Goal: Task Accomplishment & Management: Use online tool/utility

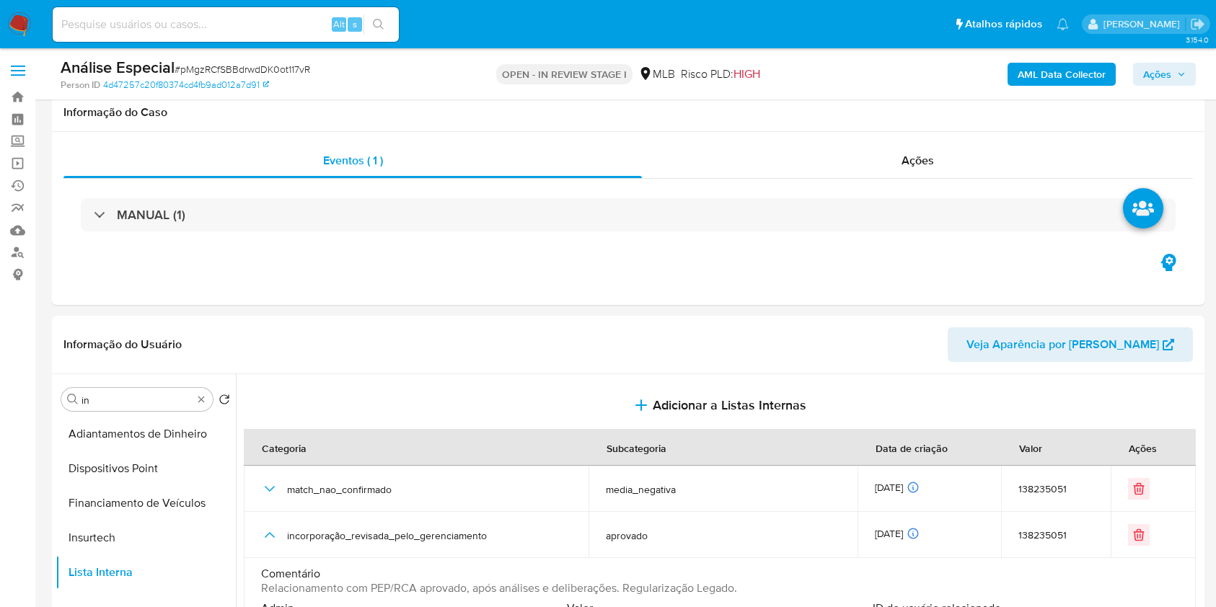
select select "10"
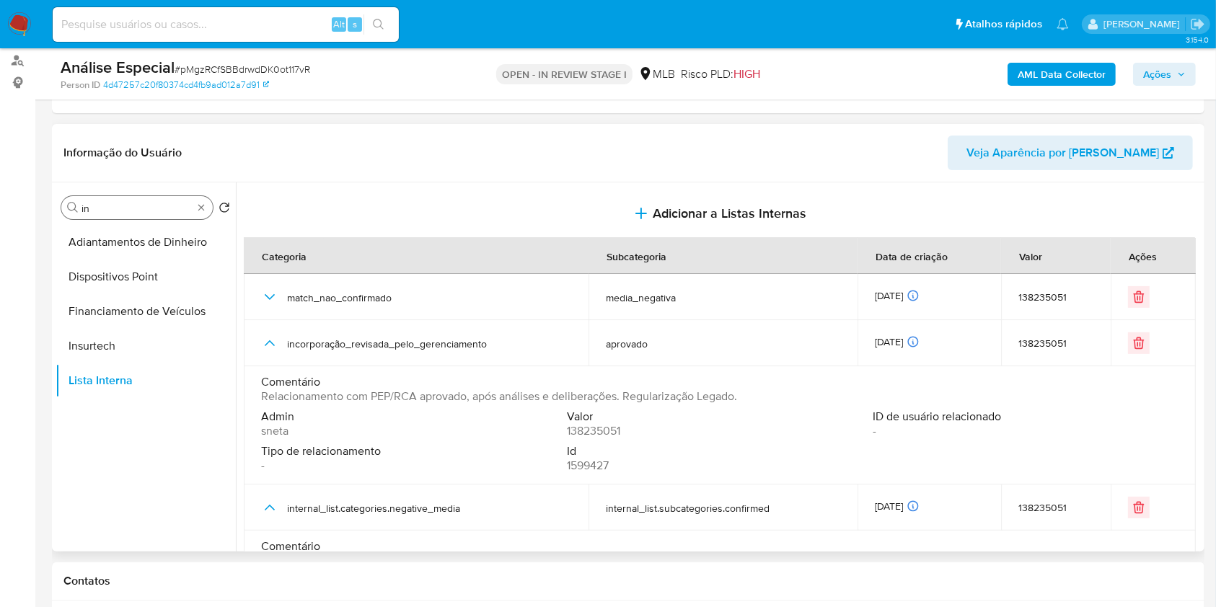
scroll to position [196, 0]
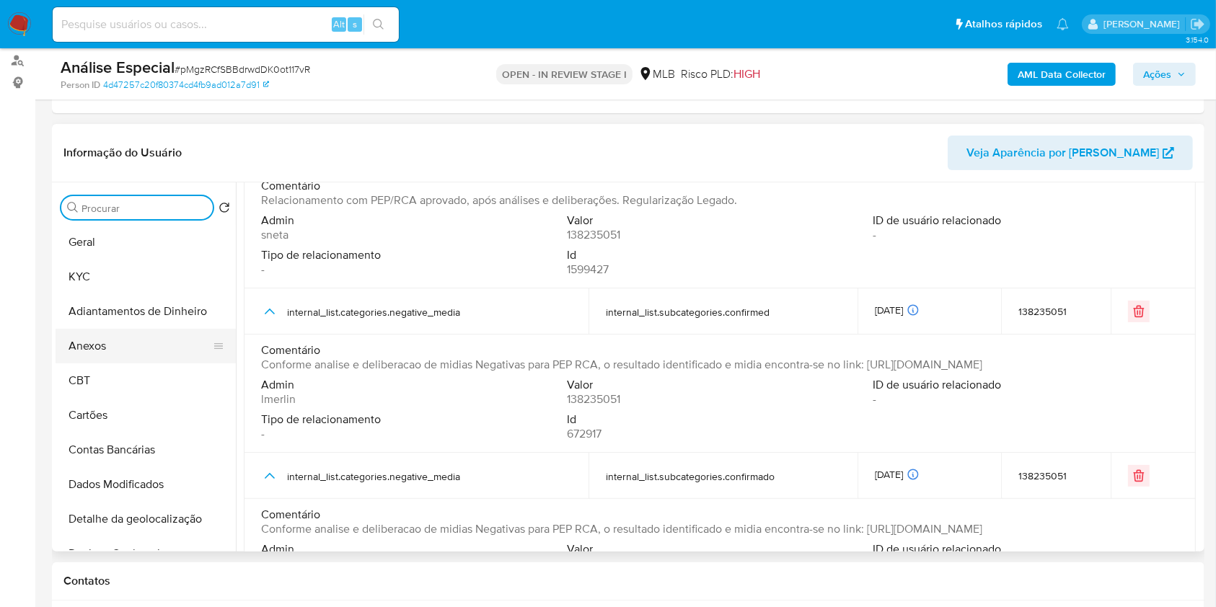
click at [149, 353] on button "Anexos" at bounding box center [140, 346] width 169 height 35
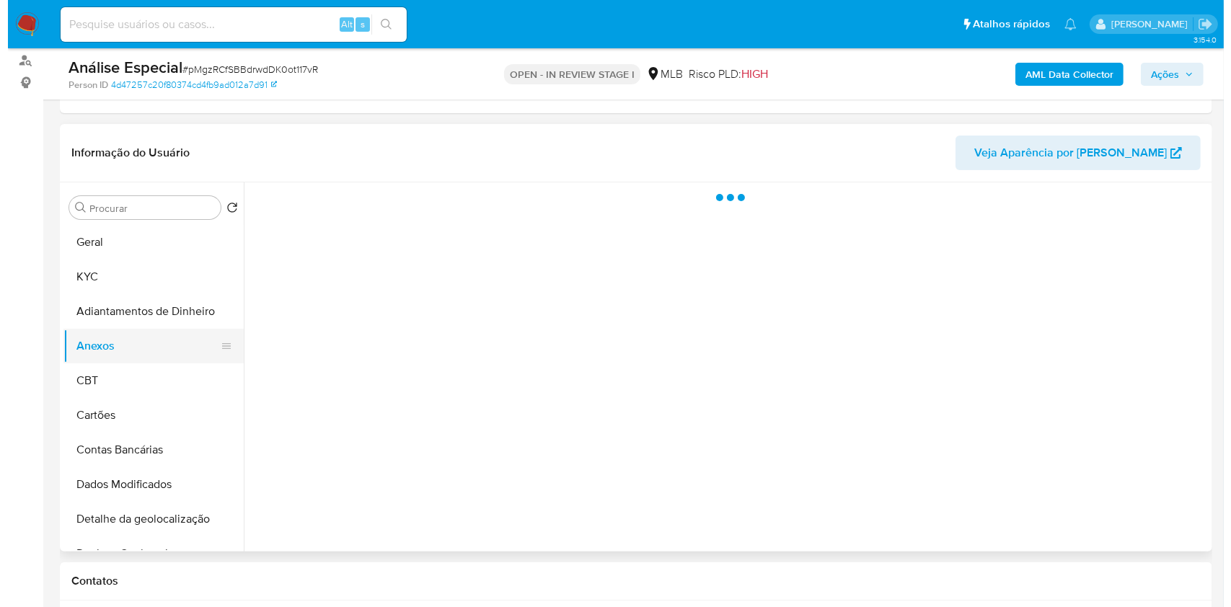
scroll to position [0, 0]
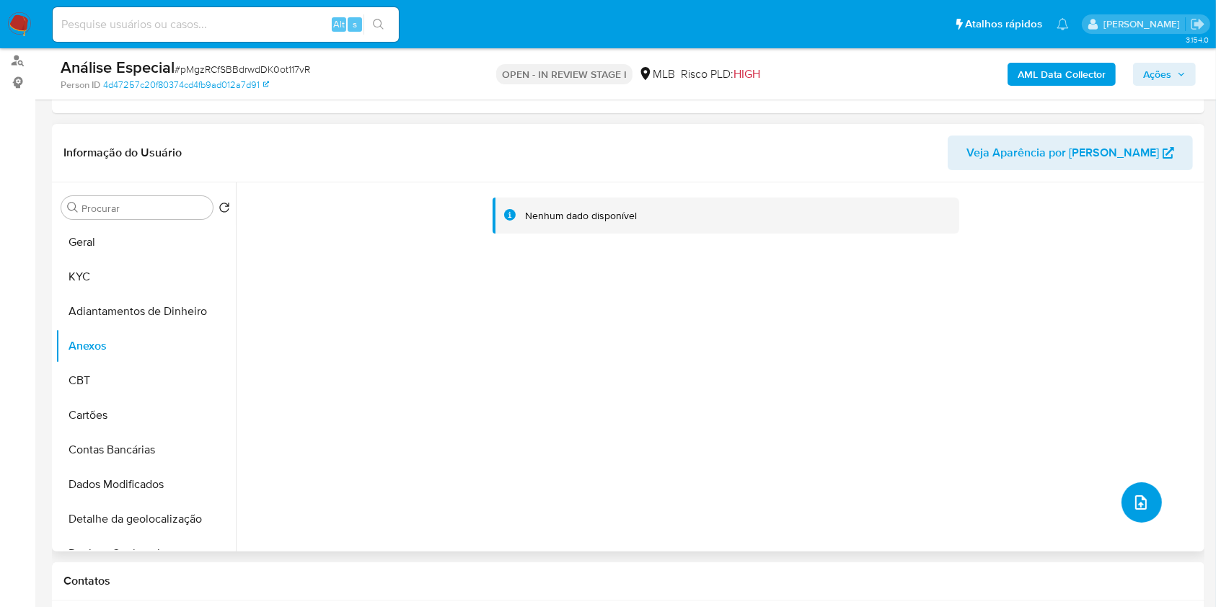
click at [1136, 503] on icon "upload-file" at bounding box center [1140, 502] width 17 height 17
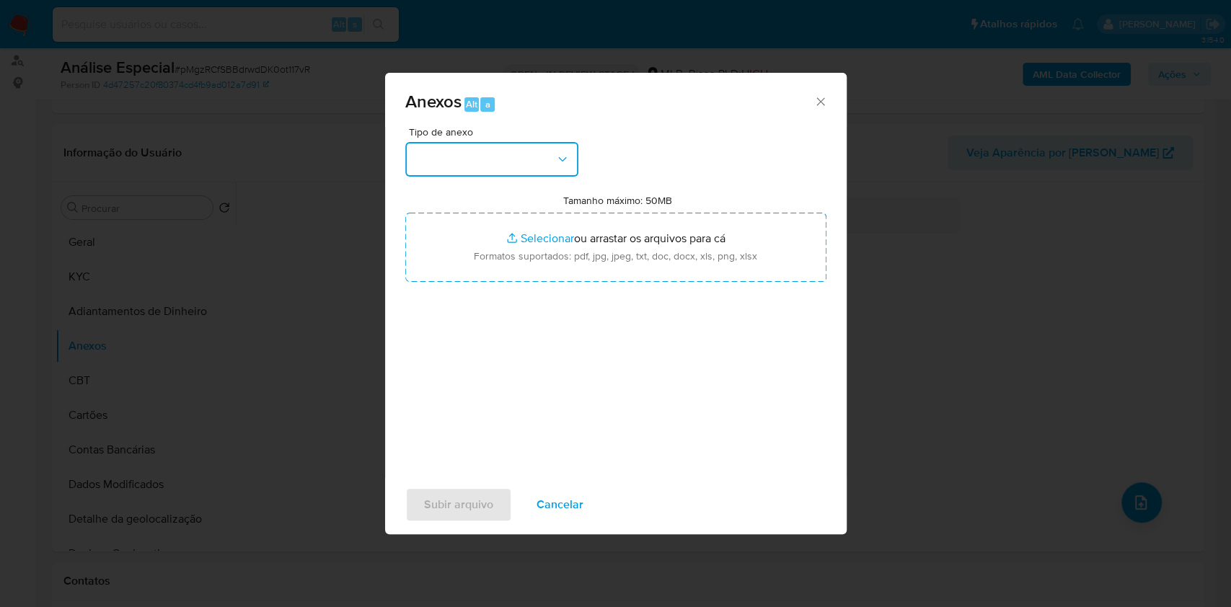
click at [524, 159] on button "button" at bounding box center [491, 159] width 173 height 35
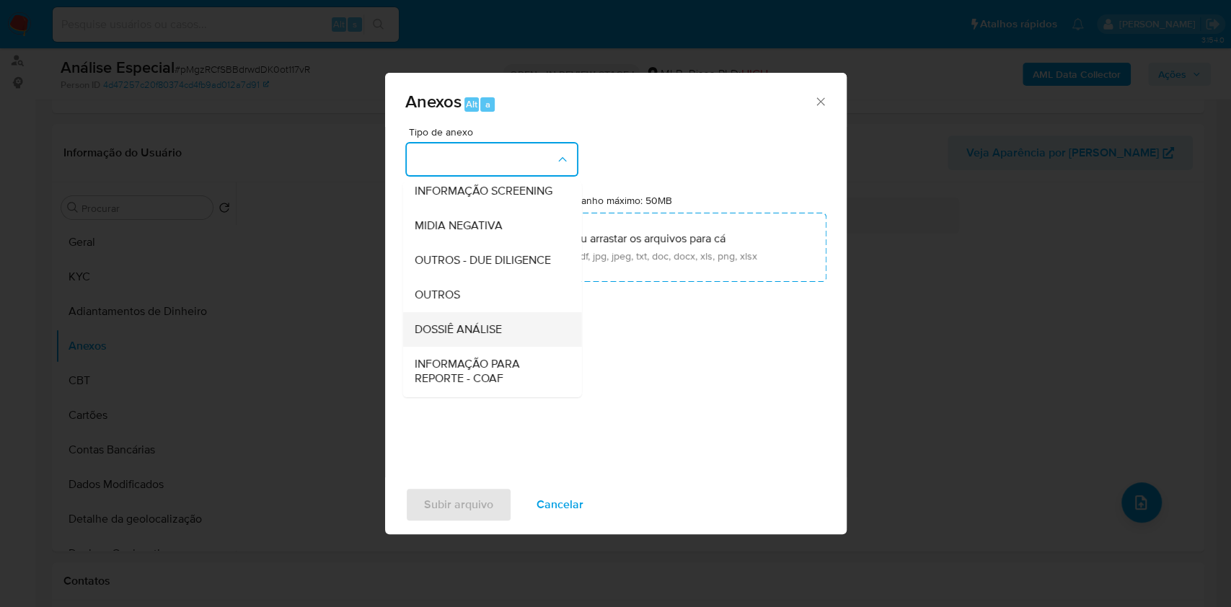
scroll to position [221, 0]
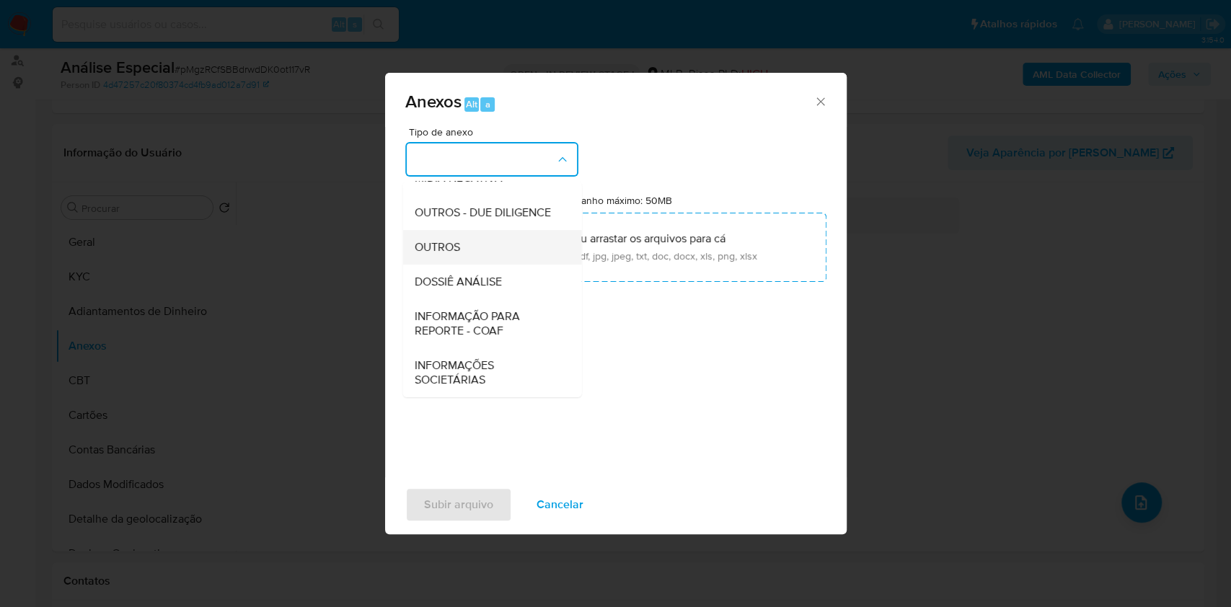
click at [487, 244] on div "OUTROS" at bounding box center [487, 247] width 147 height 35
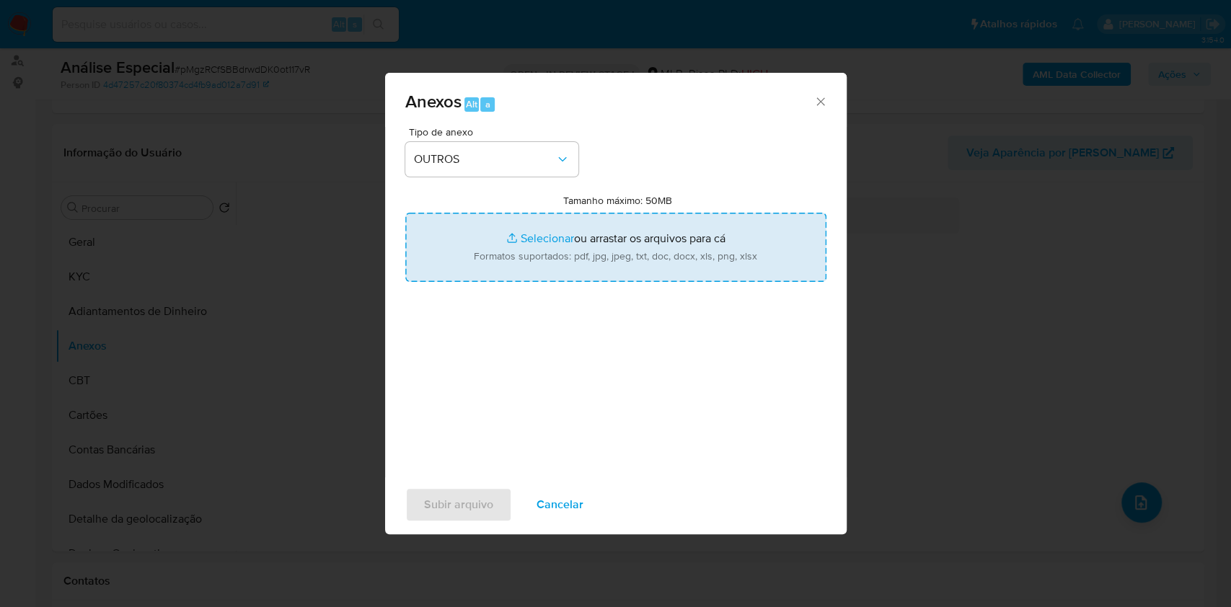
type input "C:\fakepath\Mulan 138235051_Vanderlei Chagas 2025_08_12_14_31_23.pdf"
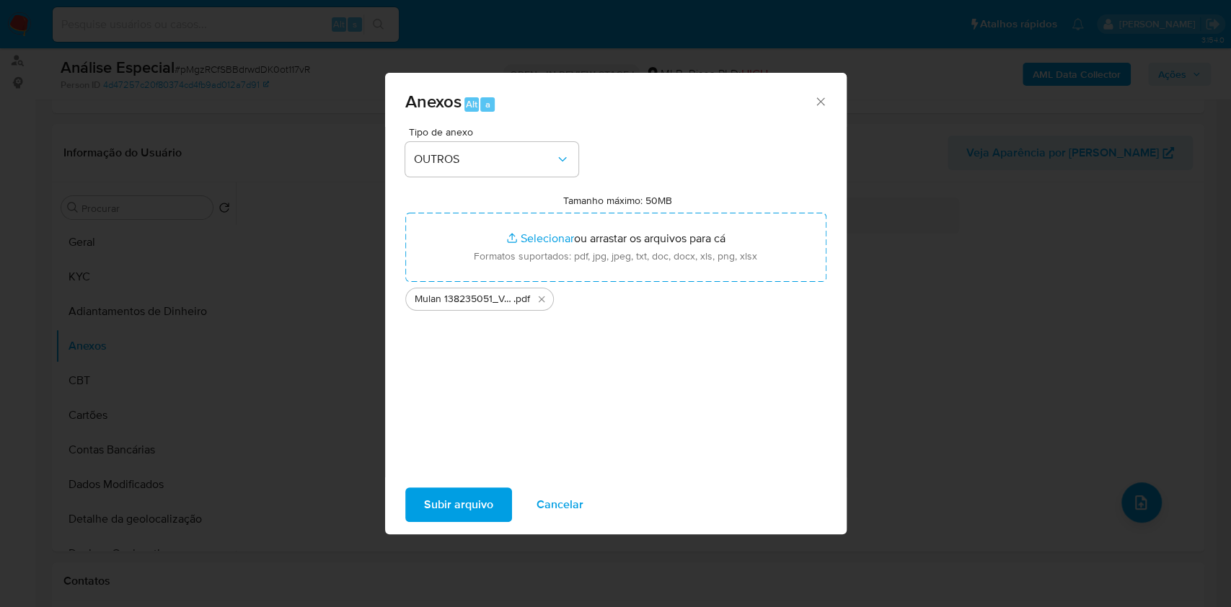
click at [449, 506] on span "Subir arquivo" at bounding box center [458, 505] width 69 height 32
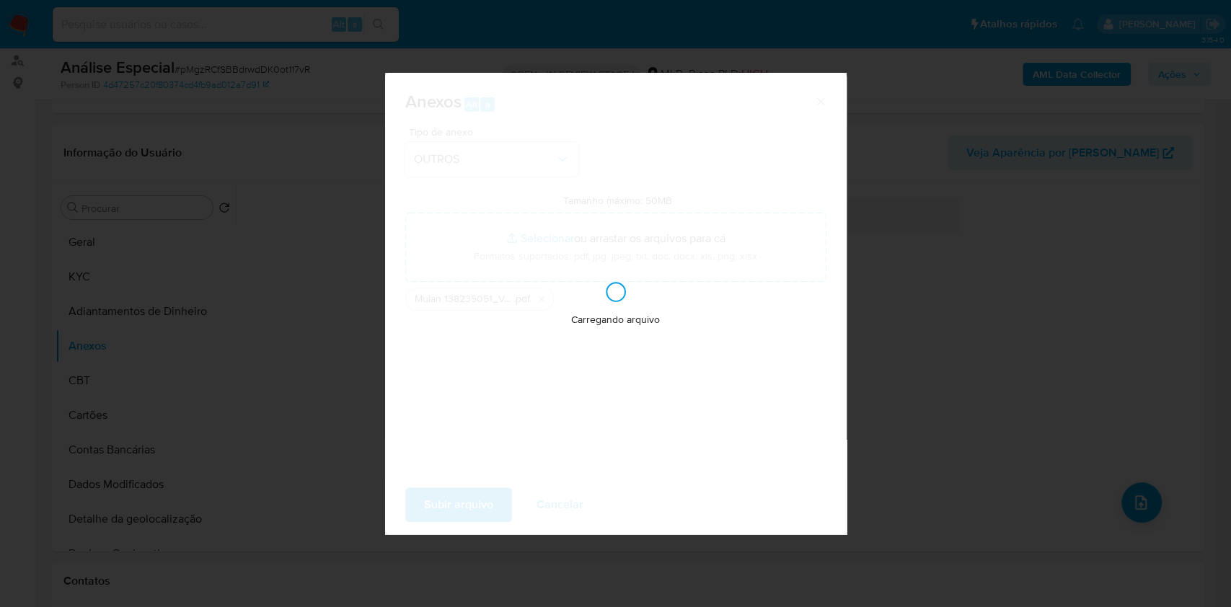
click at [1108, 257] on div "Anexos Alt a Tipo de anexo OUTROS Tamanho máximo: 50MB Selecionar arquivos Sele…" at bounding box center [615, 303] width 1231 height 607
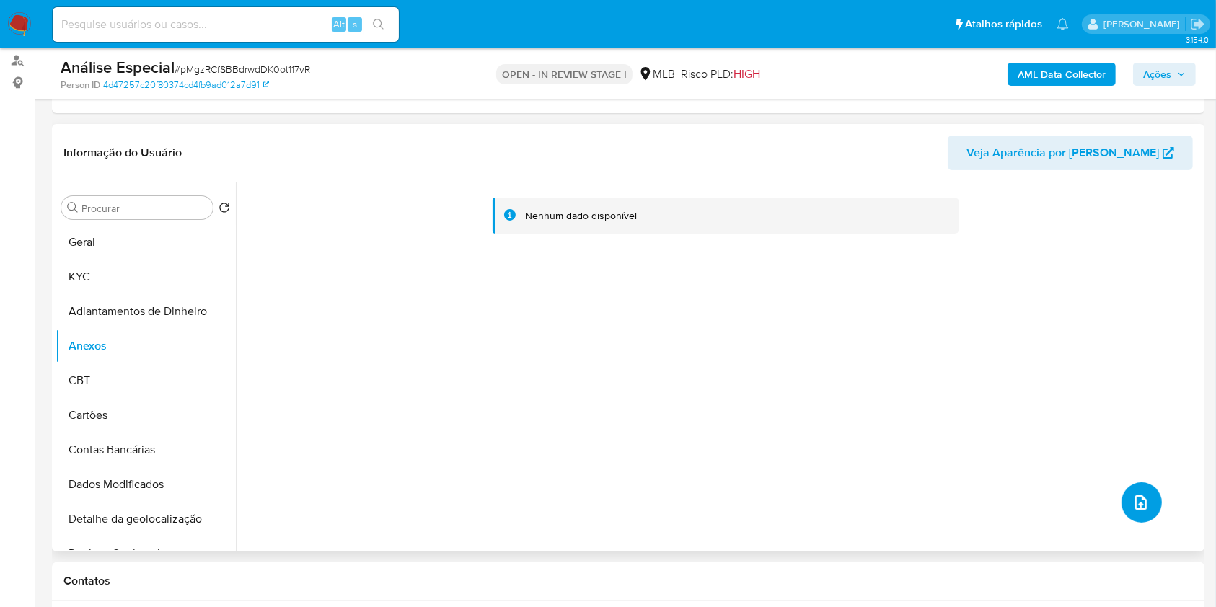
click at [1136, 495] on icon "upload-file" at bounding box center [1140, 502] width 17 height 17
click at [1138, 494] on icon "upload-file" at bounding box center [1140, 502] width 17 height 17
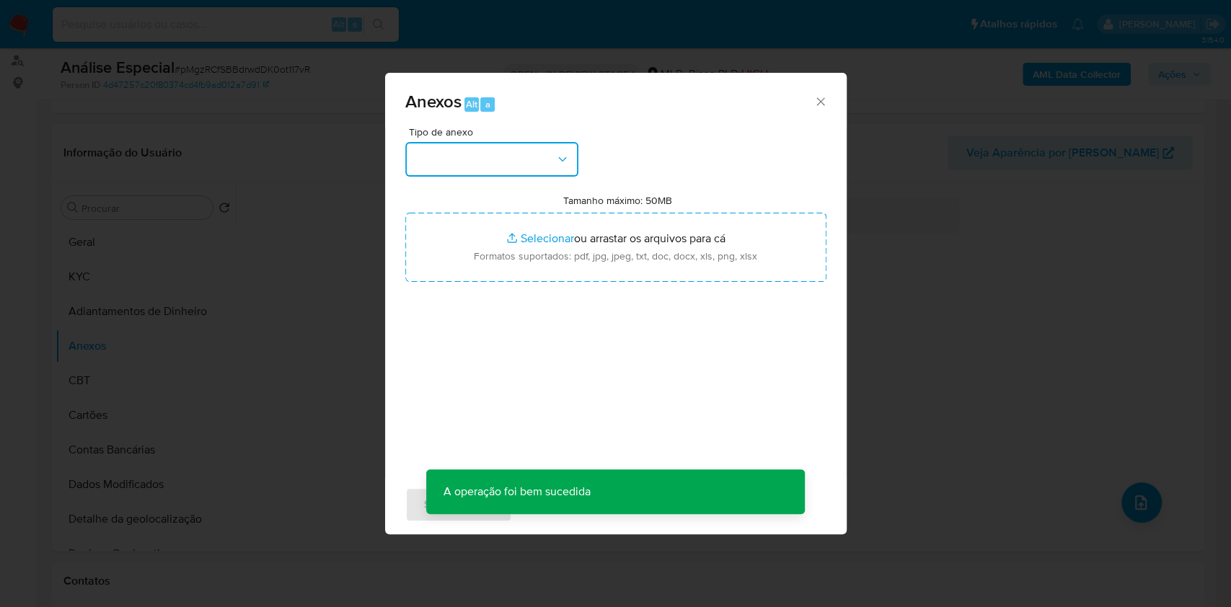
click at [550, 166] on button "button" at bounding box center [491, 159] width 173 height 35
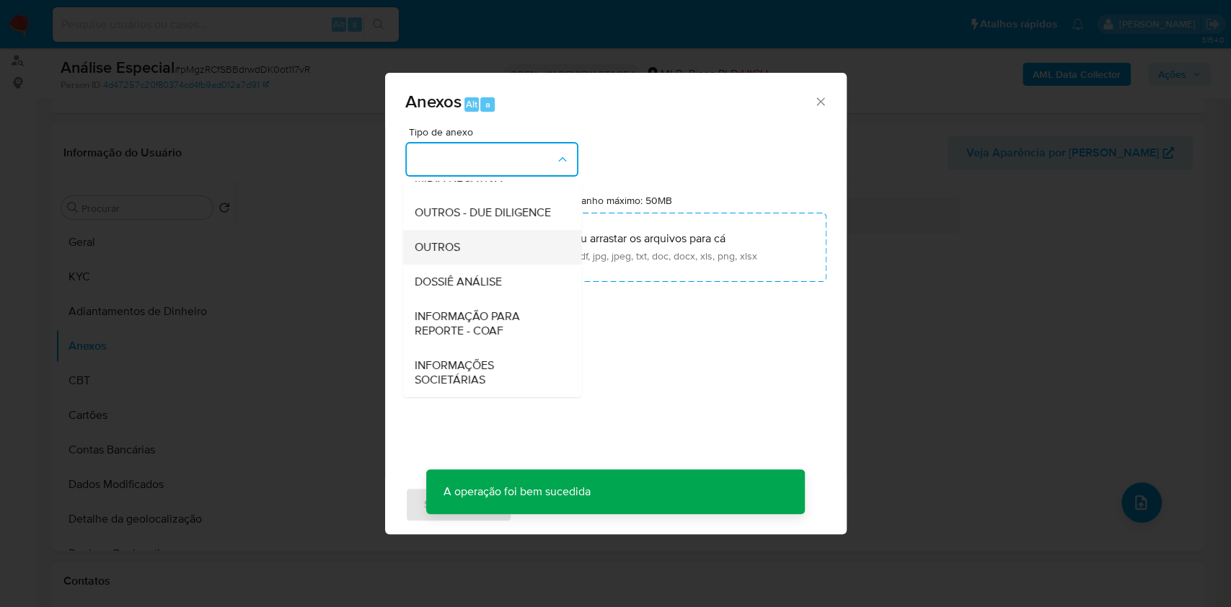
click at [481, 239] on div "OUTROS" at bounding box center [487, 247] width 147 height 35
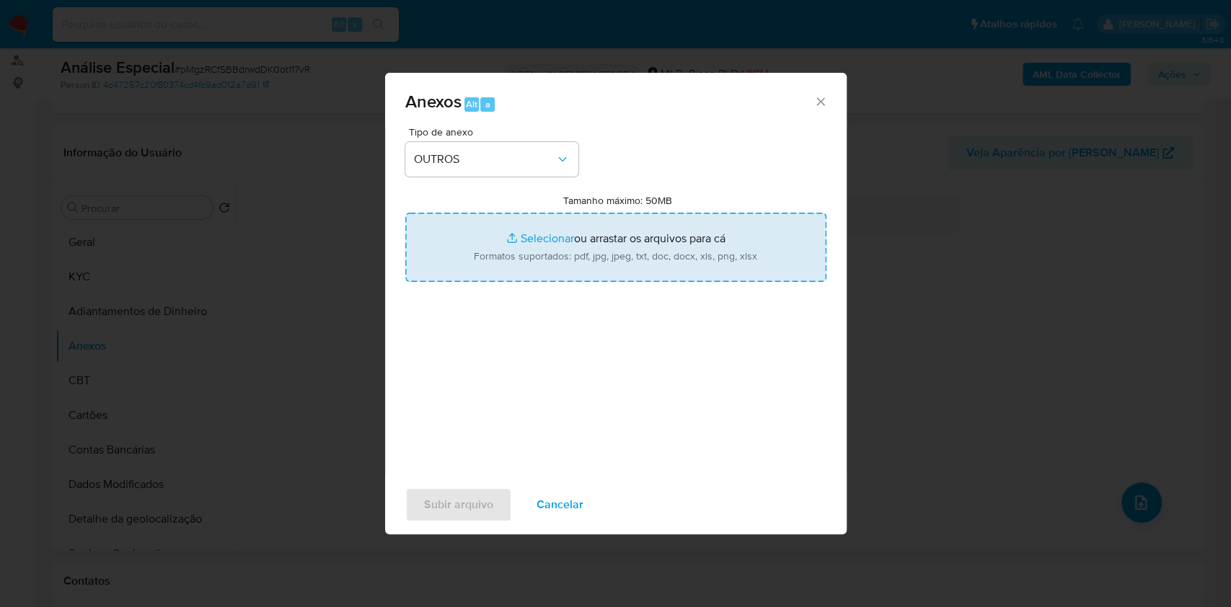
type input "C:\fakepath\SAR - XXX - CPF 61475823134 - VANDERLEI CHAGAS.pdf"
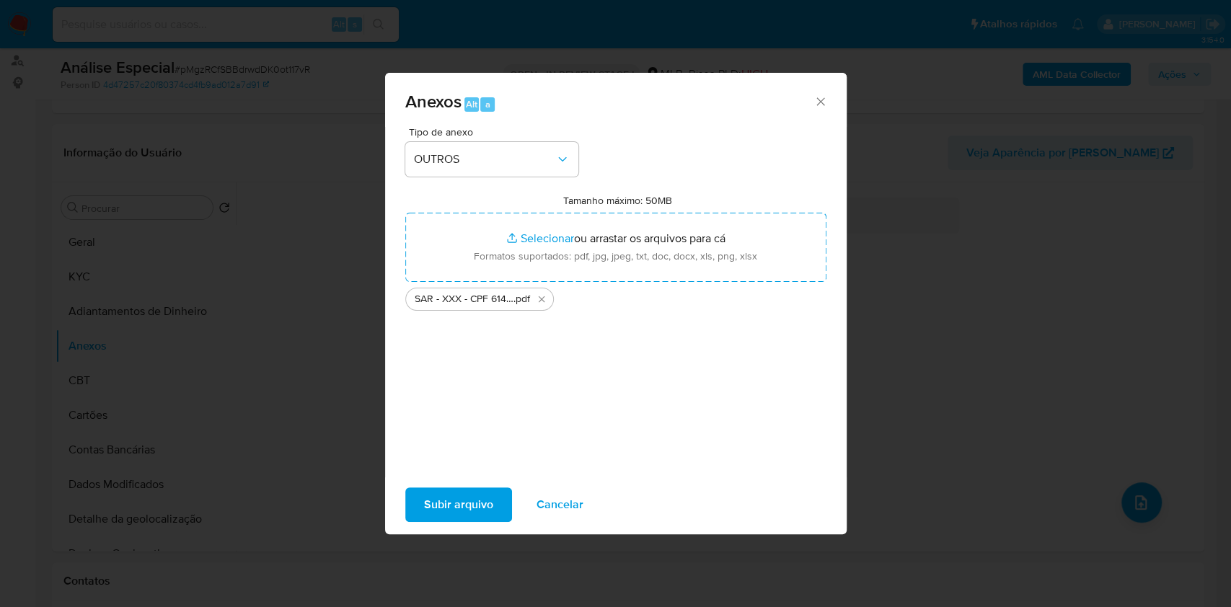
click at [449, 521] on span "Subir arquivo" at bounding box center [458, 505] width 69 height 32
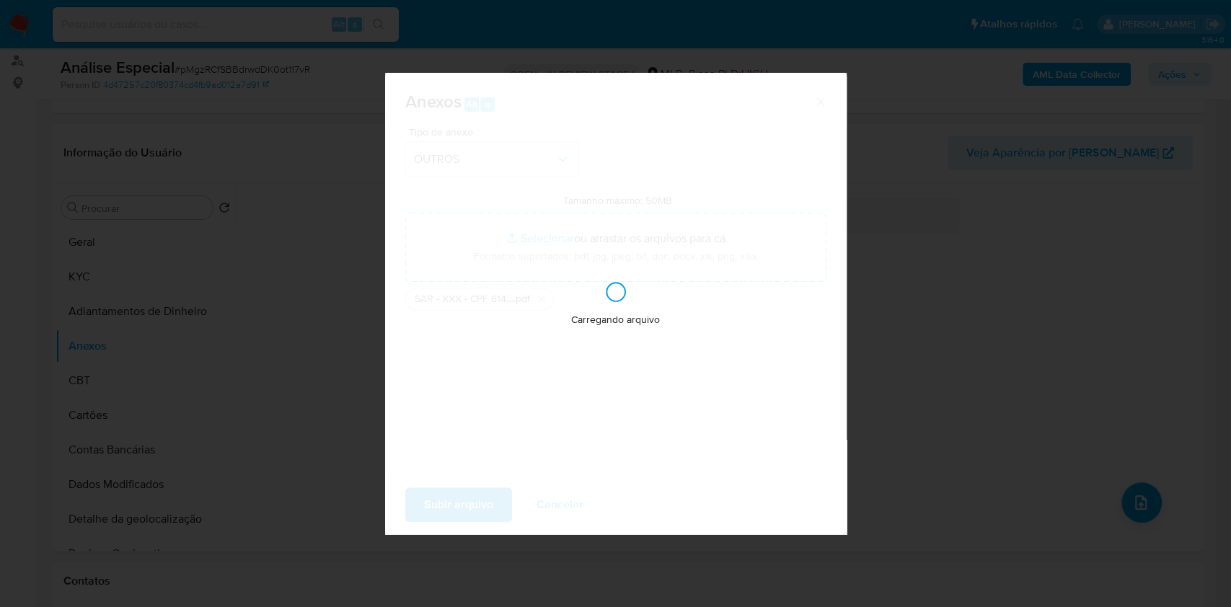
click at [971, 337] on div "Anexos Alt a Tipo de anexo OUTROS Tamanho máximo: 50MB Selecionar arquivos Sele…" at bounding box center [615, 303] width 1231 height 607
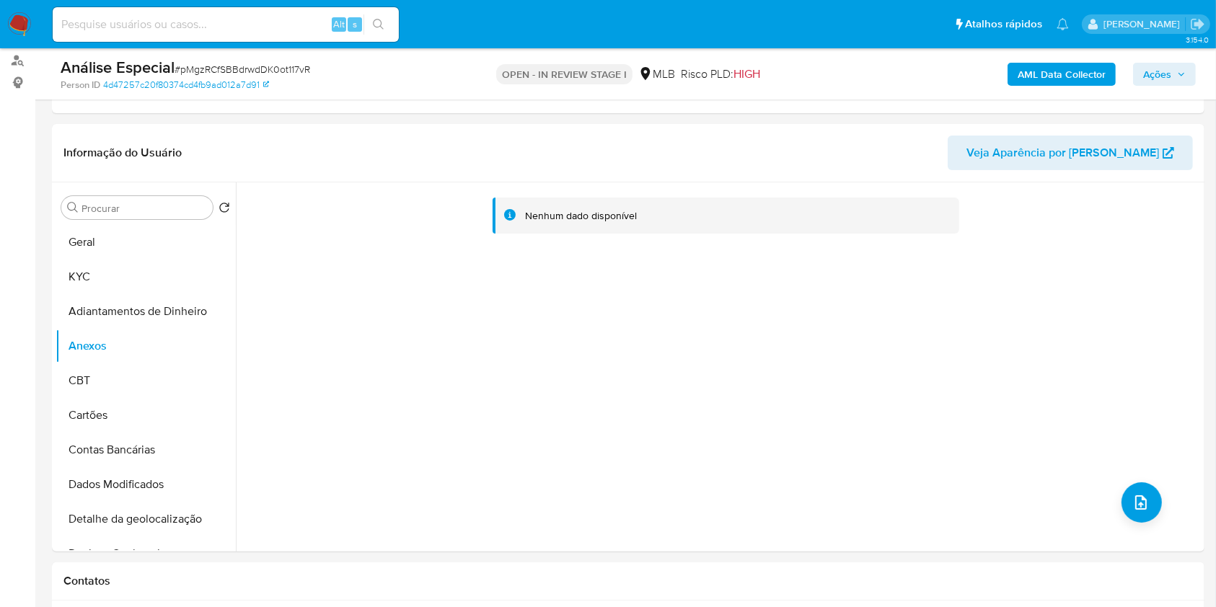
click at [1145, 74] on span "Ações" at bounding box center [1157, 74] width 28 height 23
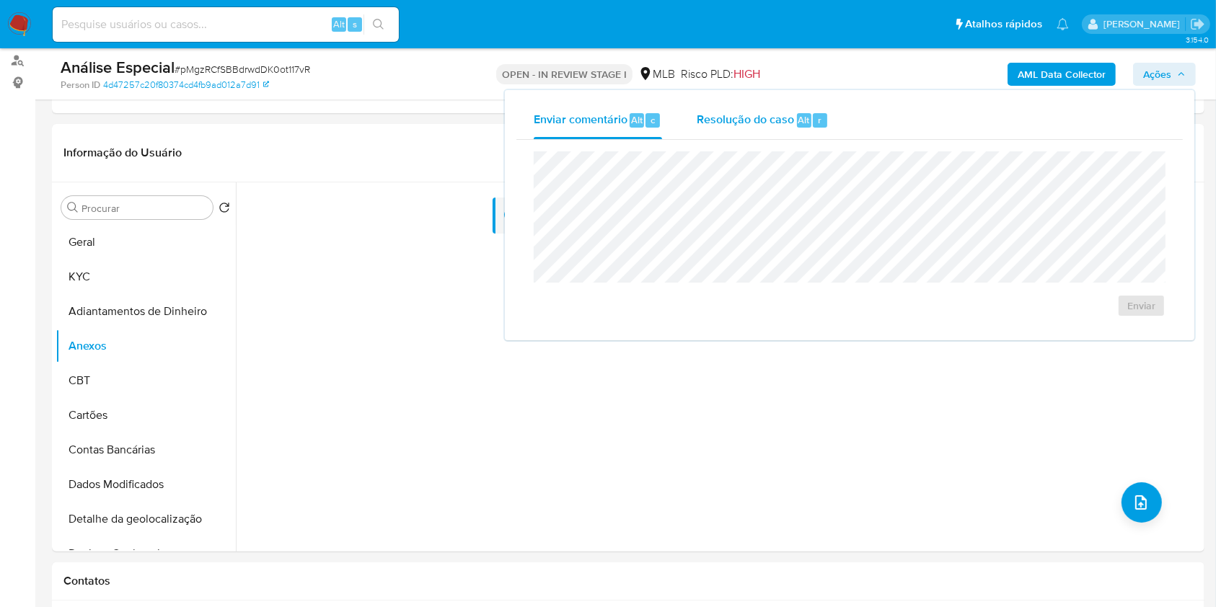
click at [756, 131] on div "Resolução do caso Alt r" at bounding box center [763, 120] width 132 height 37
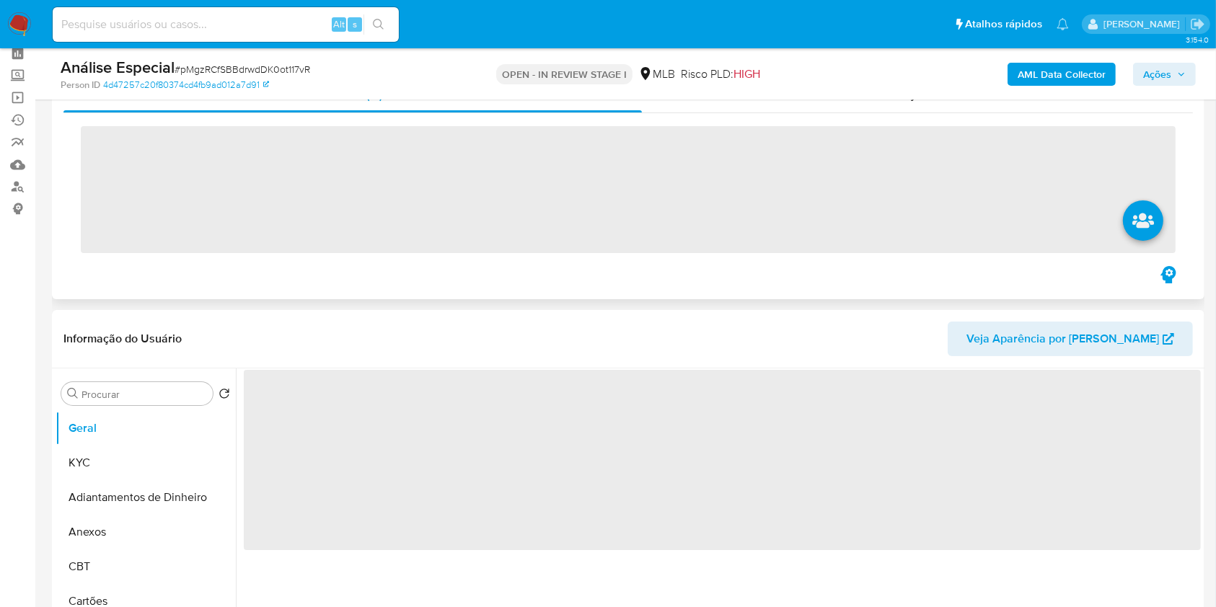
scroll to position [96, 0]
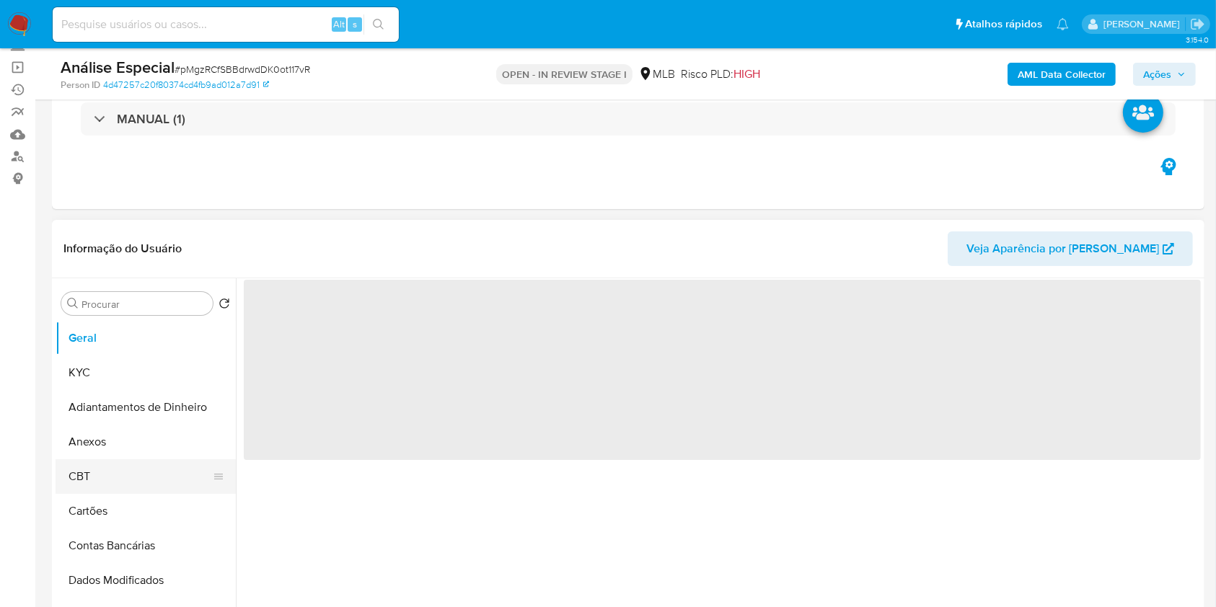
click at [159, 493] on button "CBT" at bounding box center [140, 476] width 169 height 35
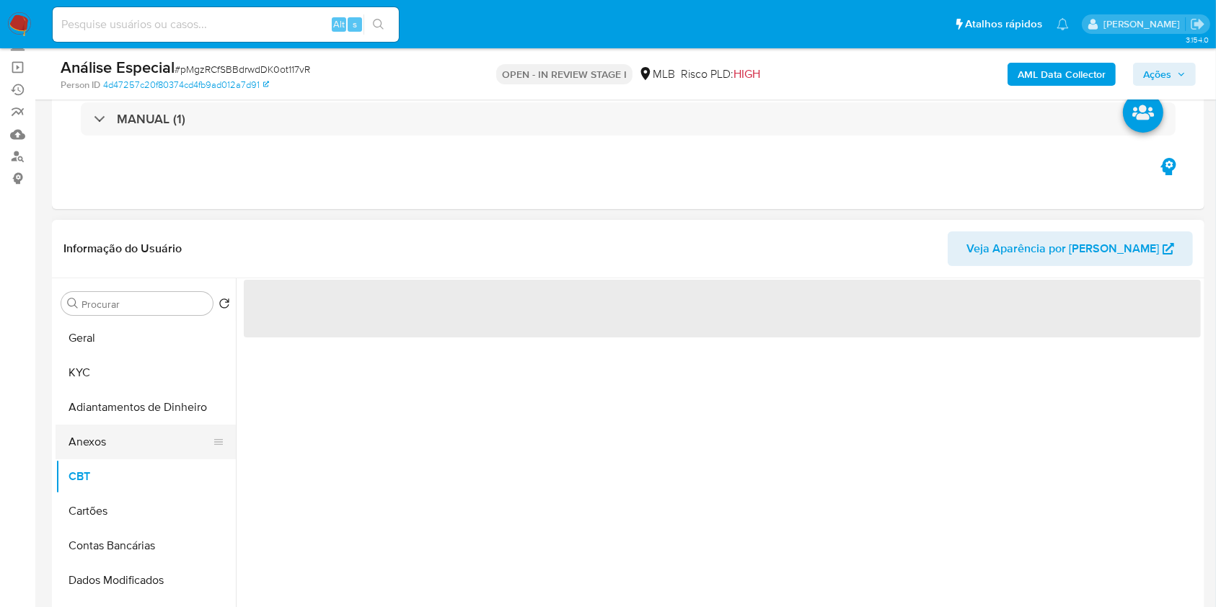
click at [133, 434] on button "Anexos" at bounding box center [140, 442] width 169 height 35
select select "10"
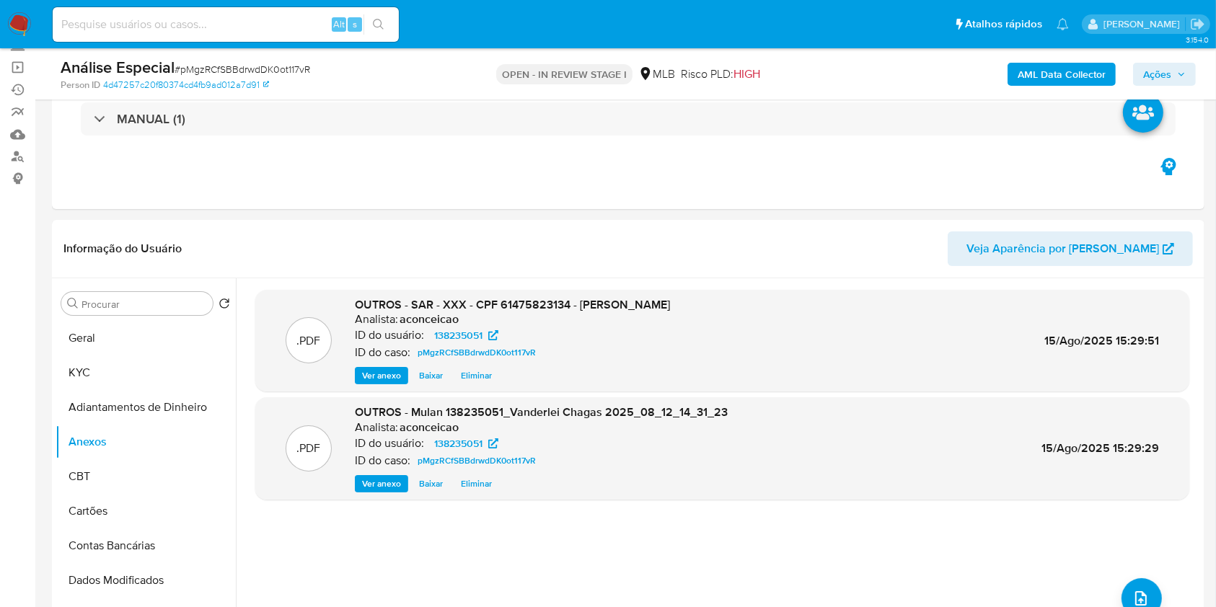
click at [1170, 66] on span "Ações" at bounding box center [1157, 74] width 28 height 23
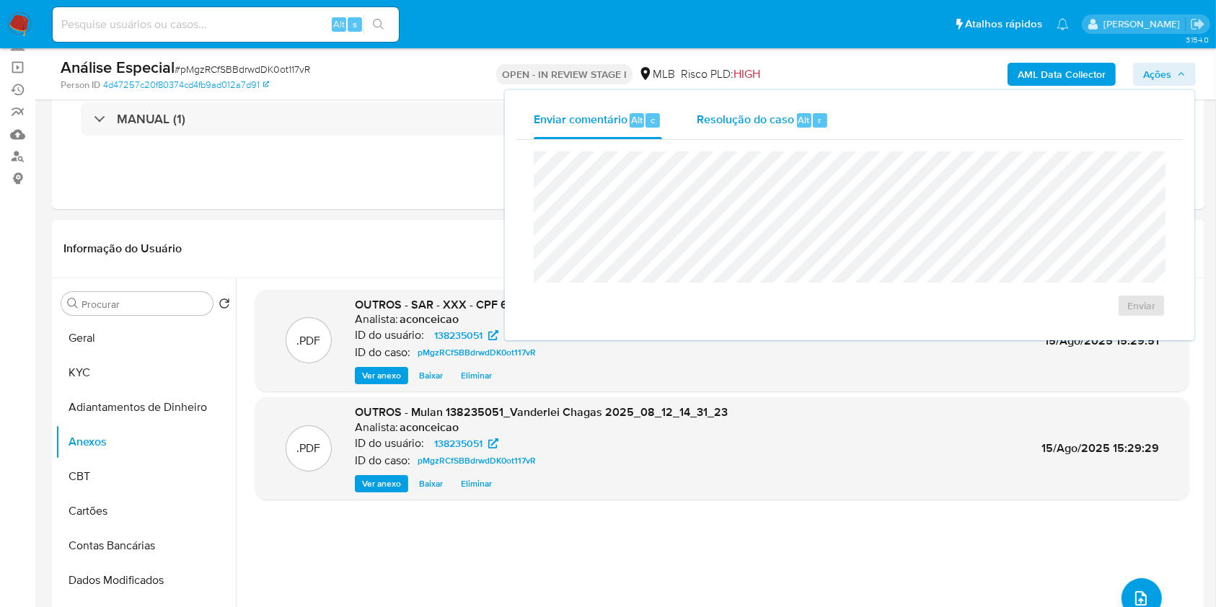
click at [735, 128] on div "Resolução do caso Alt r" at bounding box center [763, 120] width 132 height 37
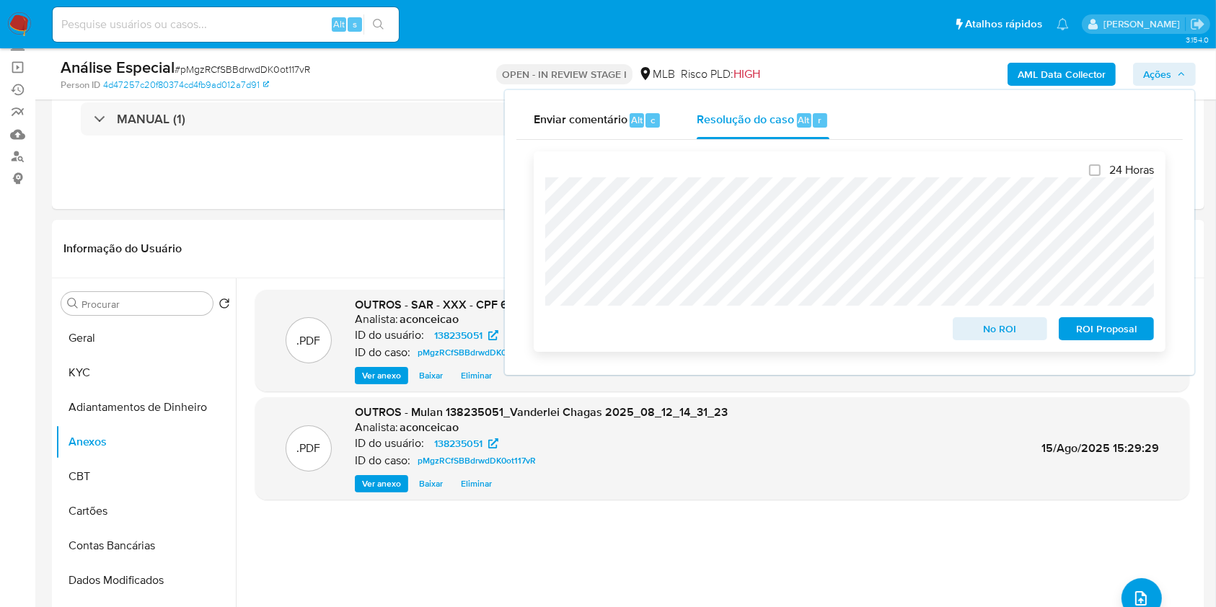
drag, startPoint x: 1105, startPoint y: 332, endPoint x: 1133, endPoint y: 312, distance: 34.6
click at [1106, 332] on span "ROI Proposal" at bounding box center [1106, 329] width 75 height 20
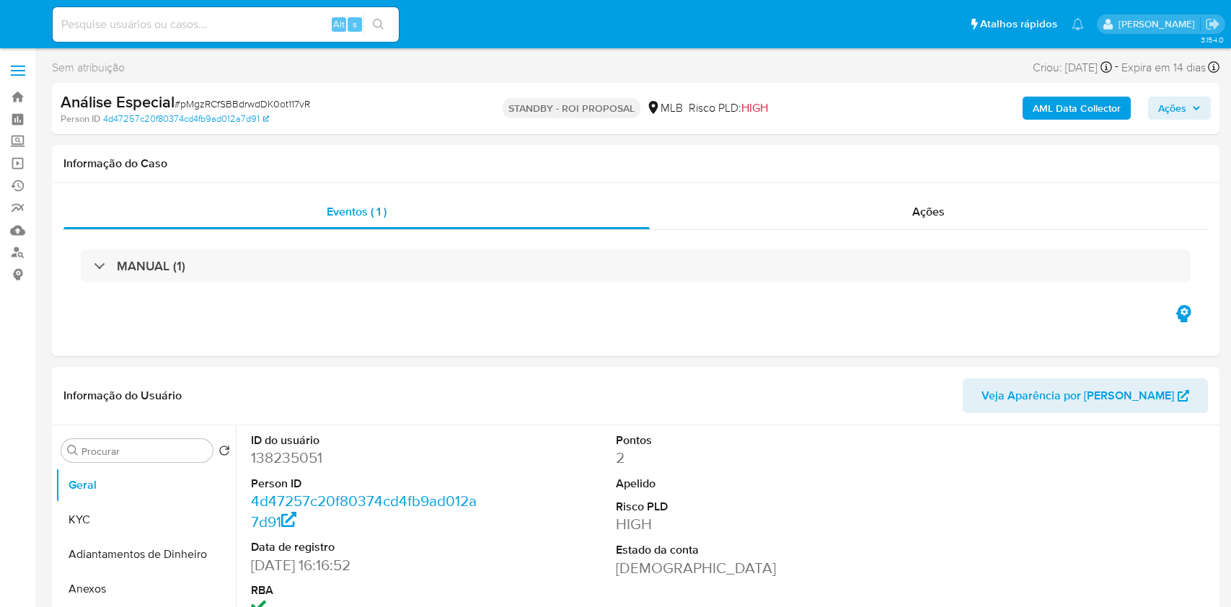
select select "10"
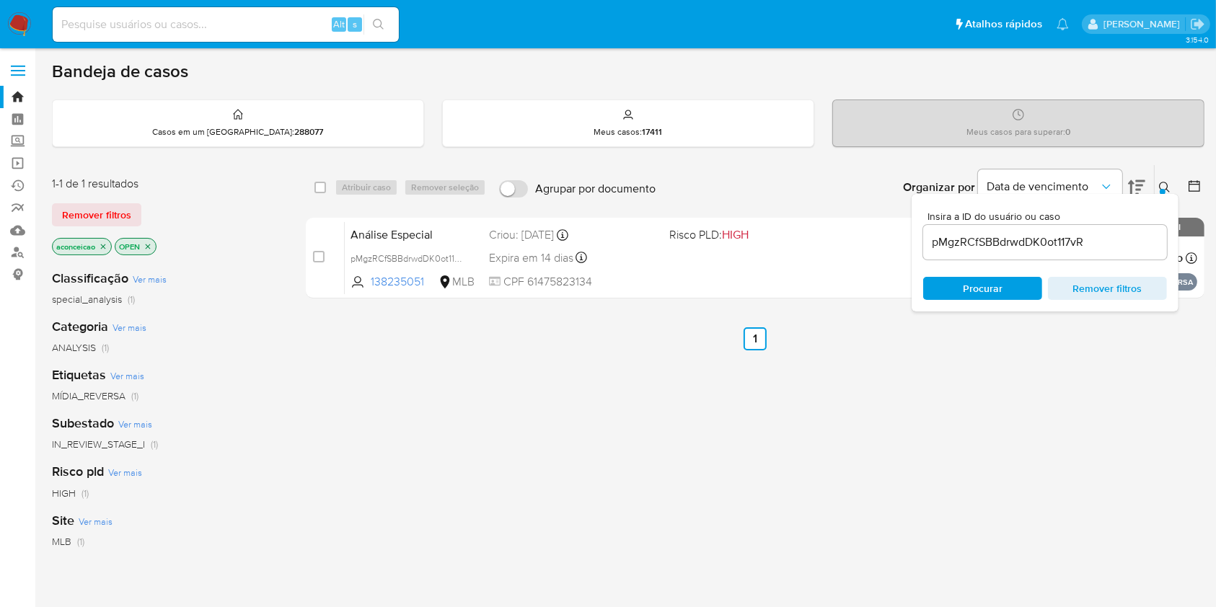
click at [1067, 246] on input "pMgzRCfSBBdrwdDK0ot117vR" at bounding box center [1045, 242] width 244 height 19
paste input "mEMhW3iNoaKp0OnASOHihiYv"
type input "mEMhW3iNoaKp0OnASOHihiYv"
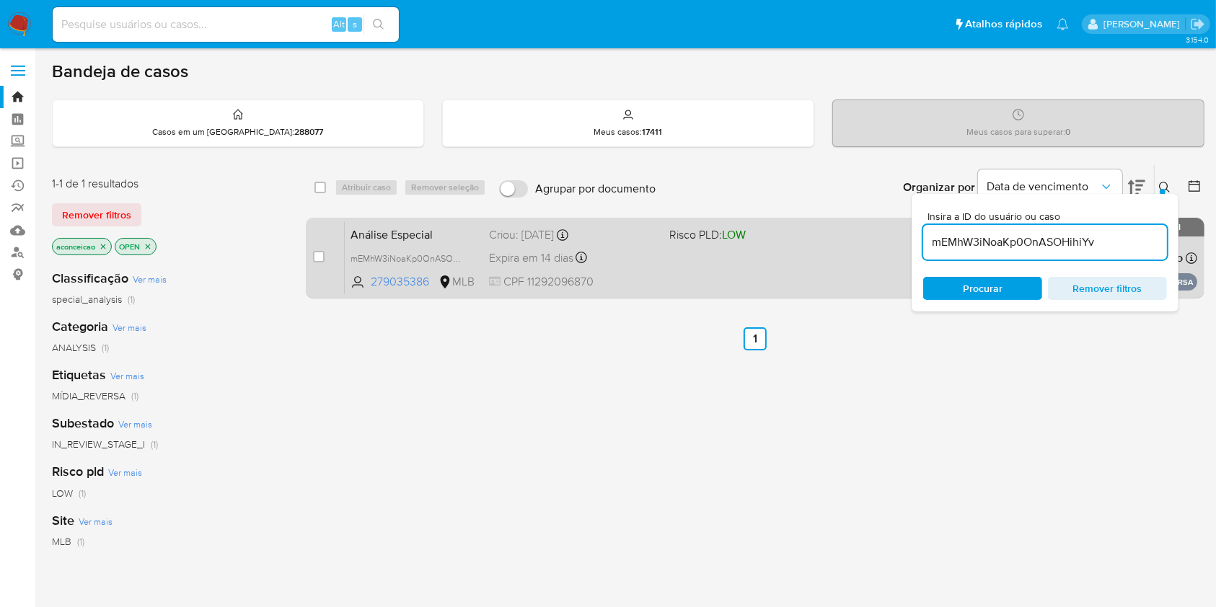
click at [868, 253] on div "Análise Especial mEMhW3iNoaKp0OnASOHihiYv 279035386 MLB Risco PLD: LOW Criou: 1…" at bounding box center [771, 257] width 852 height 73
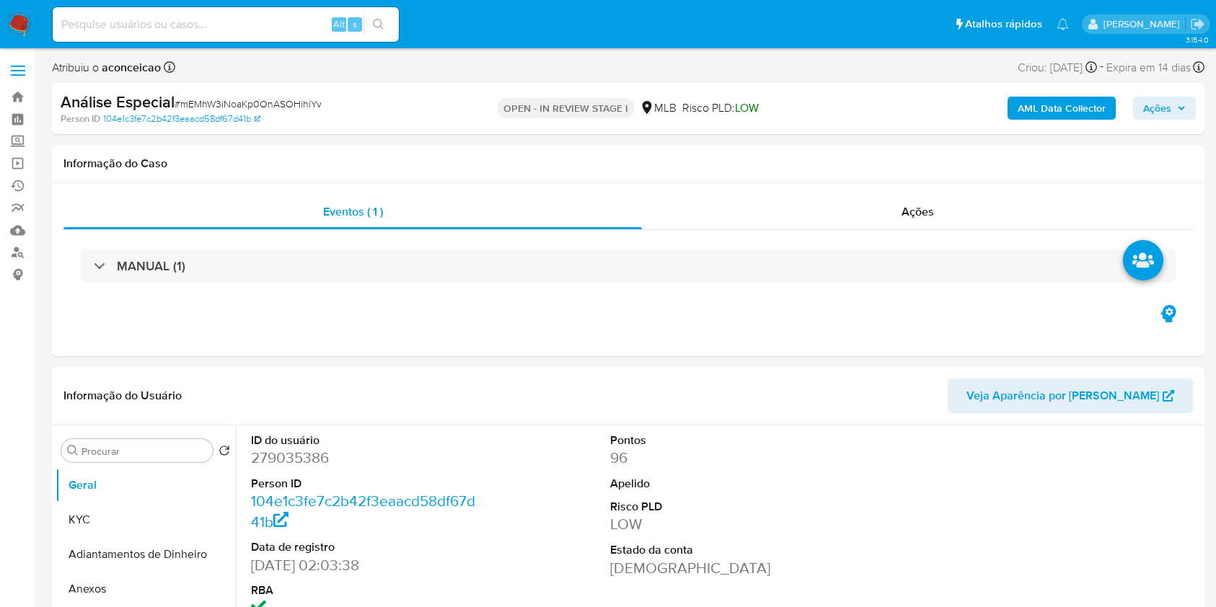
select select "10"
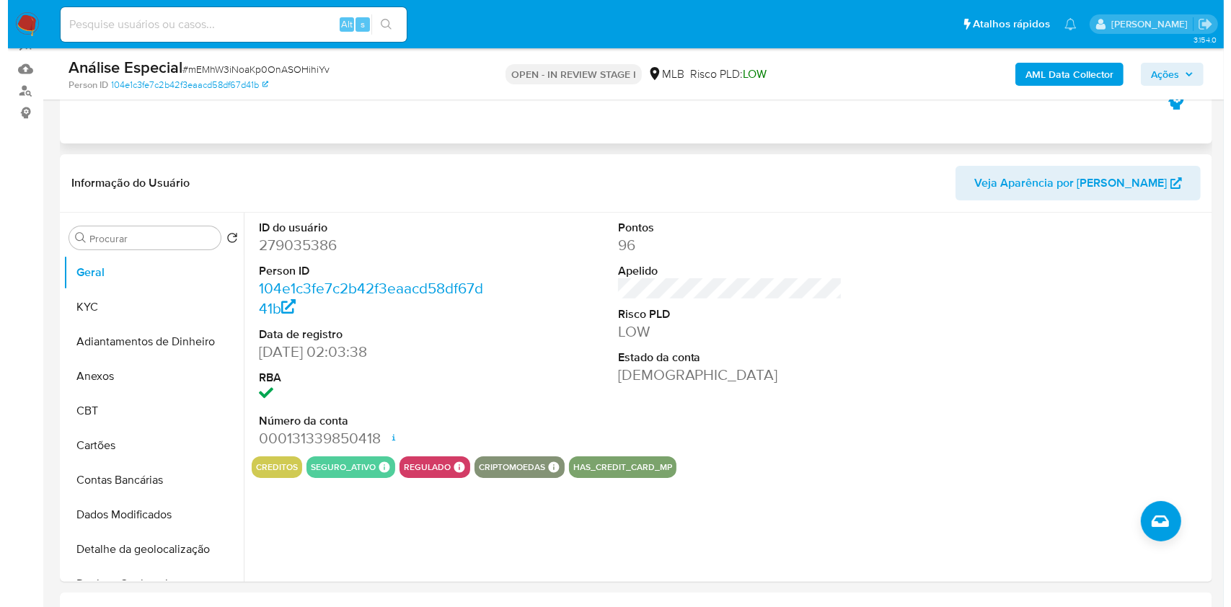
scroll to position [192, 0]
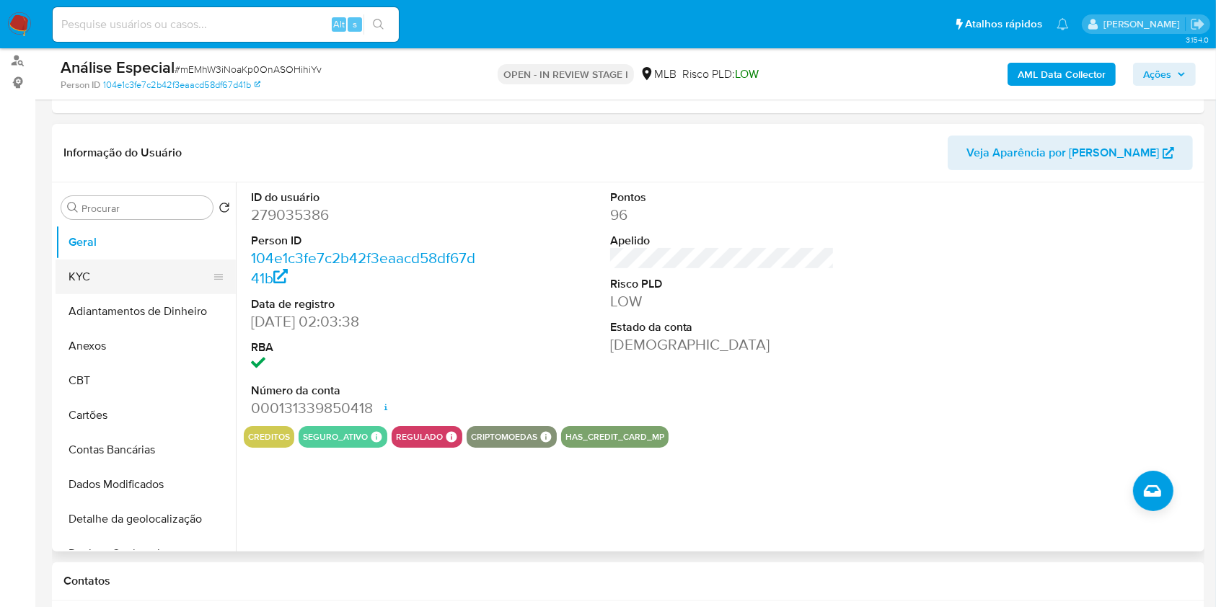
click at [135, 266] on button "KYC" at bounding box center [140, 277] width 169 height 35
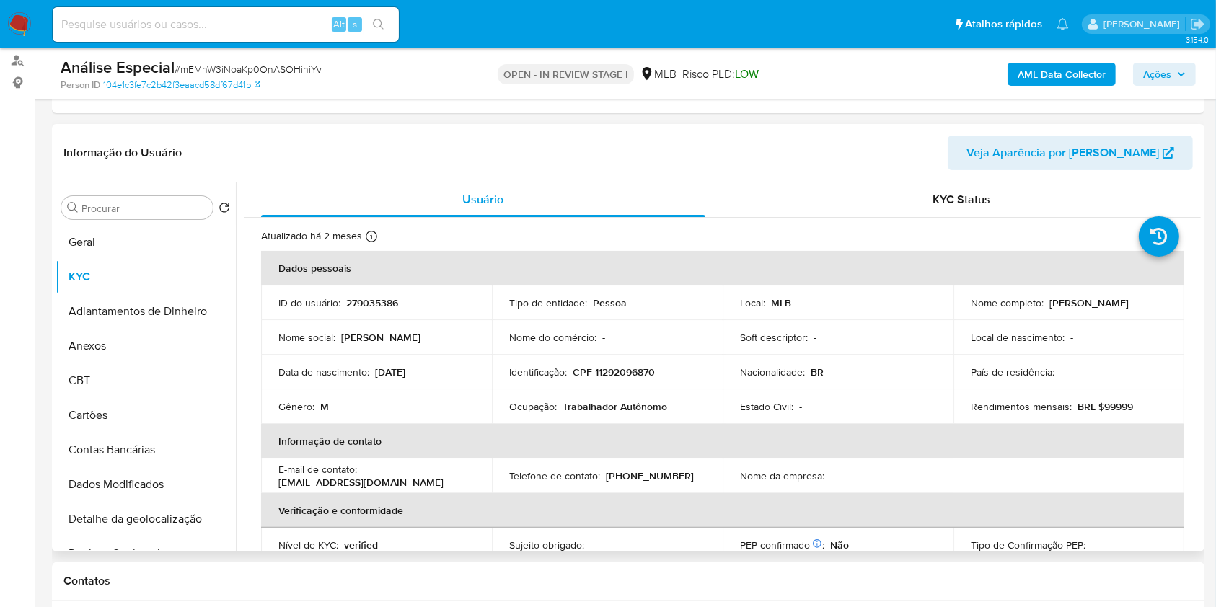
click at [611, 400] on p "Trabalhador Autônomo" at bounding box center [614, 406] width 105 height 13
copy div "Ocupação : Trabalhador Autônomo"
click at [178, 211] on input "Procurar" at bounding box center [143, 208] width 125 height 13
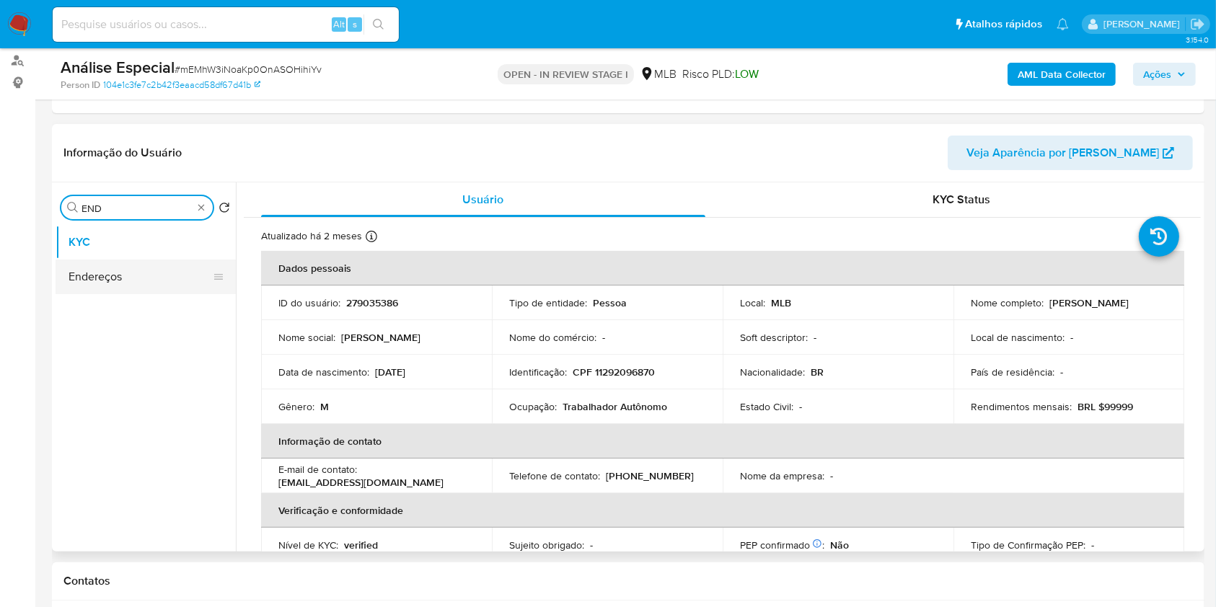
type input "END"
click at [166, 275] on button "Endereços" at bounding box center [140, 277] width 169 height 35
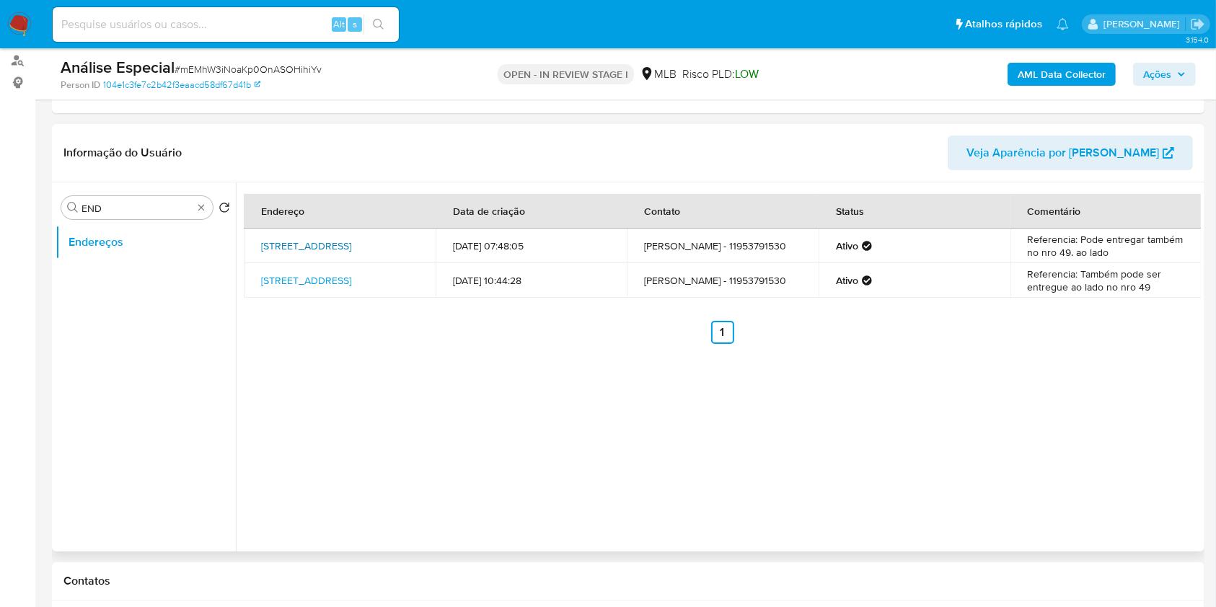
click at [351, 251] on link "Rua Francisco Miranda De Mello 41, Mairiporã, São Paulo, 07661875, Brasil 41" at bounding box center [306, 246] width 90 height 14
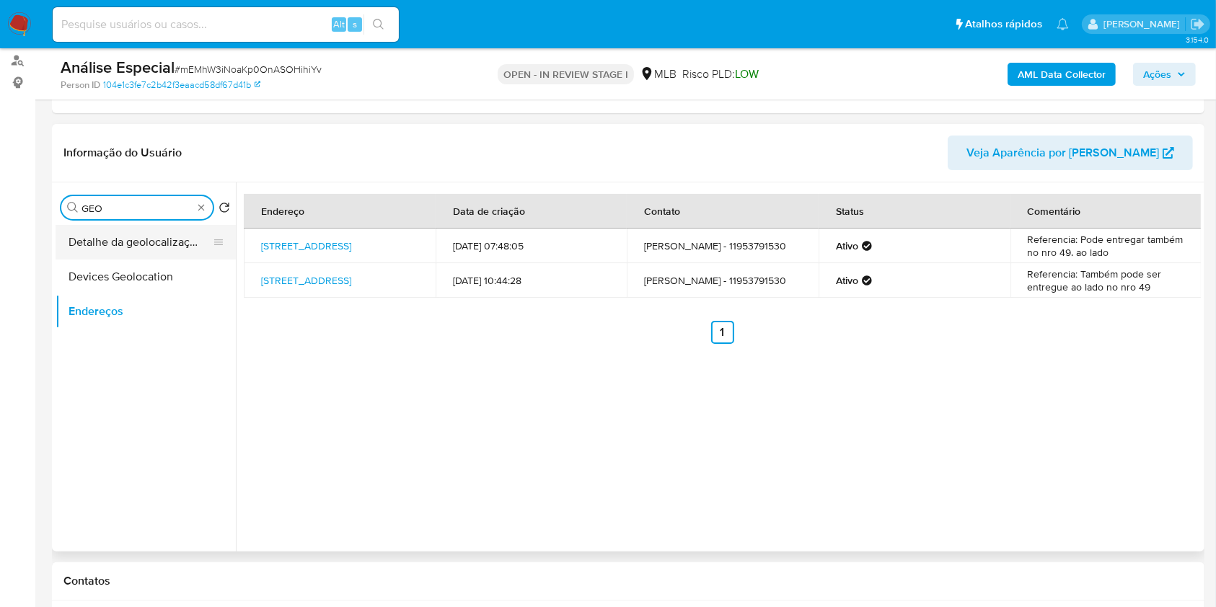
type input "GEO"
click at [125, 245] on button "Detalhe da geolocalização" at bounding box center [140, 242] width 169 height 35
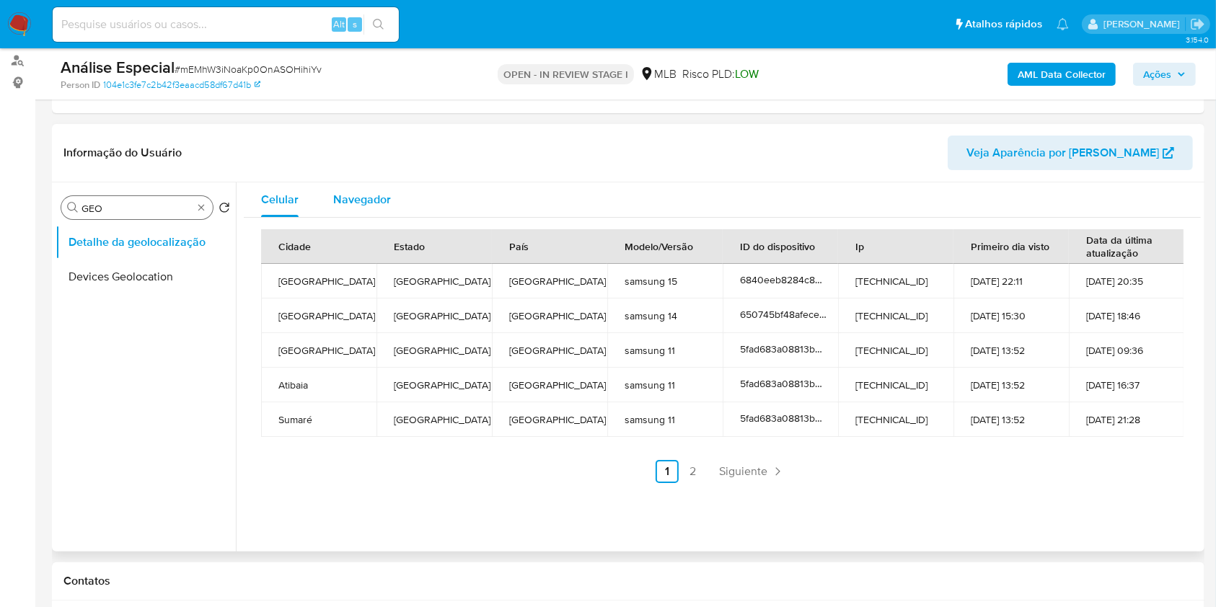
click at [358, 203] on span "Navegador" at bounding box center [362, 199] width 58 height 17
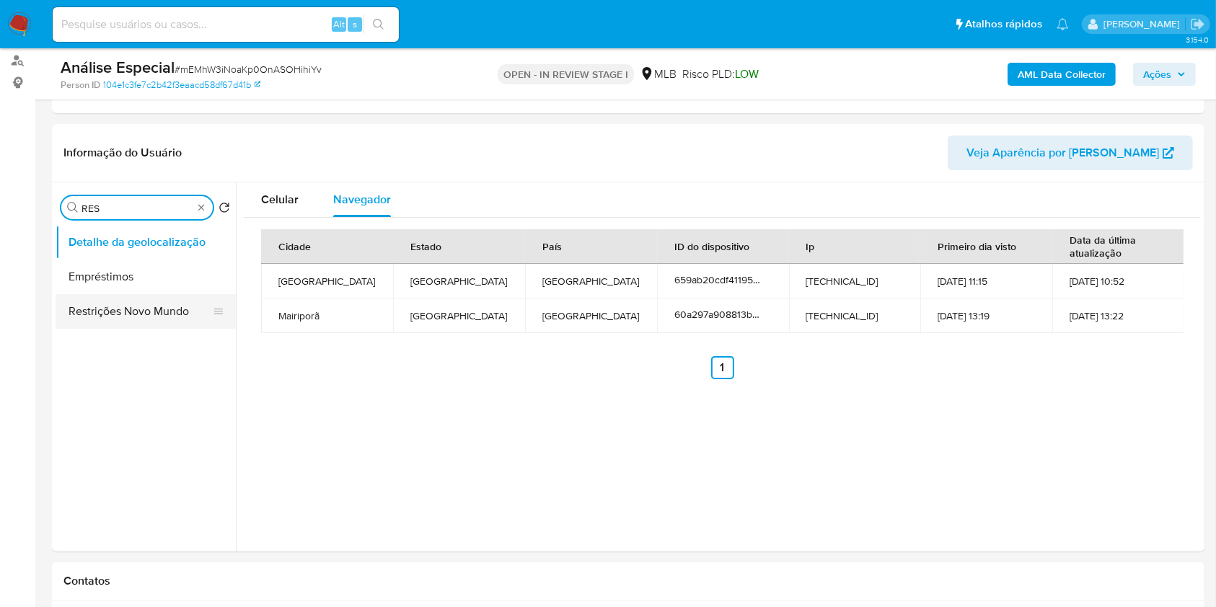
type input "RES"
click at [150, 322] on button "Restrições Novo Mundo" at bounding box center [140, 311] width 169 height 35
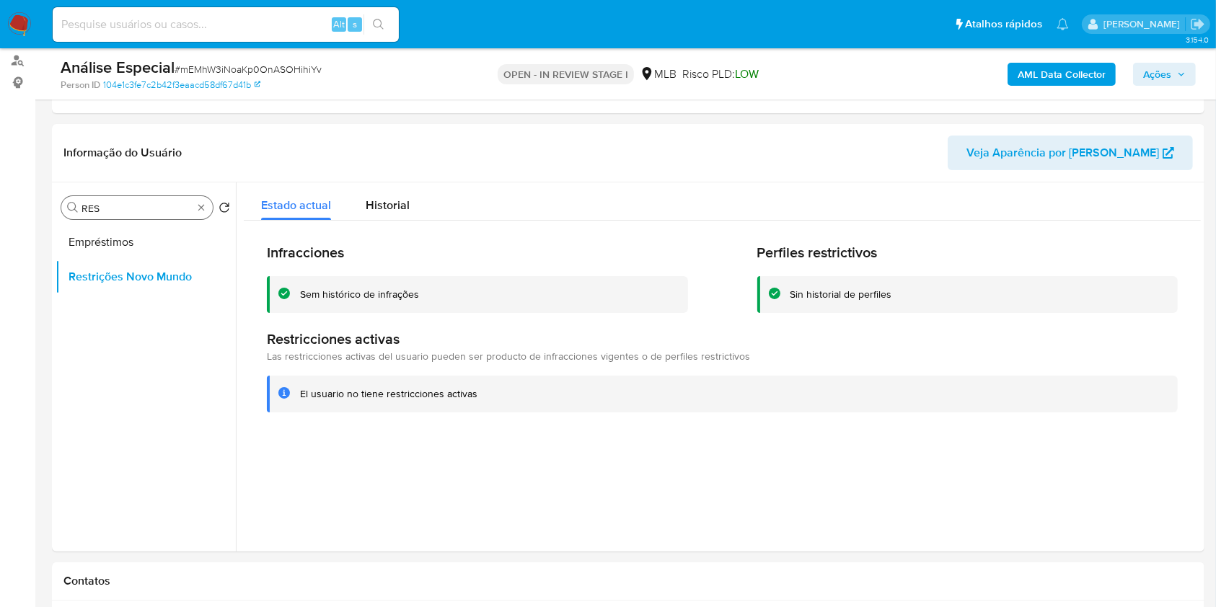
click at [205, 215] on div "Procurar RES" at bounding box center [136, 207] width 151 height 23
type input "POI"
click at [185, 233] on button "Dispositivos Point" at bounding box center [140, 242] width 169 height 35
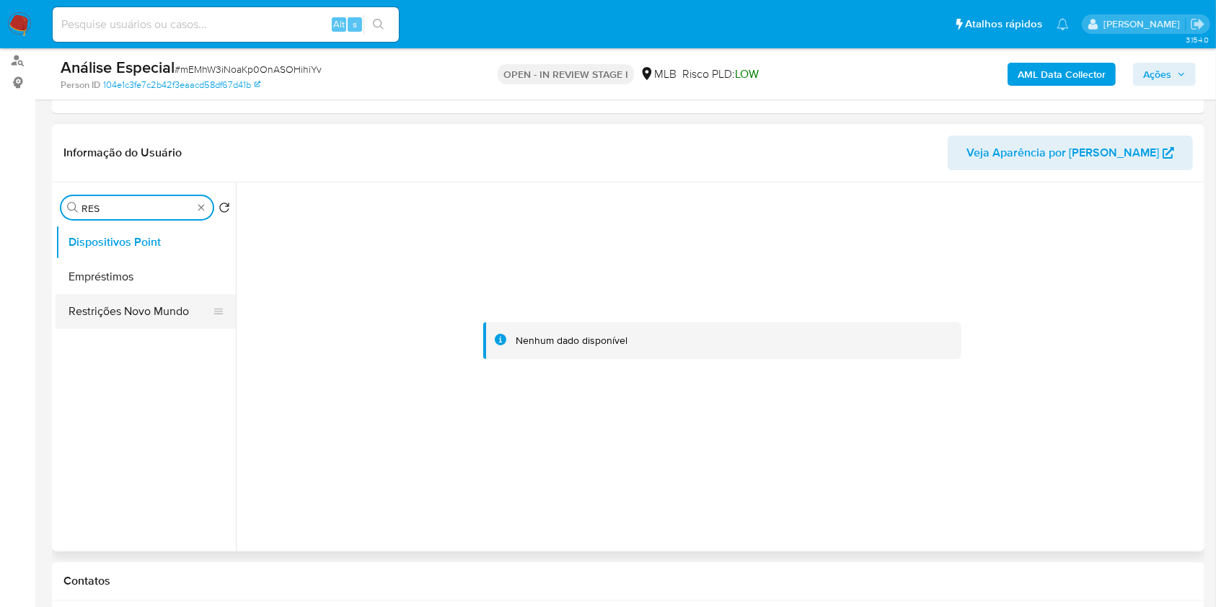
type input "RES"
click at [158, 314] on button "Restrições Novo Mundo" at bounding box center [140, 311] width 169 height 35
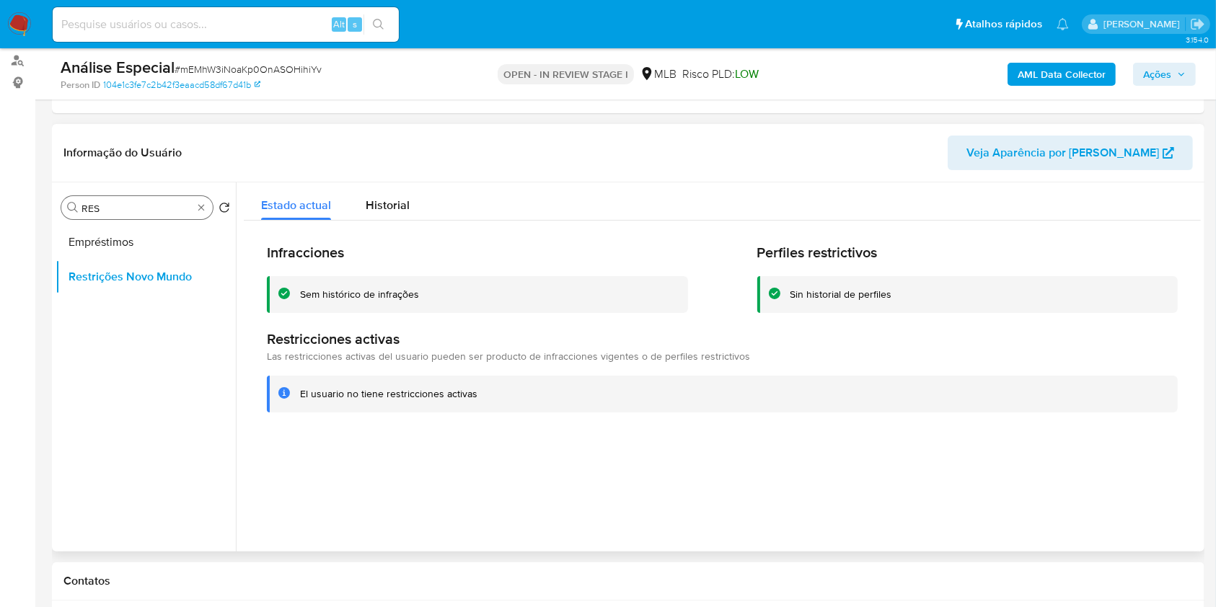
click at [198, 217] on div "Procurar RES" at bounding box center [136, 207] width 151 height 23
type input "DOC"
click at [180, 244] on button "Documentação" at bounding box center [140, 242] width 169 height 35
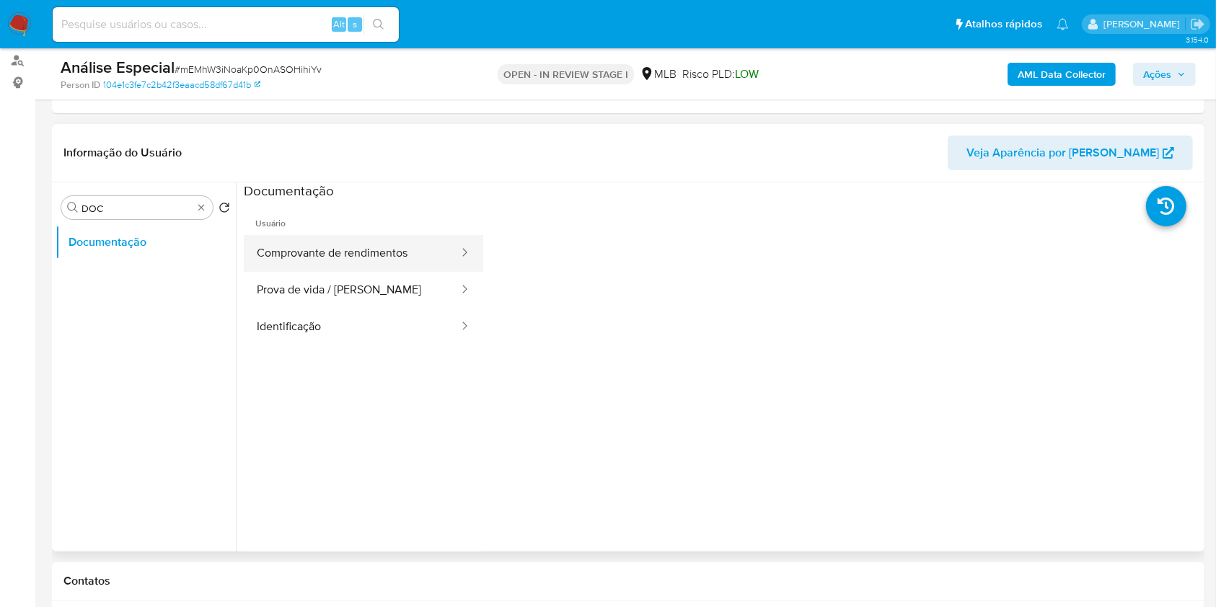
click at [376, 262] on button "Comprovante de rendimentos" at bounding box center [352, 253] width 216 height 37
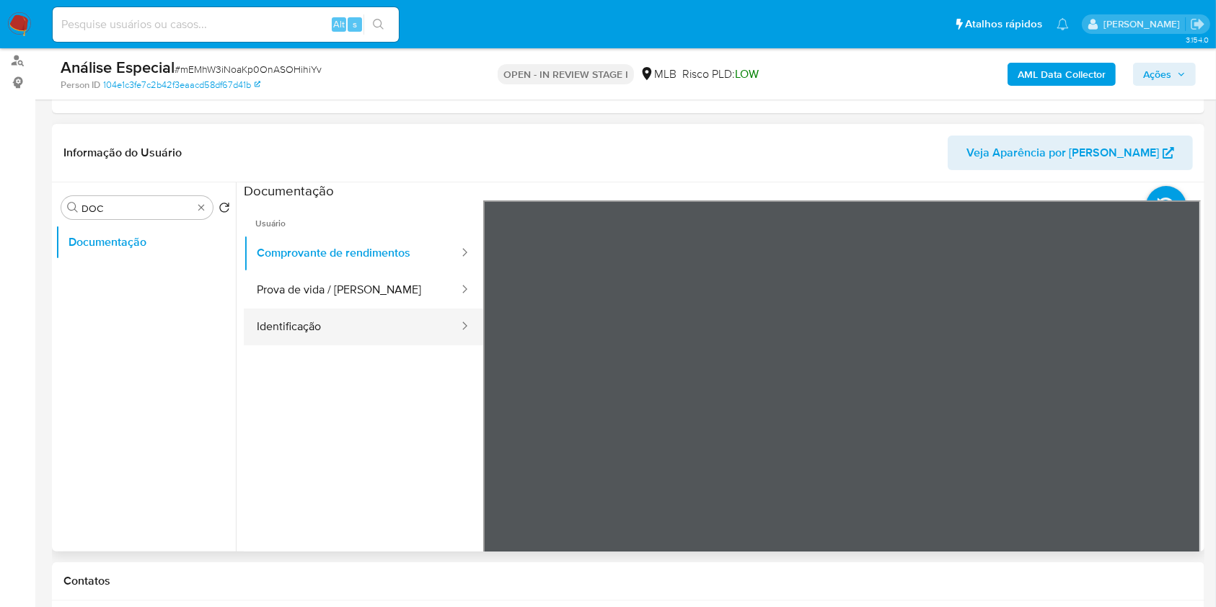
click at [330, 318] on button "Identificação" at bounding box center [352, 327] width 216 height 37
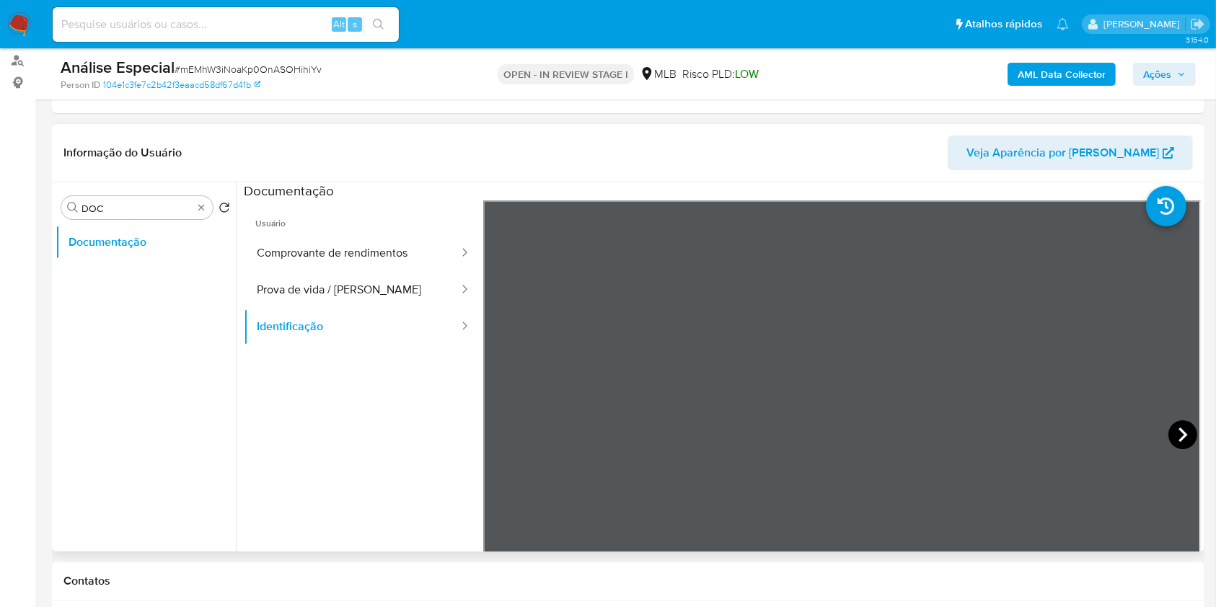
click at [1170, 429] on icon at bounding box center [1182, 434] width 29 height 29
click at [347, 265] on button "Comprovante de rendimentos" at bounding box center [352, 253] width 216 height 37
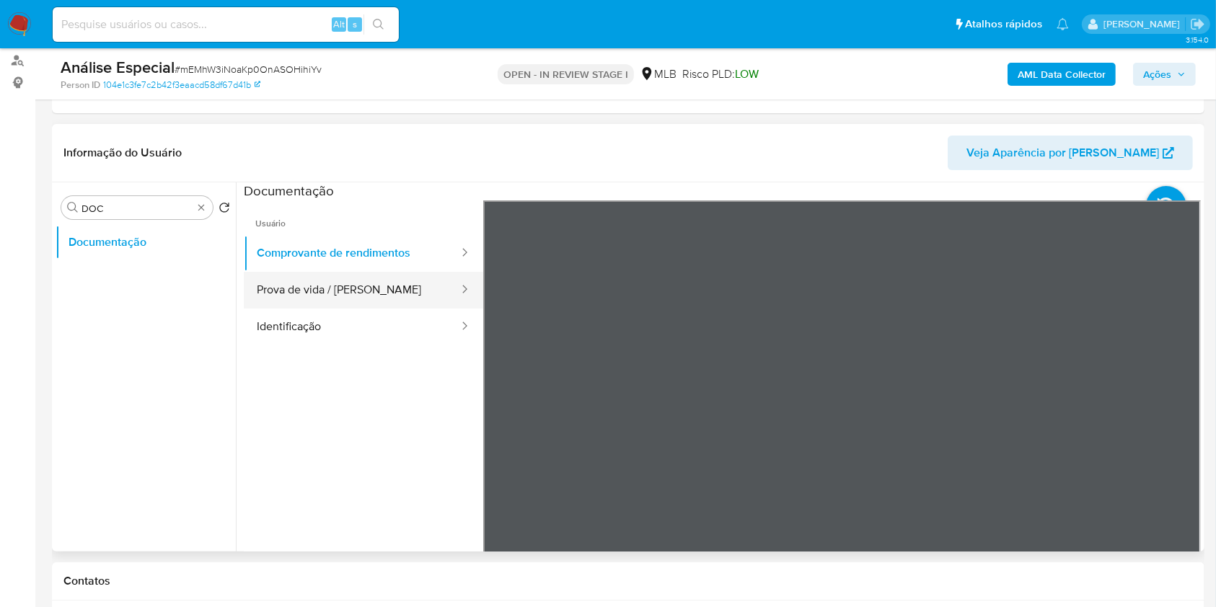
click at [344, 289] on button "Prova de vida / Selfie" at bounding box center [352, 290] width 216 height 37
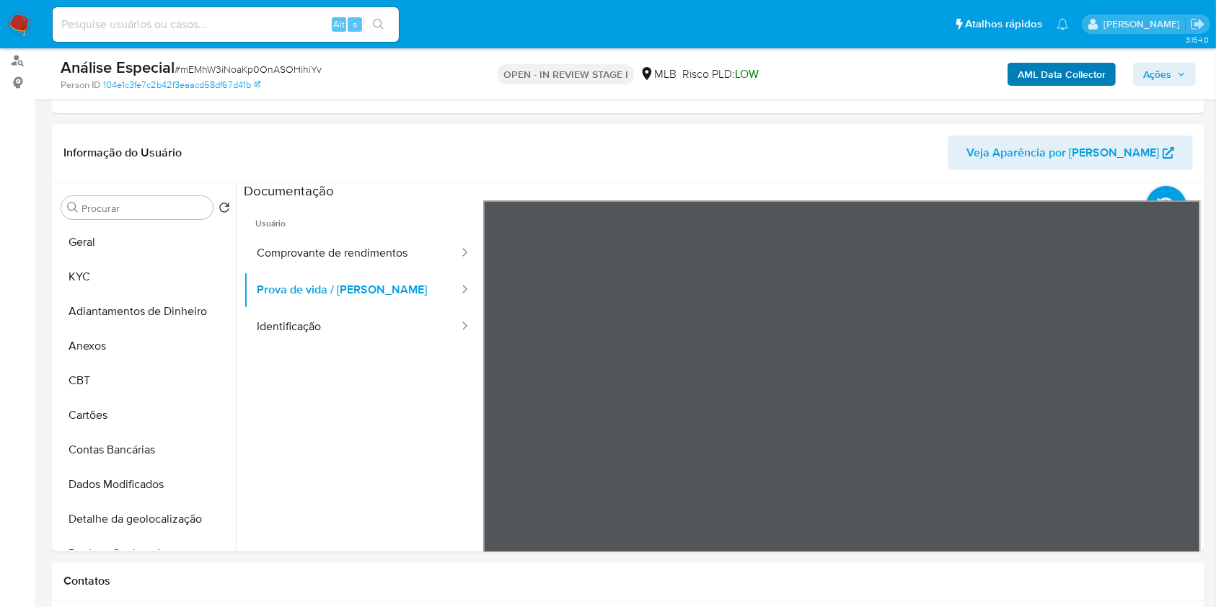
drag, startPoint x: 1021, startPoint y: 95, endPoint x: 1029, endPoint y: 82, distance: 15.2
click at [1021, 93] on div "Análise Especial # mEMhW3iNoaKp0OnASOHihiYv Person ID 104e1c3fe7c2b42f3eaacd58d…" at bounding box center [628, 73] width 1152 height 51
click at [1029, 82] on b "AML Data Collector" at bounding box center [1062, 74] width 88 height 23
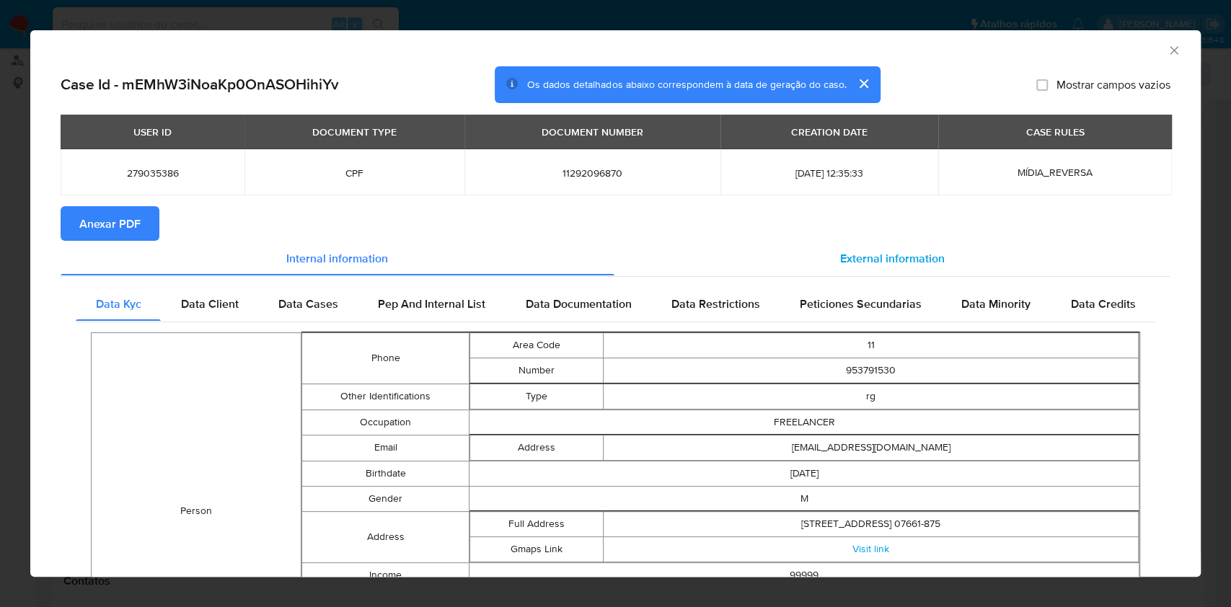
drag, startPoint x: 895, startPoint y: 268, endPoint x: 860, endPoint y: 265, distance: 35.5
click at [894, 268] on div "External information" at bounding box center [892, 258] width 557 height 35
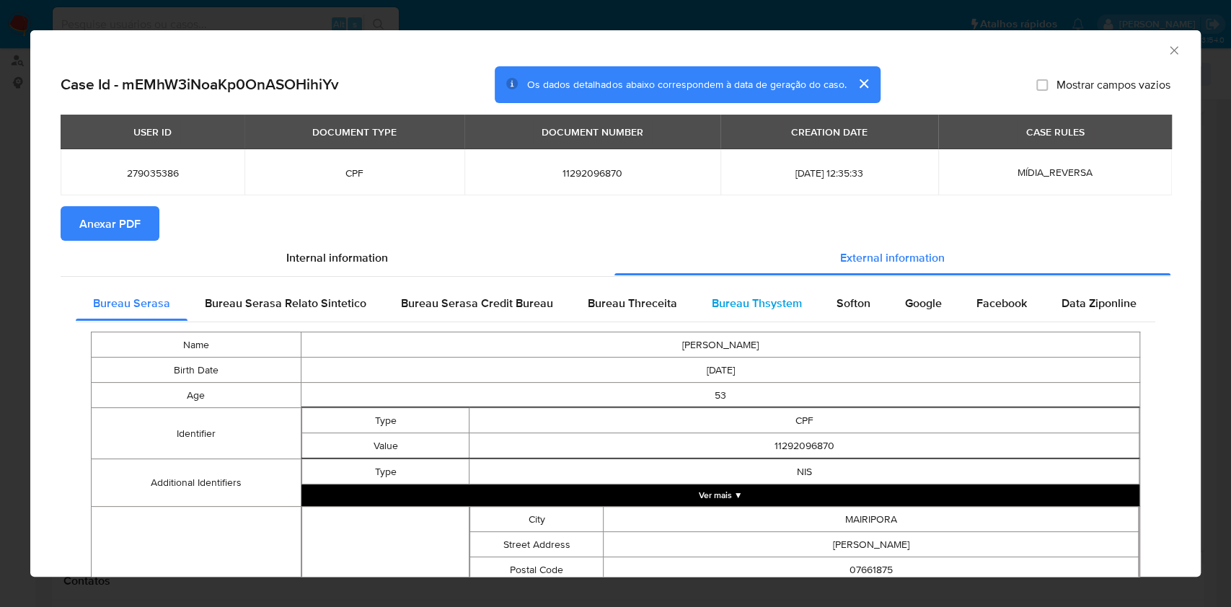
click at [738, 292] on div "Bureau Thsystem" at bounding box center [756, 303] width 125 height 35
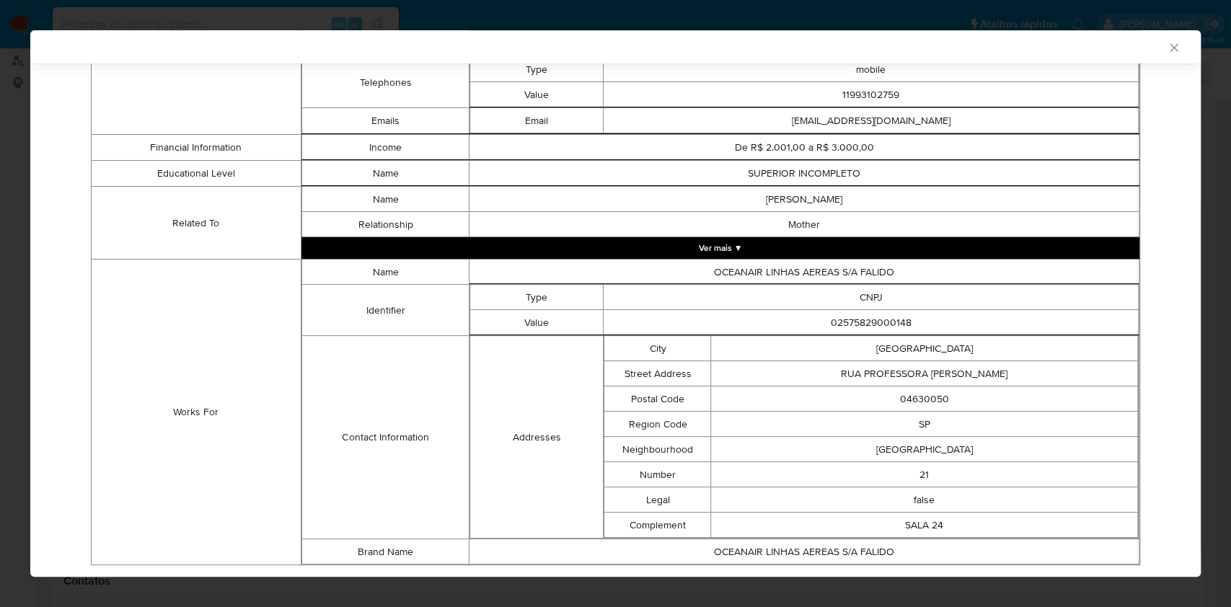
scroll to position [837, 0]
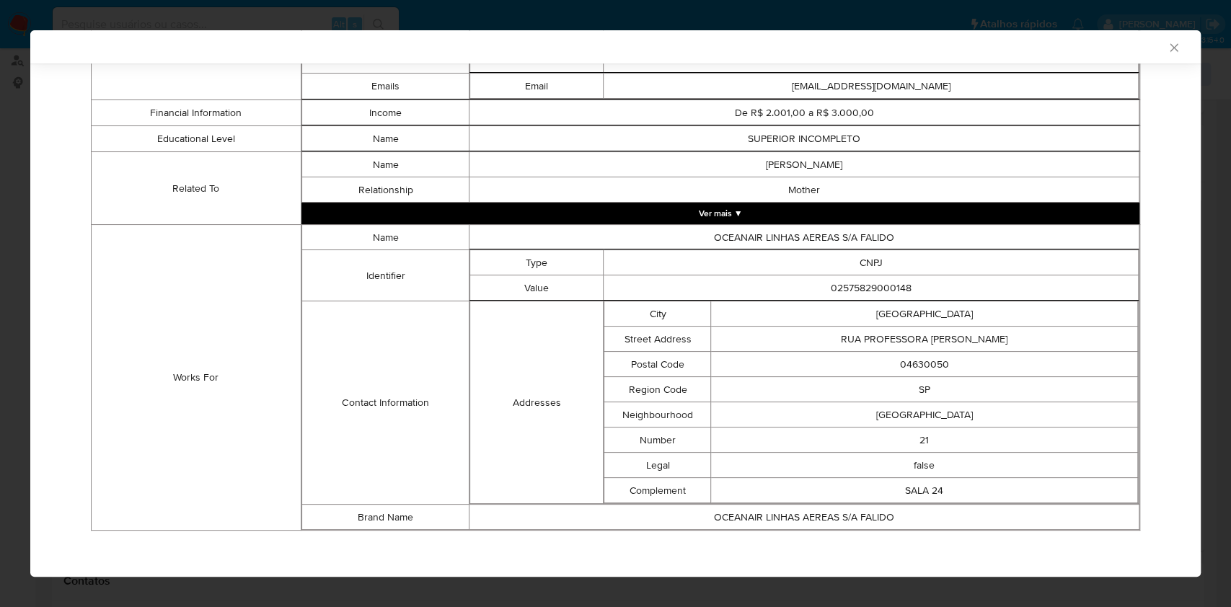
click at [829, 310] on td "SAO PAULO" at bounding box center [924, 313] width 427 height 25
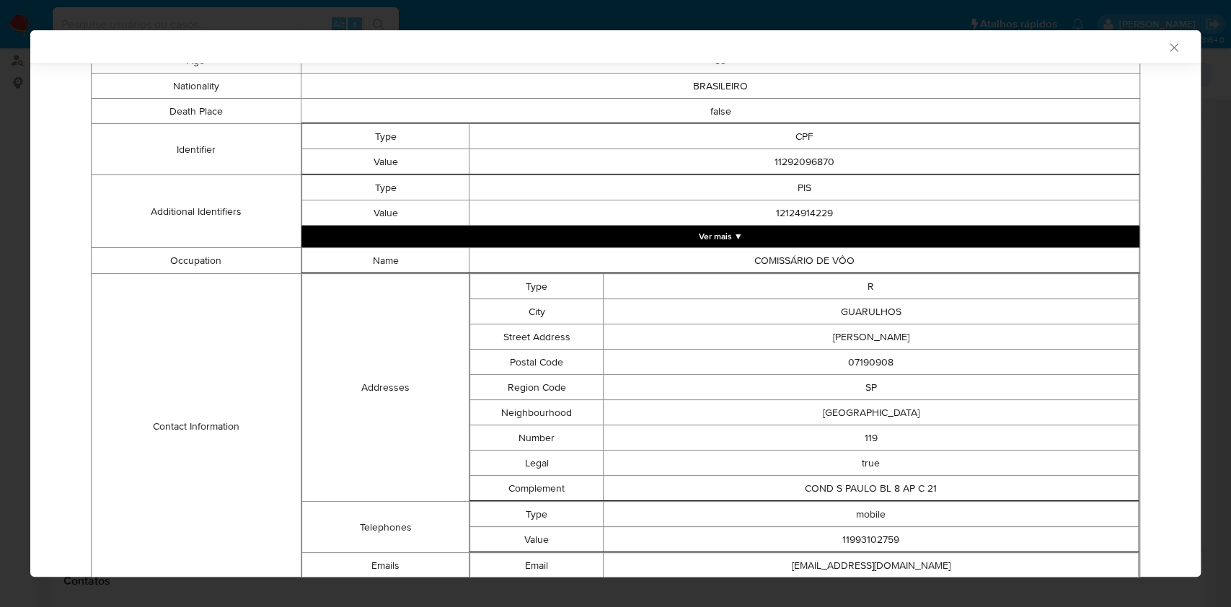
click at [1159, 58] on div "AML Data Collector" at bounding box center [615, 46] width 1170 height 33
click at [1167, 45] on icon "Fechar a janela" at bounding box center [1174, 47] width 14 height 14
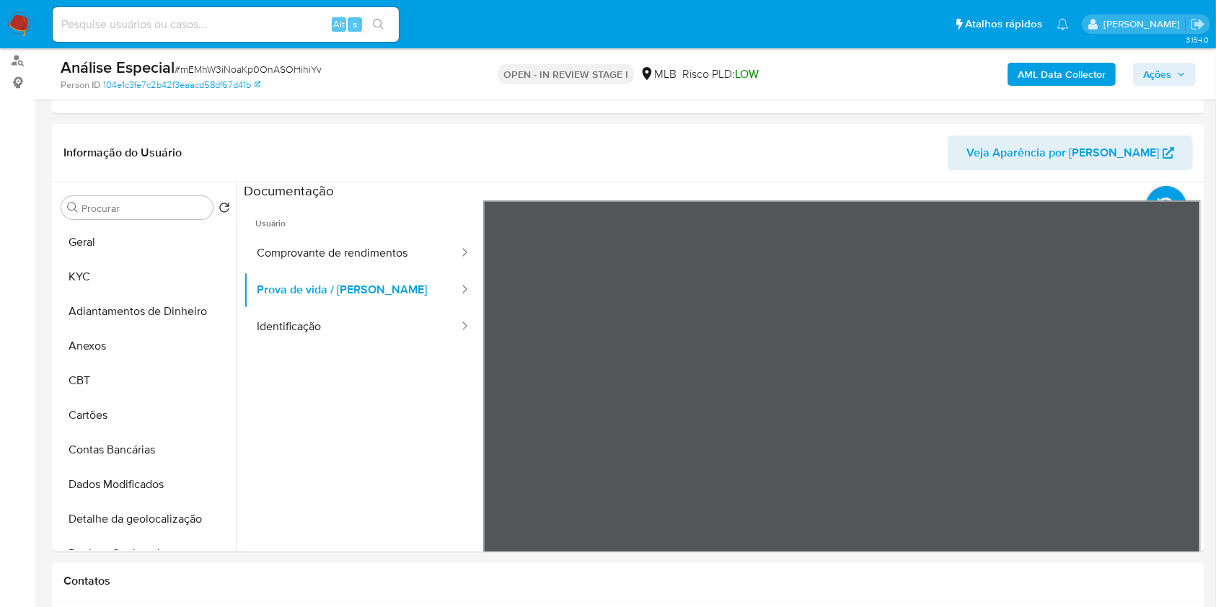
click at [1021, 81] on b "AML Data Collector" at bounding box center [1062, 74] width 88 height 23
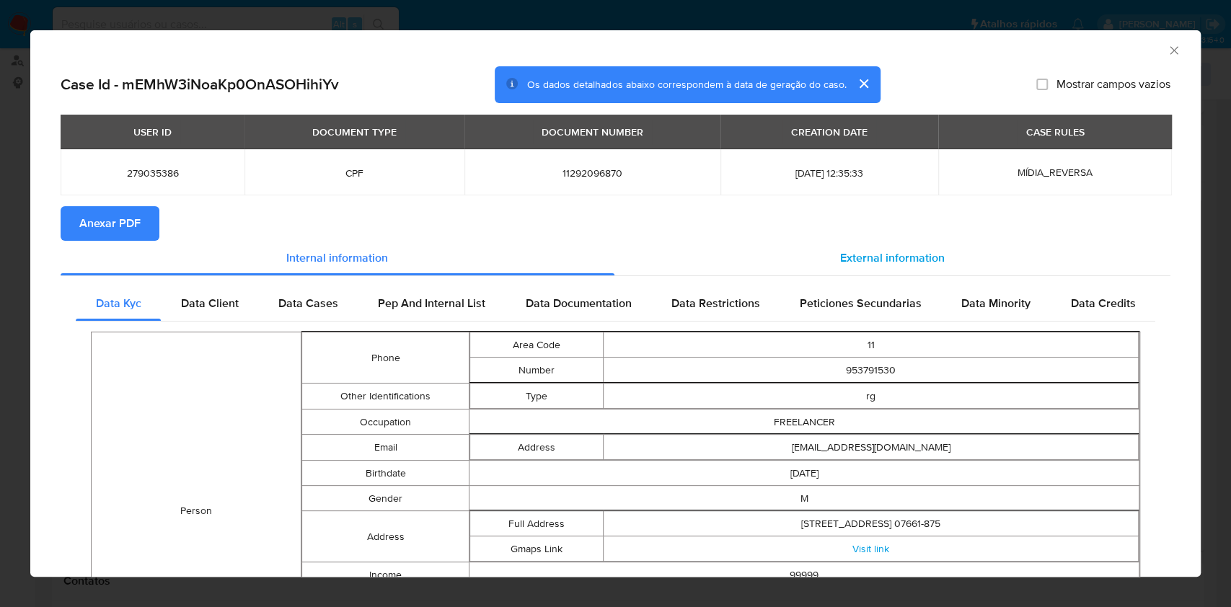
click at [889, 255] on span "External information" at bounding box center [892, 258] width 105 height 17
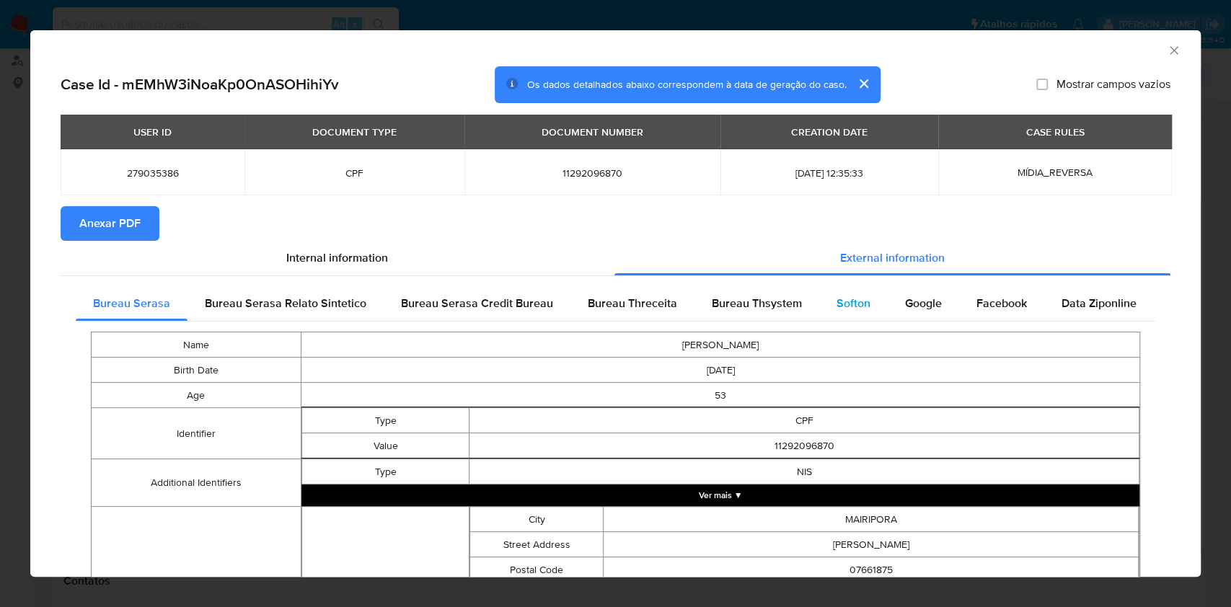
click at [837, 309] on span "Softon" at bounding box center [854, 303] width 34 height 17
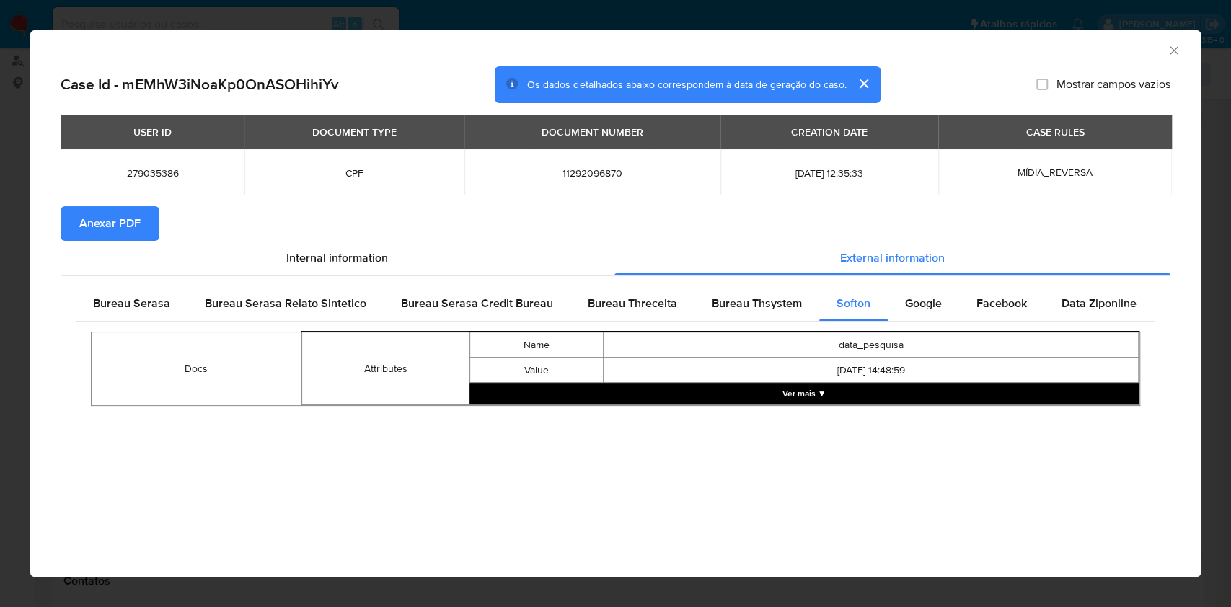
click at [940, 328] on div "Docs Attributes Name data_pesquisa Value 2025.06.04 14:48:59 Ver mais ▼" at bounding box center [616, 369] width 1080 height 94
click at [927, 314] on div "Google" at bounding box center [923, 303] width 71 height 35
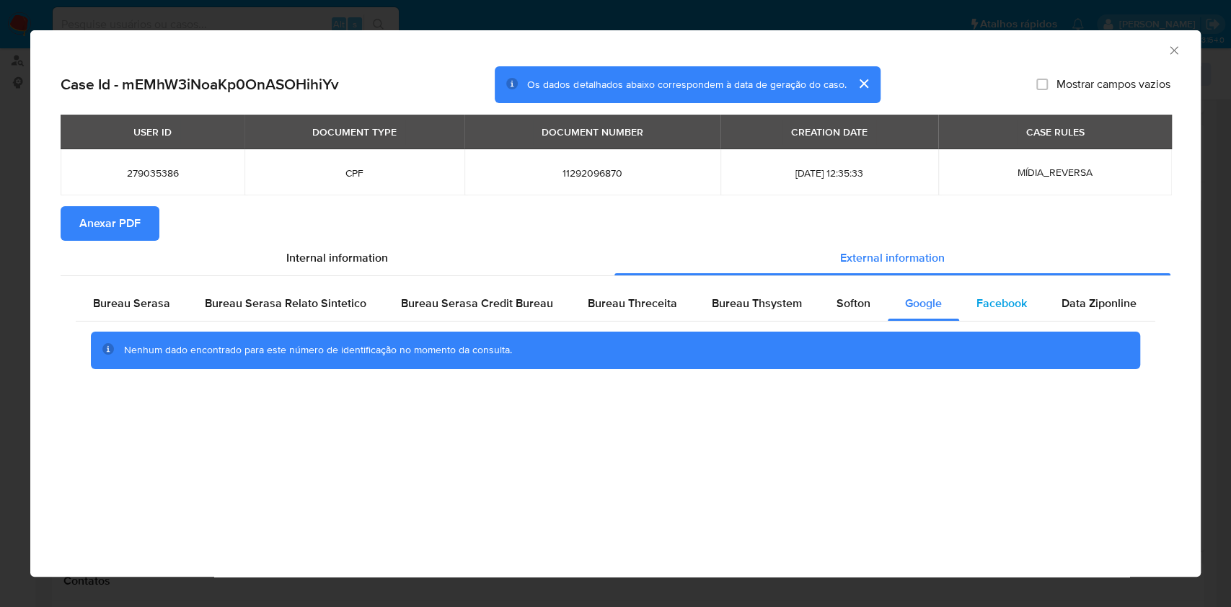
click at [1002, 313] on div "Facebook" at bounding box center [1001, 303] width 85 height 35
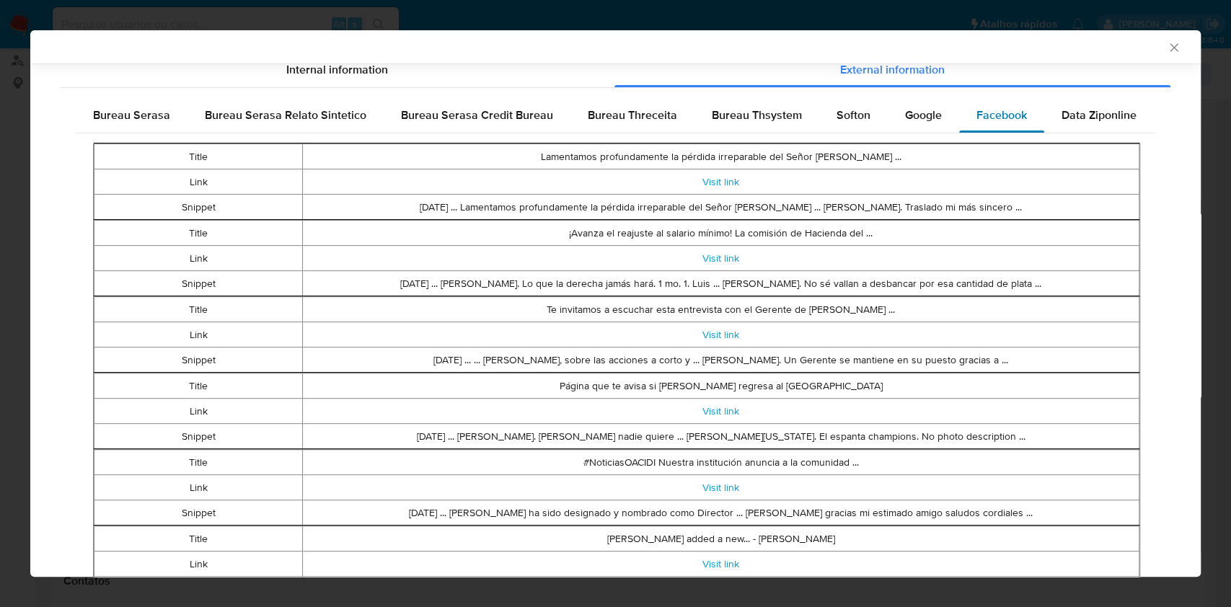
scroll to position [189, 0]
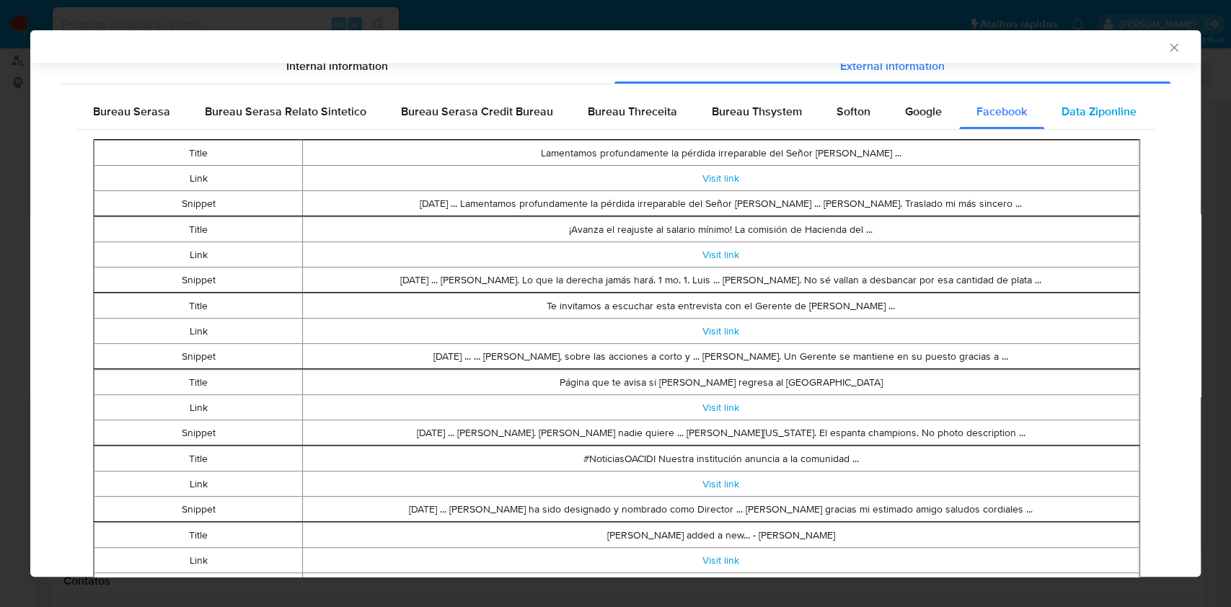
click at [1090, 113] on span "Data Ziponline" at bounding box center [1098, 111] width 75 height 17
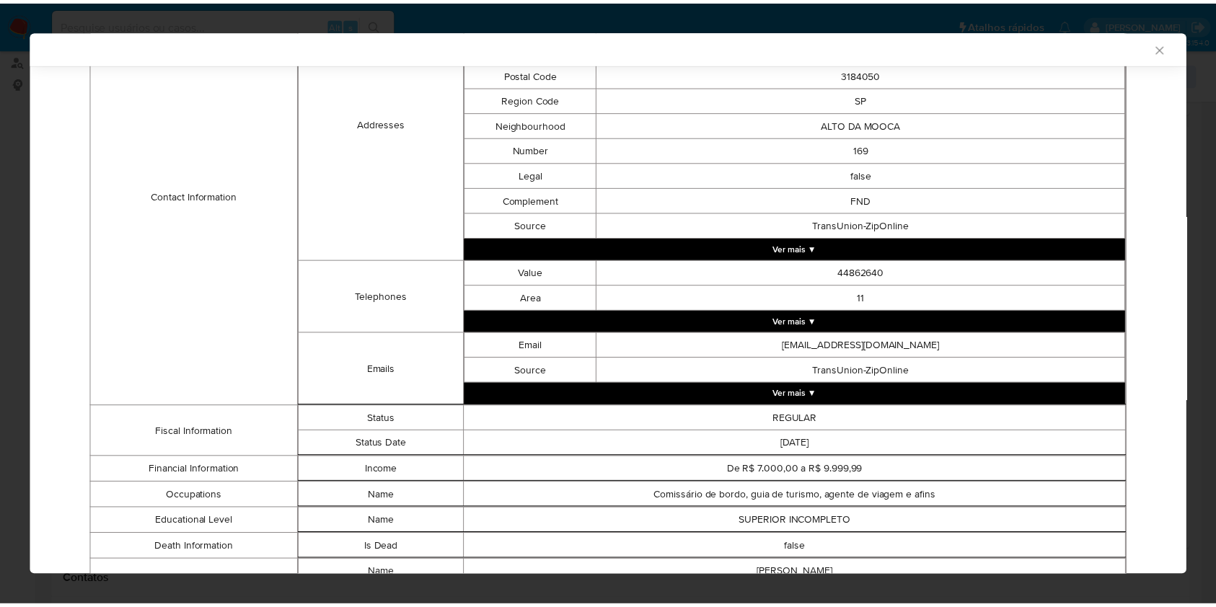
scroll to position [729, 0]
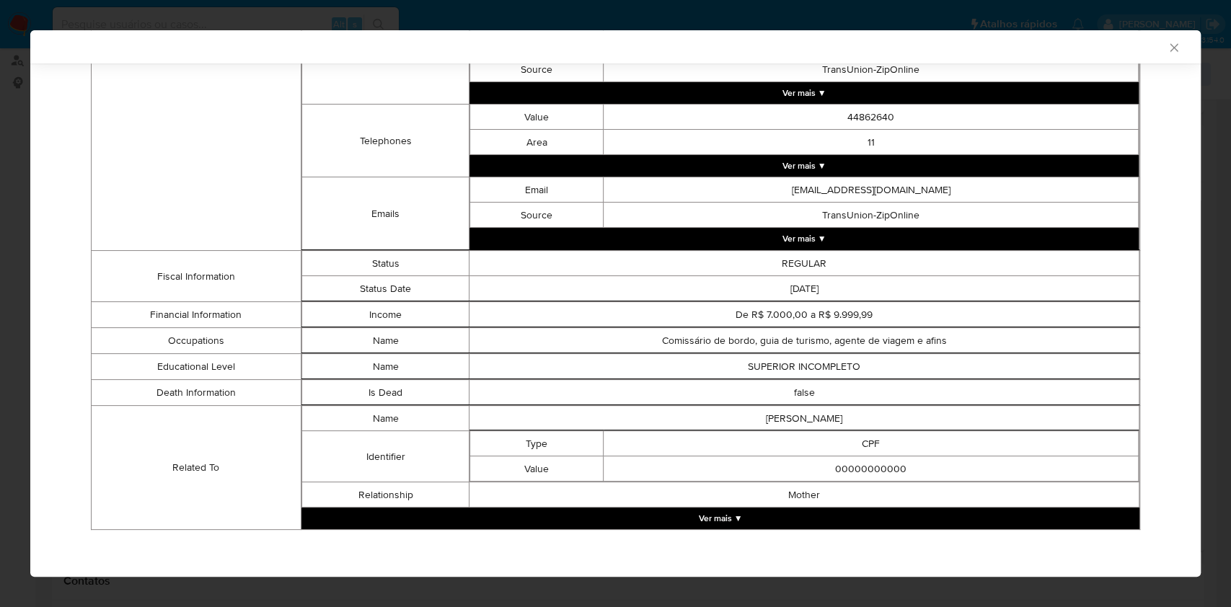
click at [1044, 284] on tbody "Status REGULAR Status Date 2024-07-10" at bounding box center [719, 276] width 837 height 50
click at [1044, 284] on td "2024-07-10" at bounding box center [804, 288] width 670 height 25
click at [1167, 45] on icon "Fechar a janela" at bounding box center [1174, 47] width 14 height 14
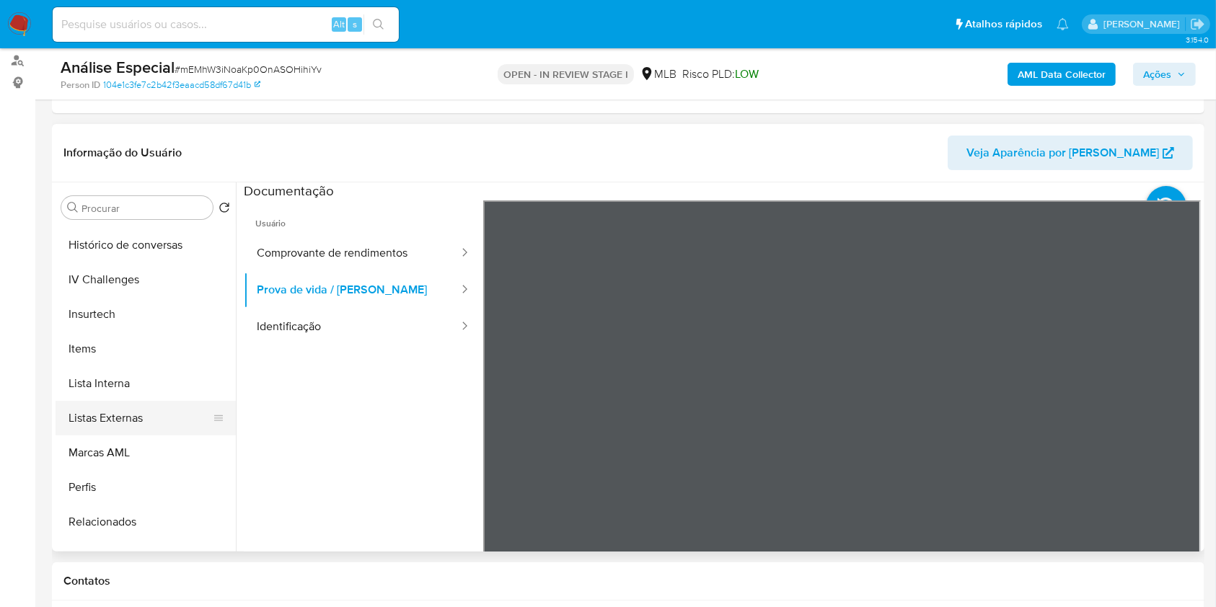
scroll to position [644, 0]
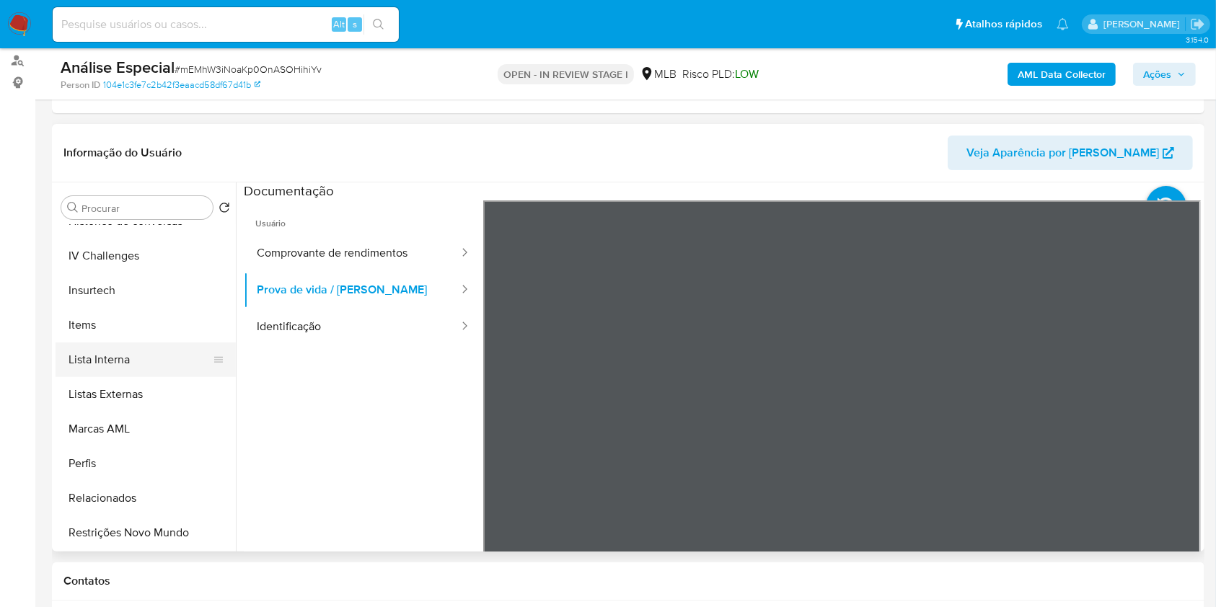
click at [140, 366] on button "Lista Interna" at bounding box center [140, 360] width 169 height 35
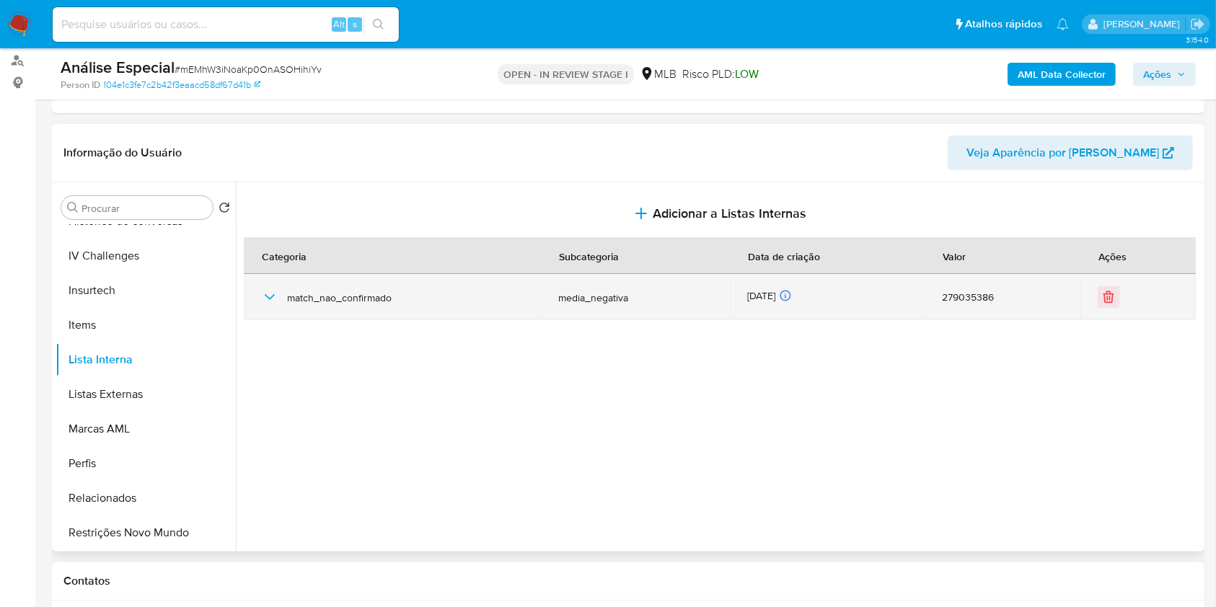
click at [350, 301] on span "match_nao_confirmado" at bounding box center [405, 297] width 237 height 13
click at [285, 299] on div "match_nao_confirmado" at bounding box center [392, 297] width 262 height 46
click at [275, 296] on icon "button" at bounding box center [269, 296] width 17 height 17
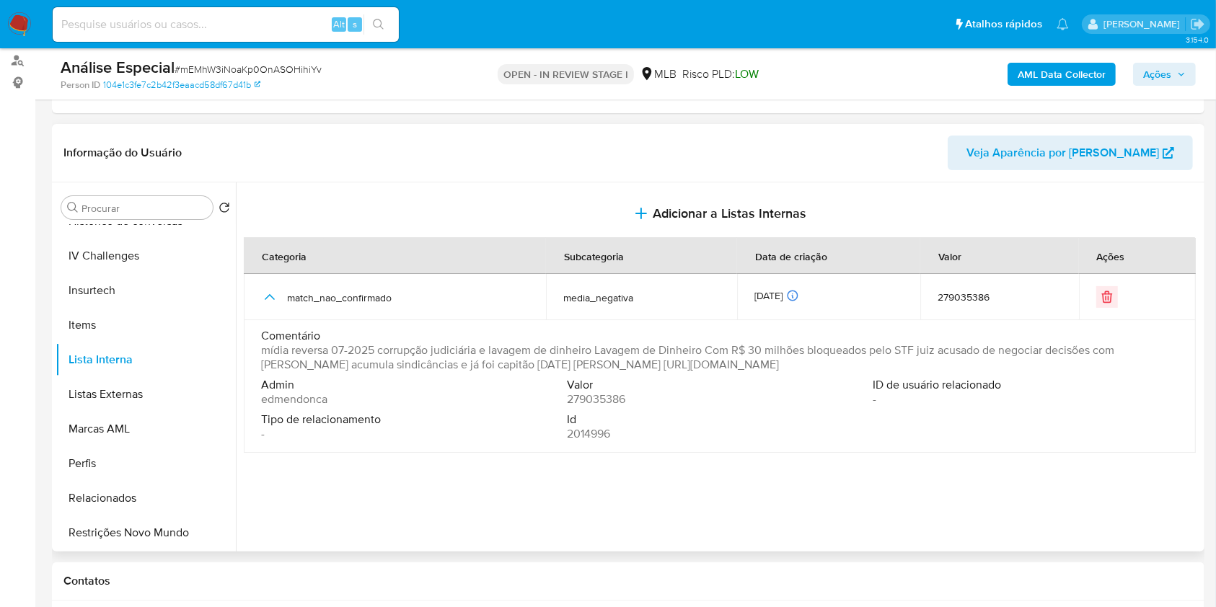
drag, startPoint x: 952, startPoint y: 361, endPoint x: 577, endPoint y: 363, distance: 375.0
click at [577, 363] on span "mídia reversa 07-2025 corrupção judiciária e lavagem de dinheiro Lavagem de Din…" at bounding box center [718, 357] width 914 height 29
click at [192, 207] on input "Procurar" at bounding box center [143, 208] width 125 height 13
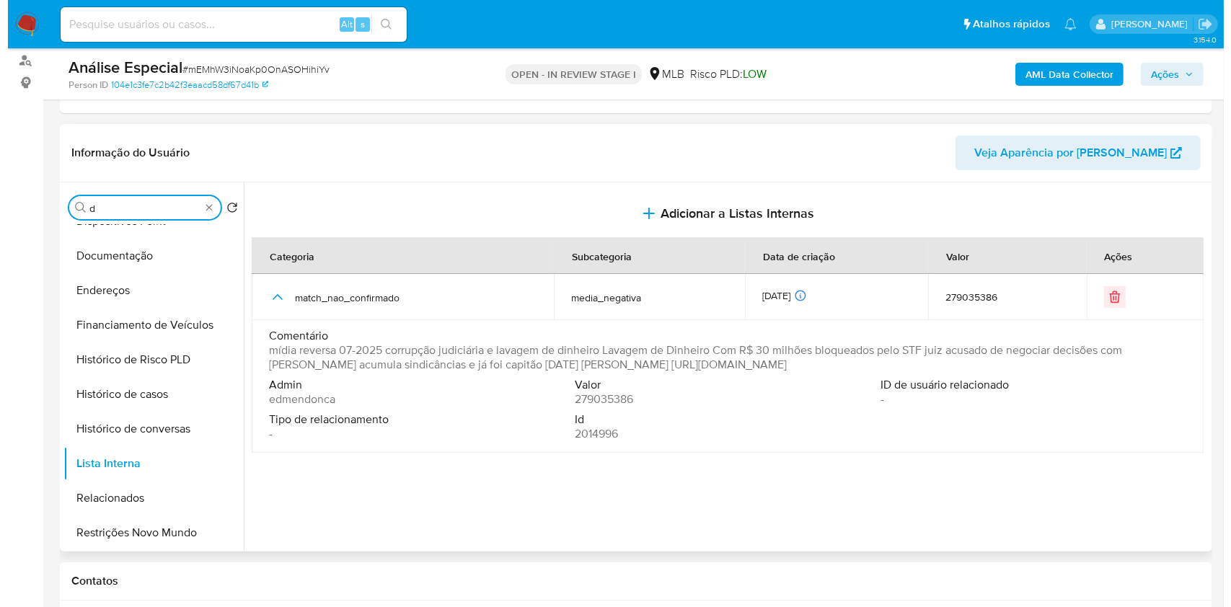
scroll to position [0, 0]
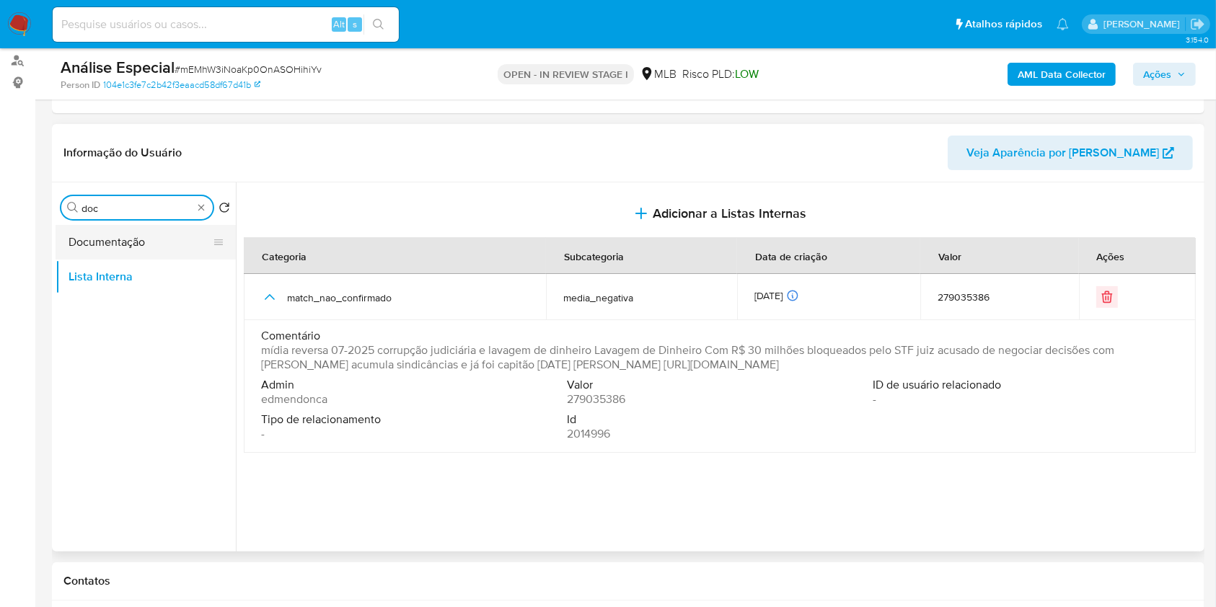
type input "doc"
click at [151, 233] on button "Documentação" at bounding box center [140, 242] width 169 height 35
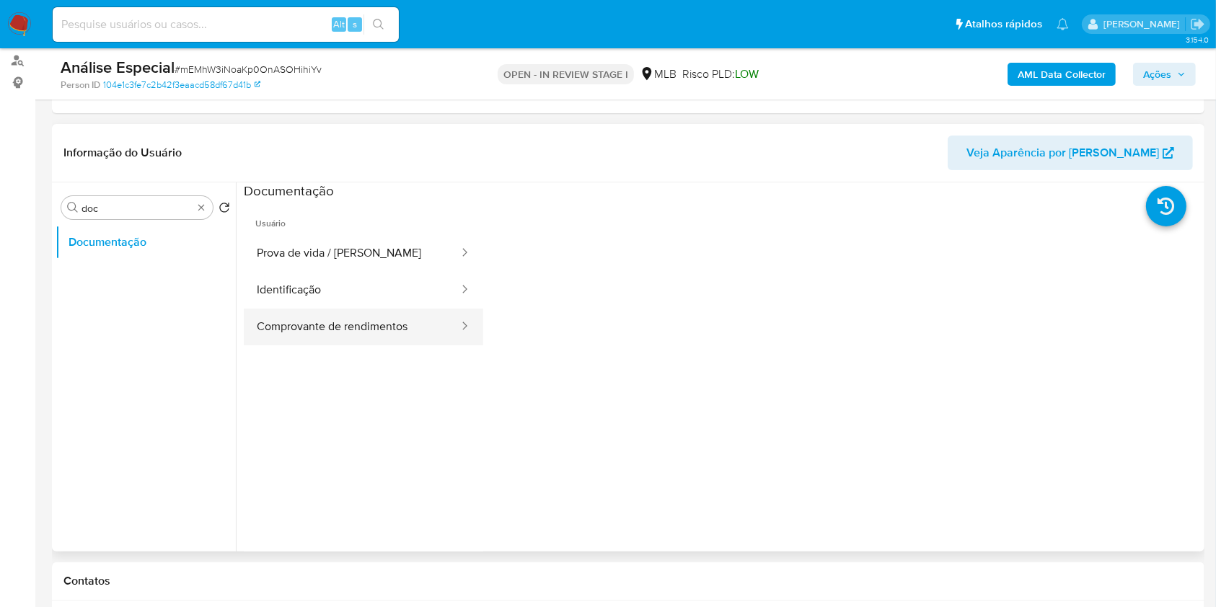
click at [387, 324] on button "Comprovante de rendimentos" at bounding box center [352, 327] width 216 height 37
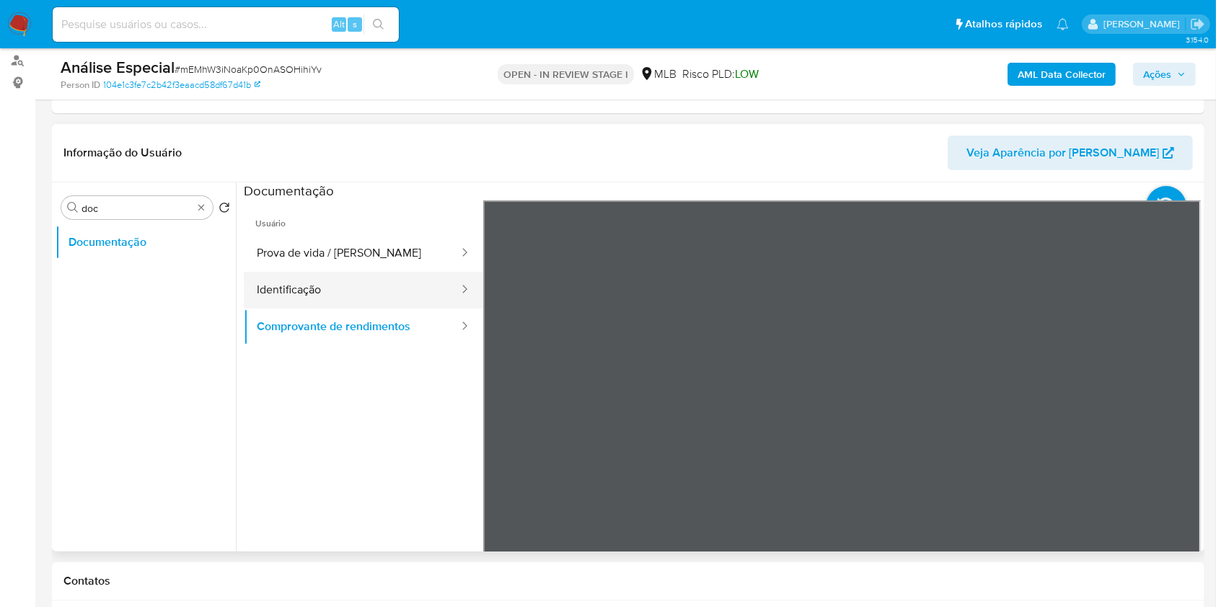
click at [317, 283] on button "Identificação" at bounding box center [352, 290] width 216 height 37
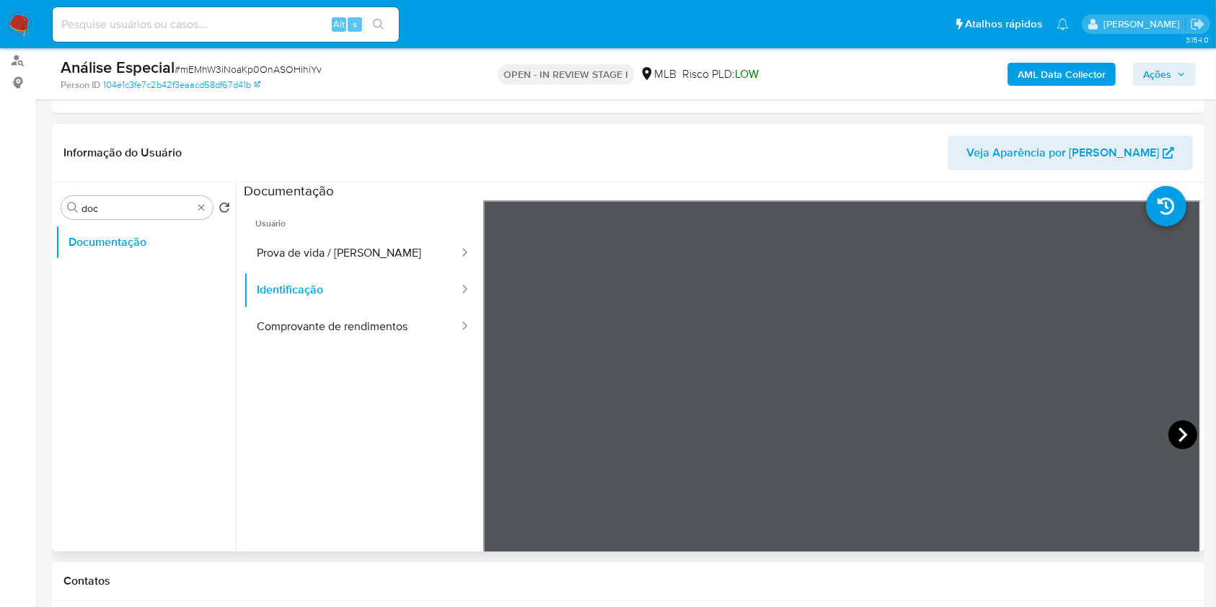
click at [1173, 440] on icon at bounding box center [1182, 434] width 29 height 29
click at [294, 247] on button "Prova de vida / [PERSON_NAME]" at bounding box center [352, 253] width 216 height 37
click at [202, 198] on div "Procurar doc" at bounding box center [136, 207] width 151 height 23
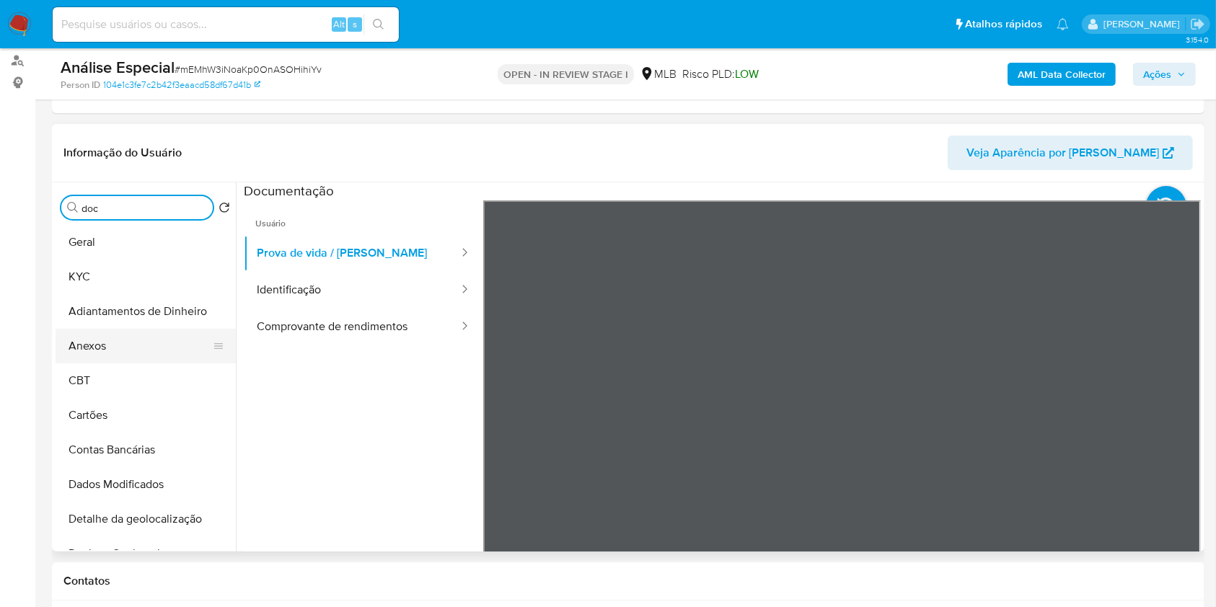
click at [133, 346] on button "Anexos" at bounding box center [140, 346] width 169 height 35
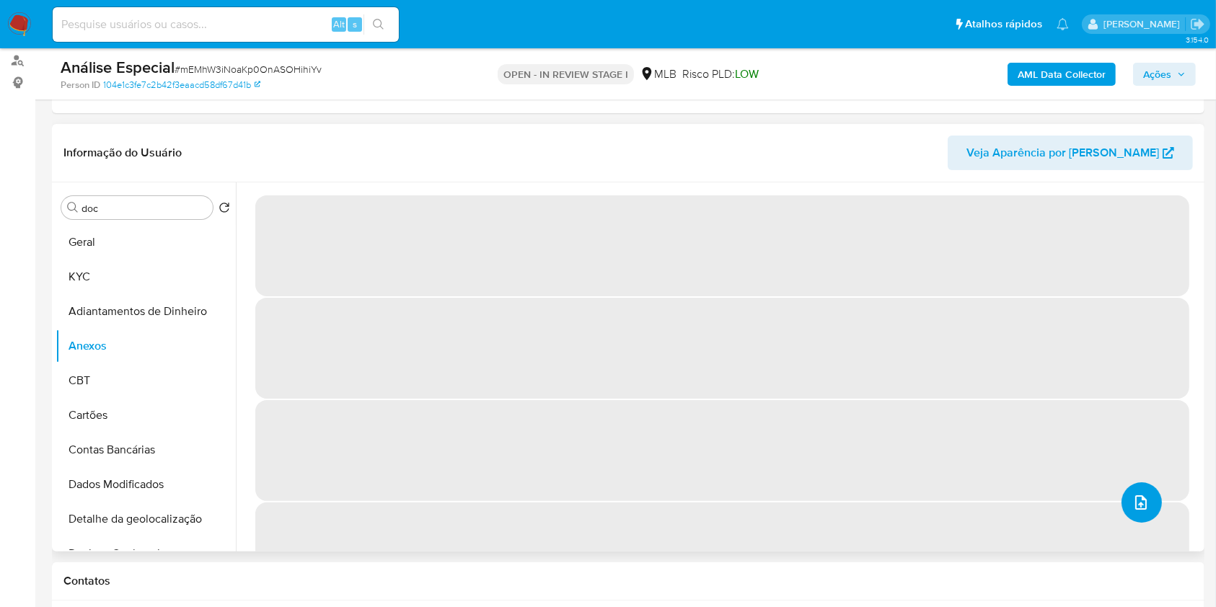
click at [1134, 514] on button "upload-file" at bounding box center [1141, 502] width 40 height 40
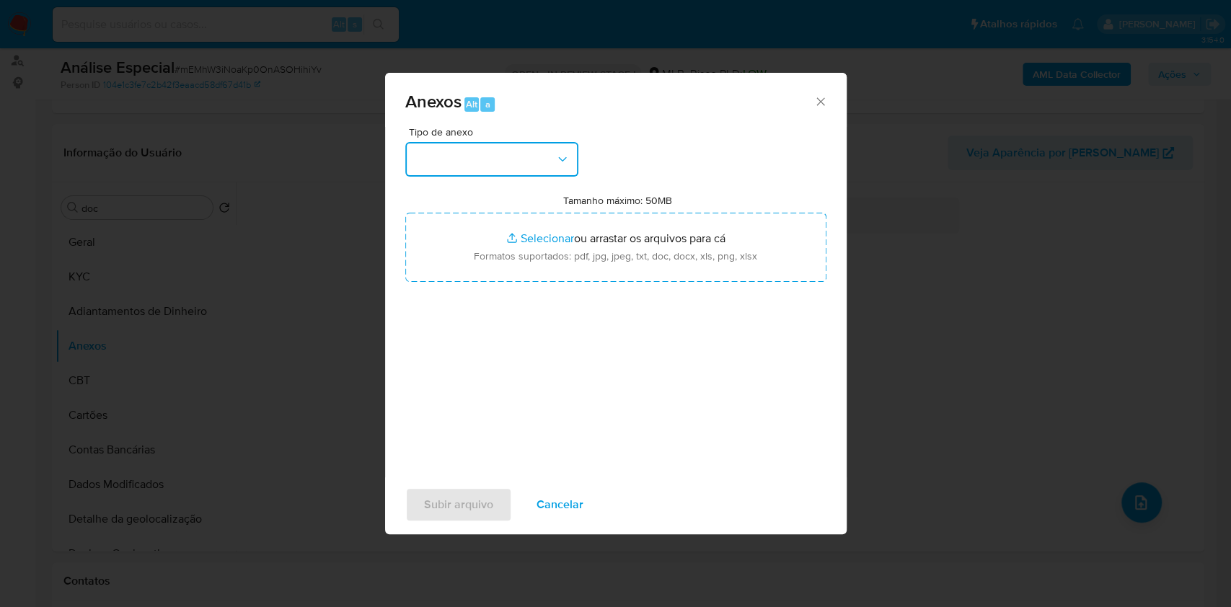
click at [549, 159] on button "button" at bounding box center [491, 159] width 173 height 35
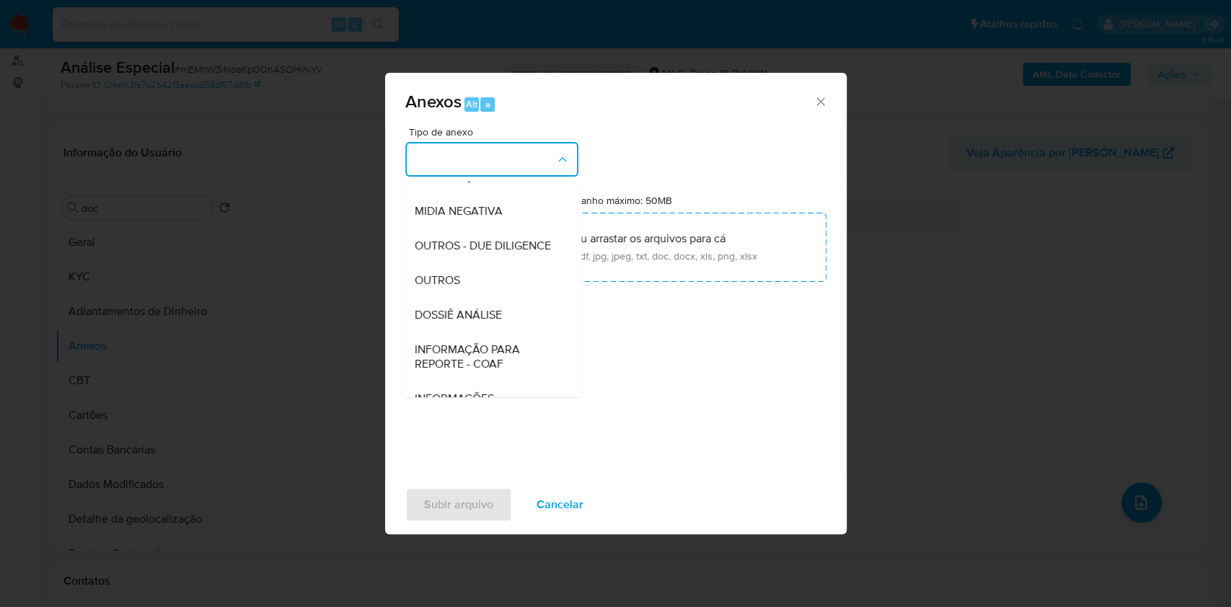
scroll to position [221, 0]
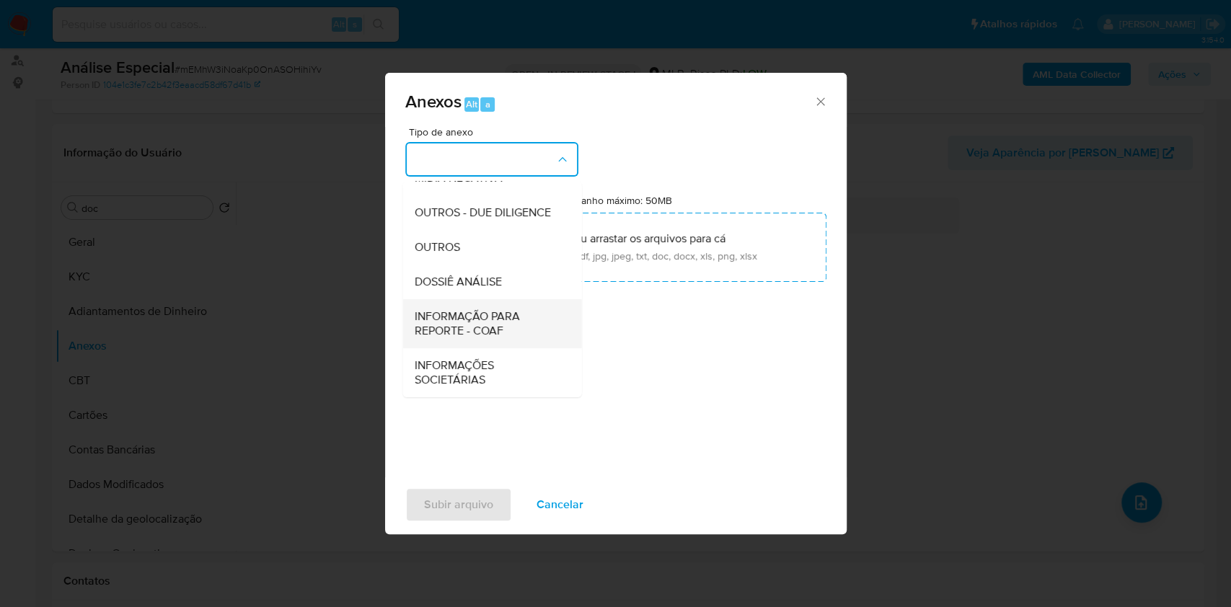
click at [484, 318] on span "INFORMAÇÃO PARA REPORTE - COAF" at bounding box center [487, 323] width 147 height 29
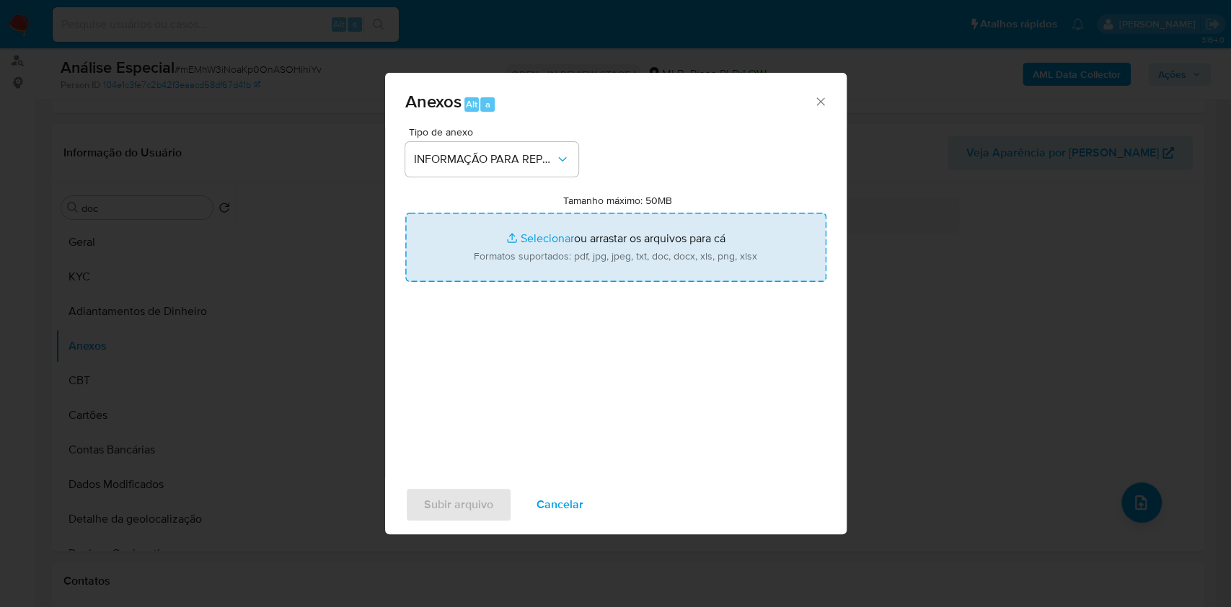
type input "C:\fakepath\Mulan 279035386_Fernando Cesar Parada 2025_08_12_14_32_34.pdf"
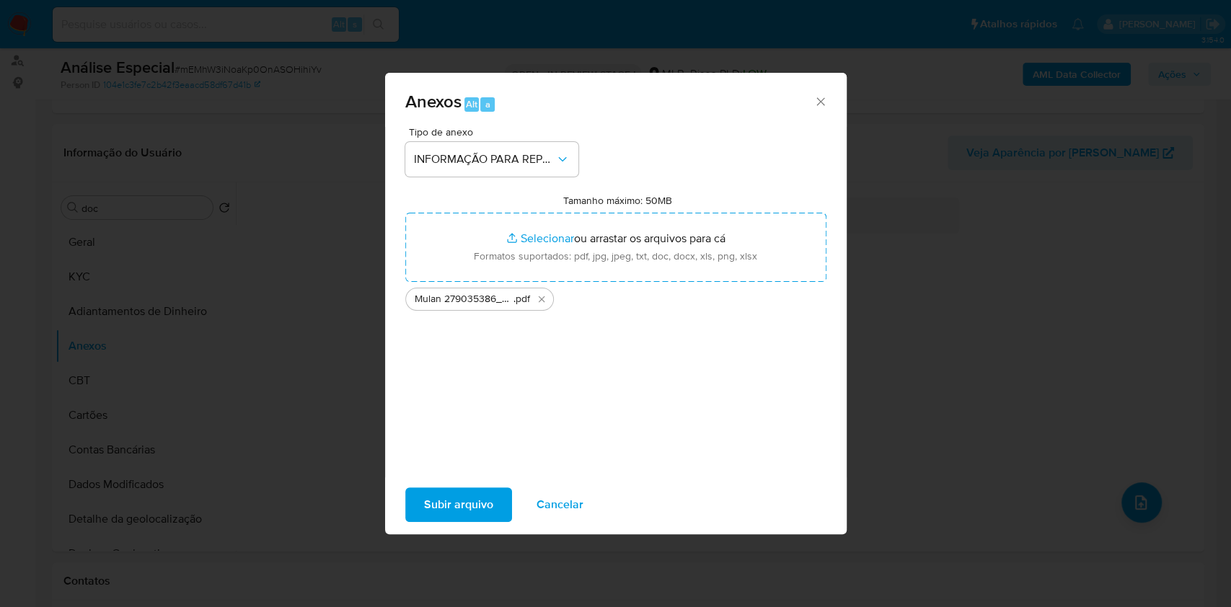
click at [482, 513] on span "Subir arquivo" at bounding box center [458, 505] width 69 height 32
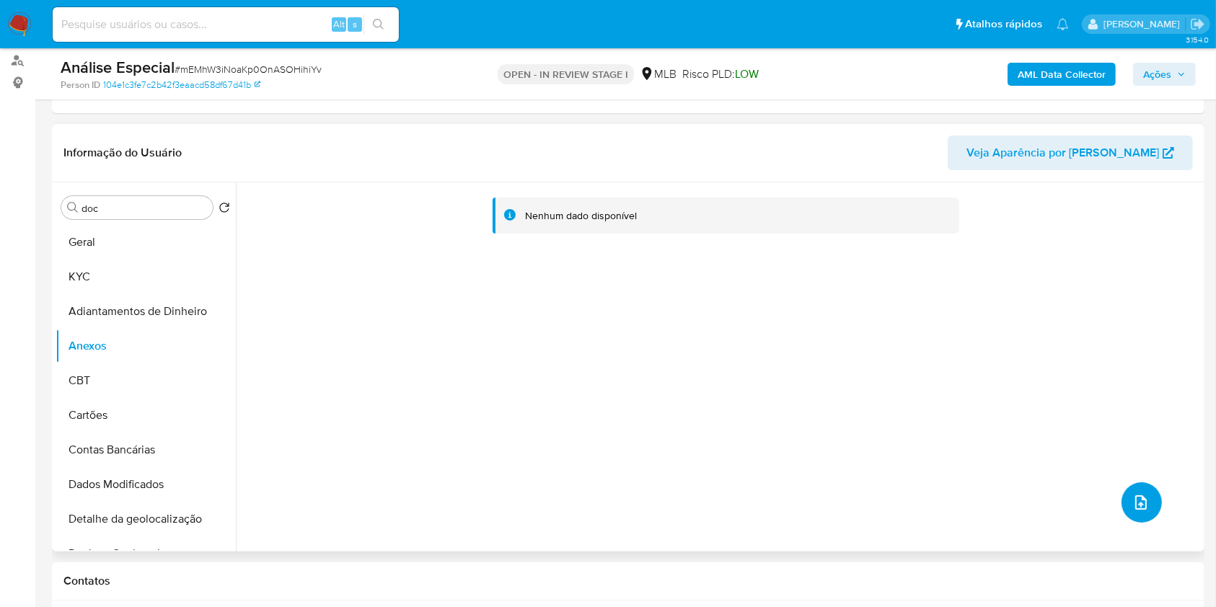
click at [1148, 509] on button "upload-file" at bounding box center [1141, 502] width 40 height 40
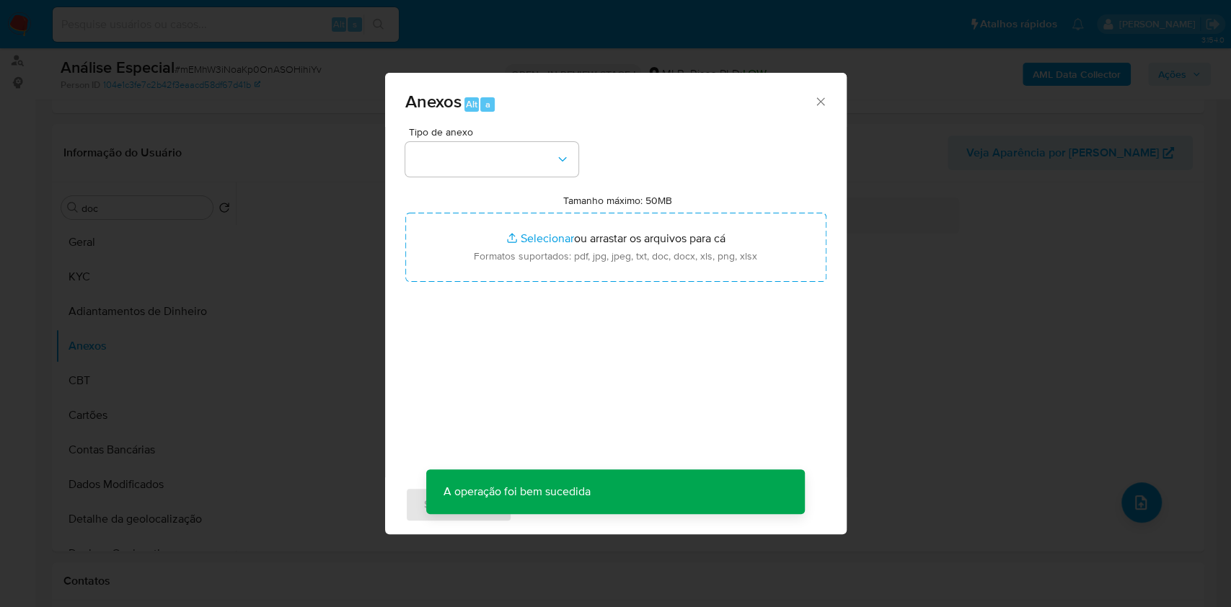
click at [518, 177] on div "Tipo de anexo Tamanho máximo: 50MB Selecionar arquivos Selecionar ou arrastar o…" at bounding box center [615, 297] width 421 height 340
click at [507, 162] on button "button" at bounding box center [491, 159] width 173 height 35
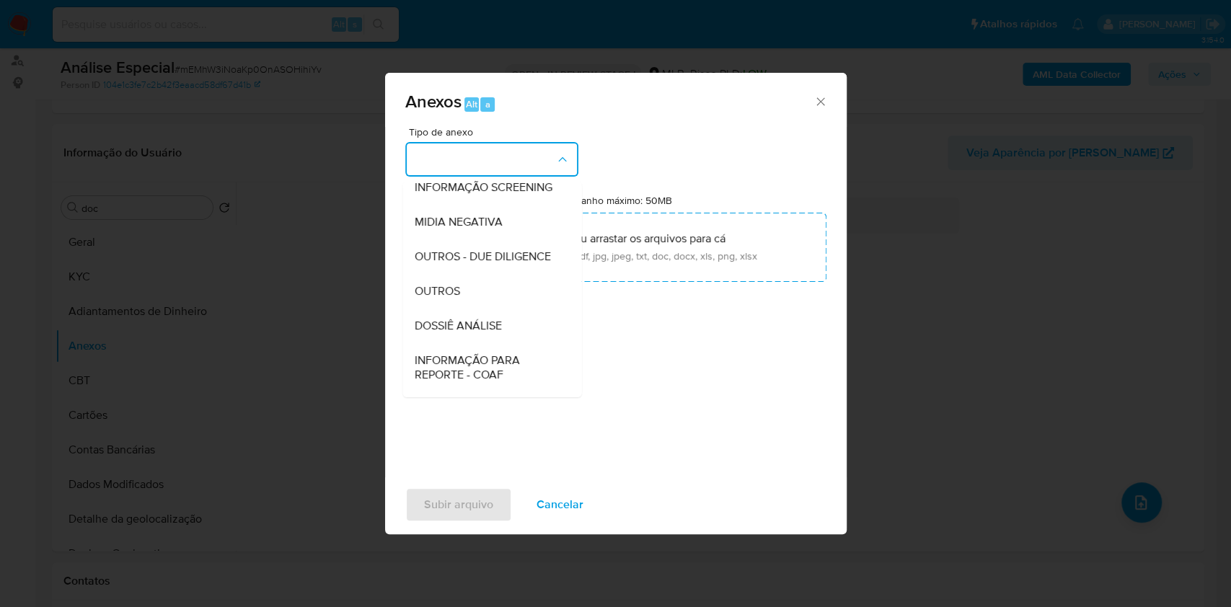
scroll to position [192, 0]
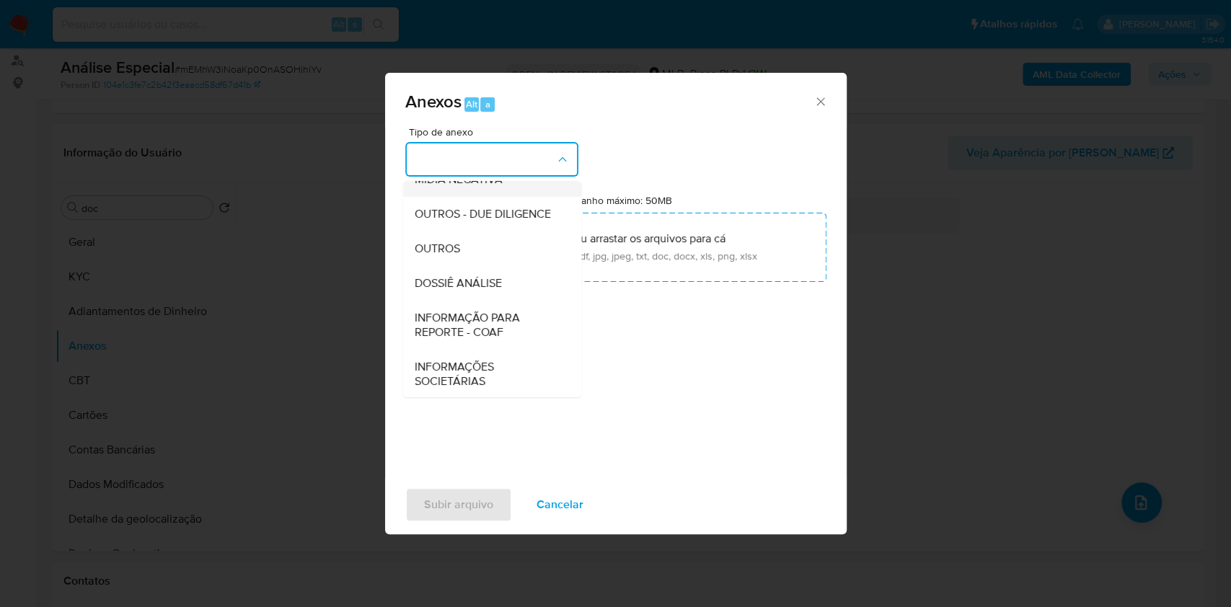
click at [481, 187] on span "MIDIA NEGATIVA" at bounding box center [458, 179] width 88 height 14
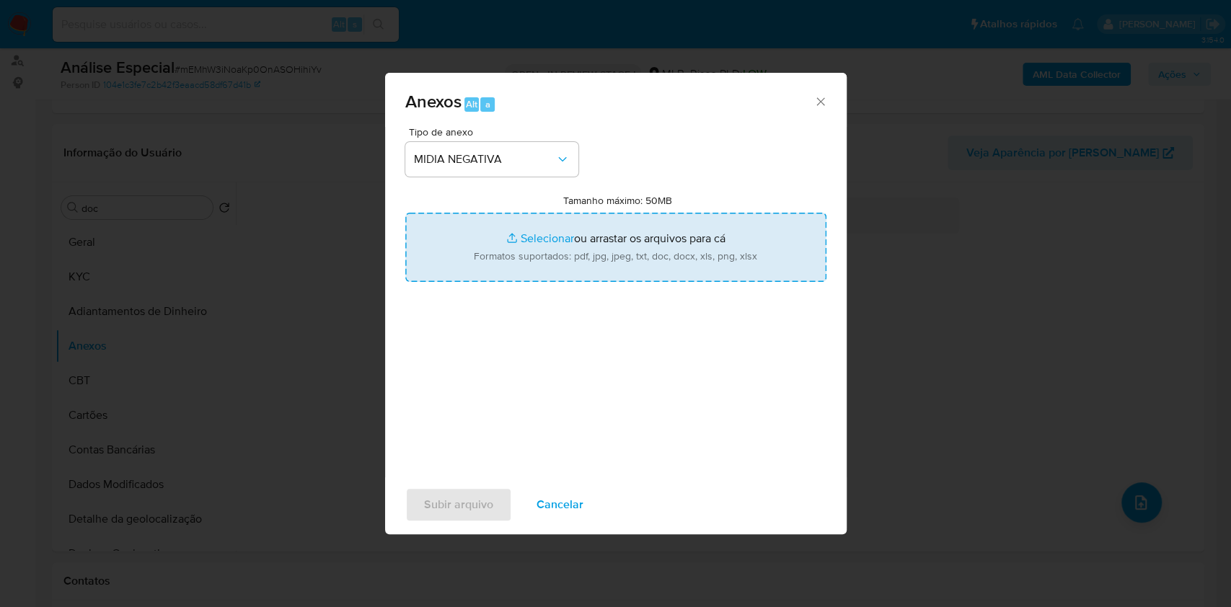
click at [668, 248] on input "Tamanho máximo: 50MB Selecionar arquivos" at bounding box center [615, 247] width 421 height 69
click at [633, 252] on input "Tamanho máximo: 50MB Selecionar arquivos" at bounding box center [615, 247] width 421 height 69
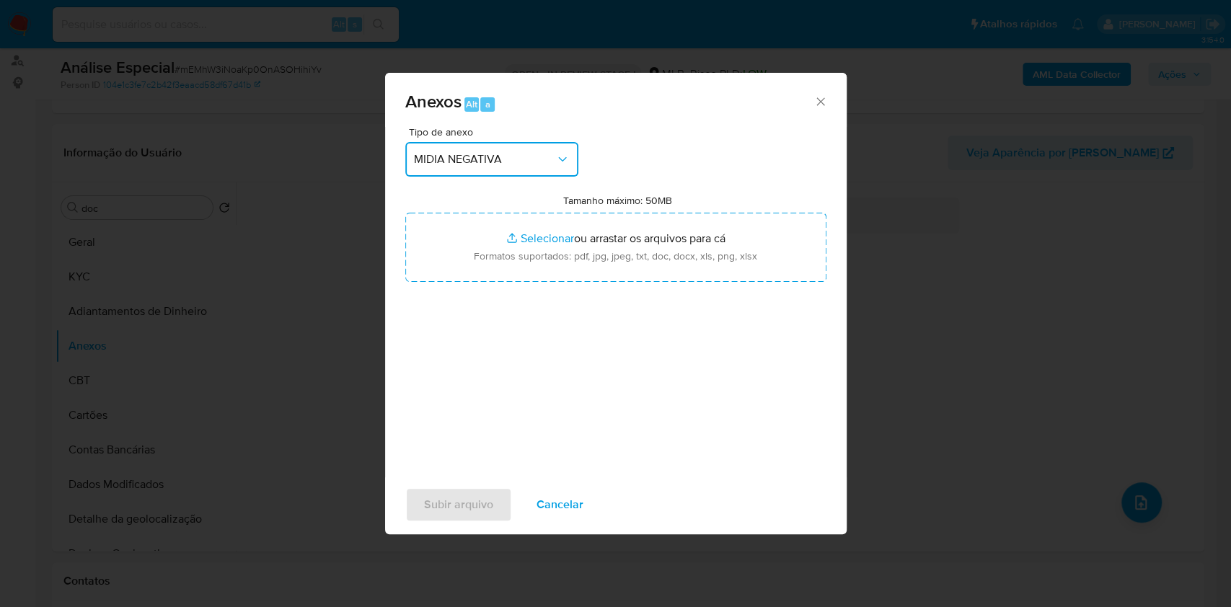
click at [476, 151] on button "MIDIA NEGATIVA" at bounding box center [491, 159] width 173 height 35
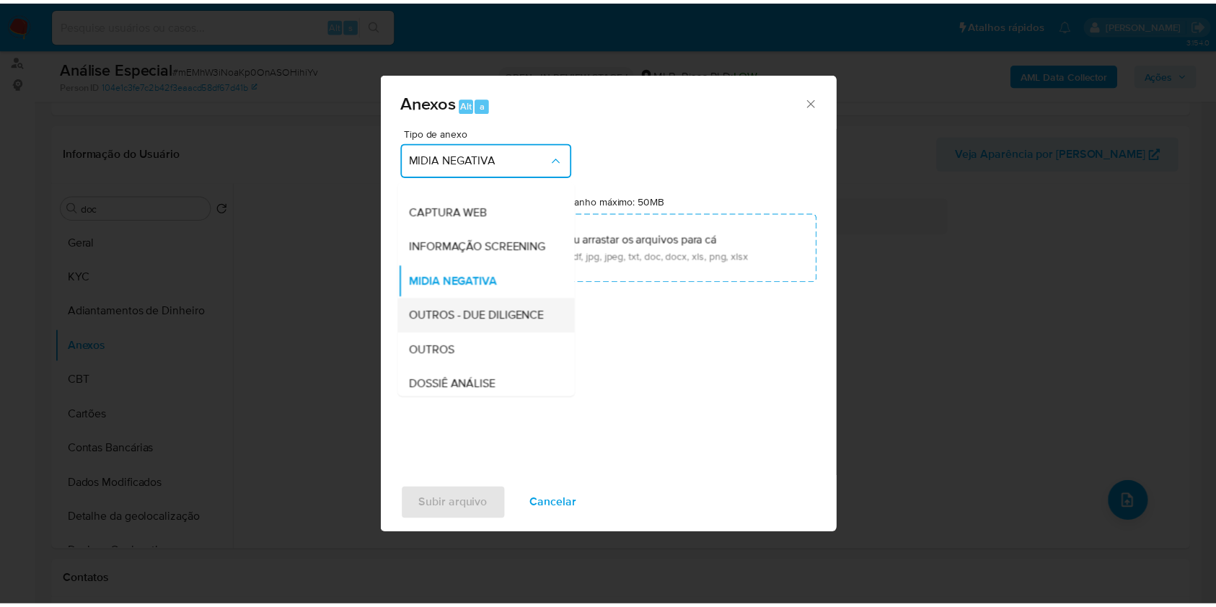
scroll to position [221, 0]
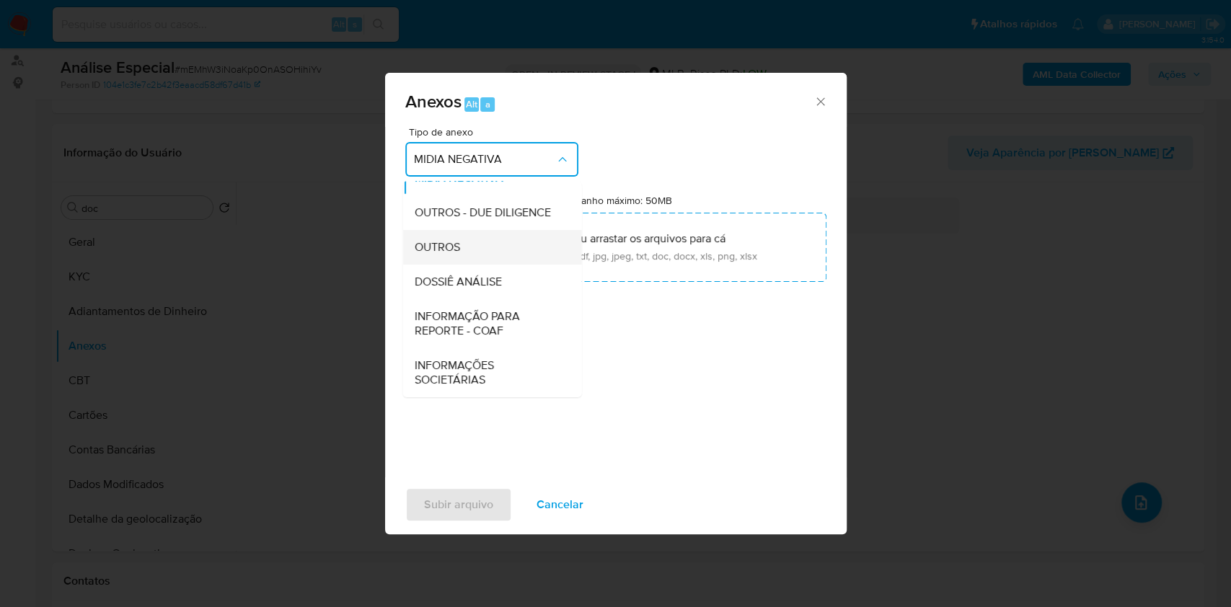
click at [485, 254] on div "OUTROS" at bounding box center [487, 247] width 147 height 35
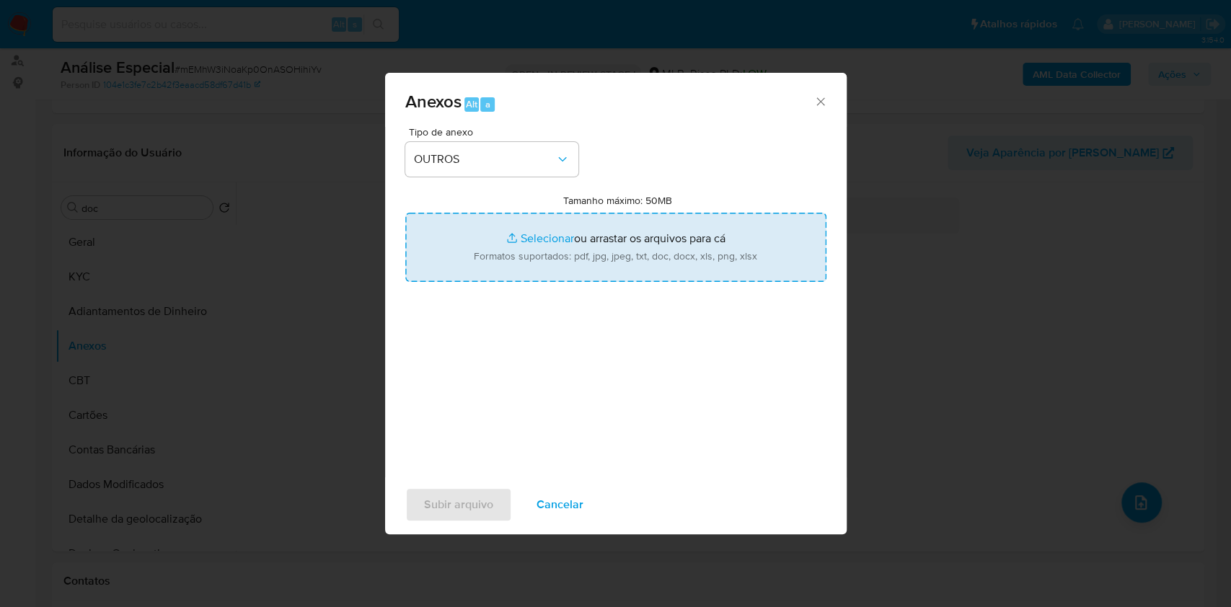
type input "C:\fakepath\SAR -XXXXX - CPF 11292096870 - FERNANDO CESAR PARADA (1).pdf"
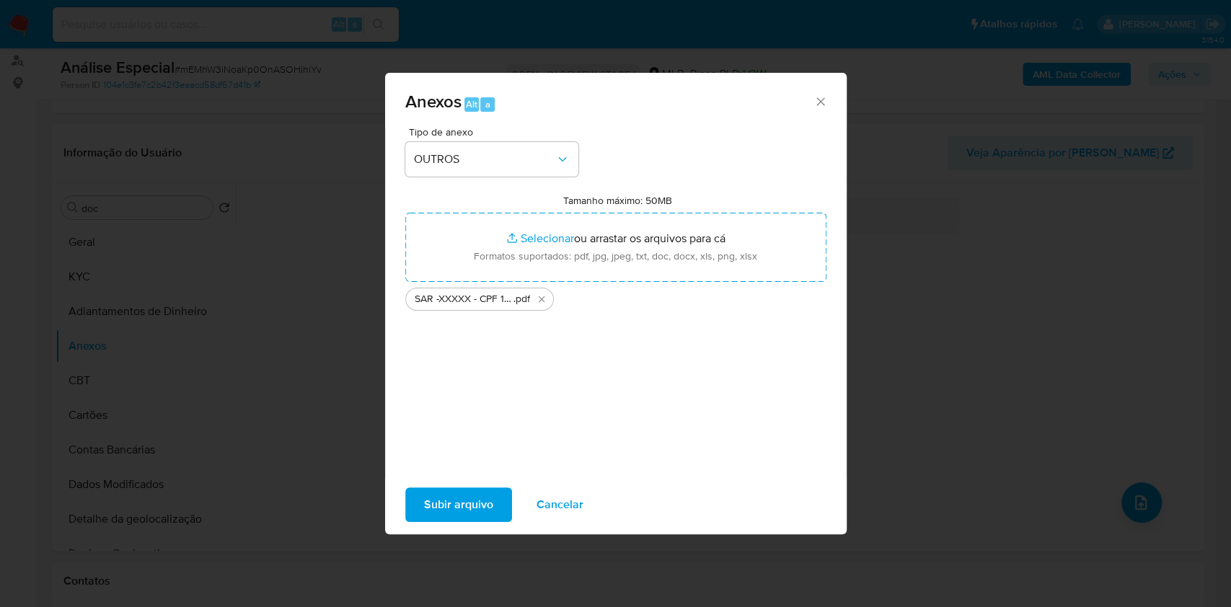
click at [479, 506] on span "Subir arquivo" at bounding box center [458, 505] width 69 height 32
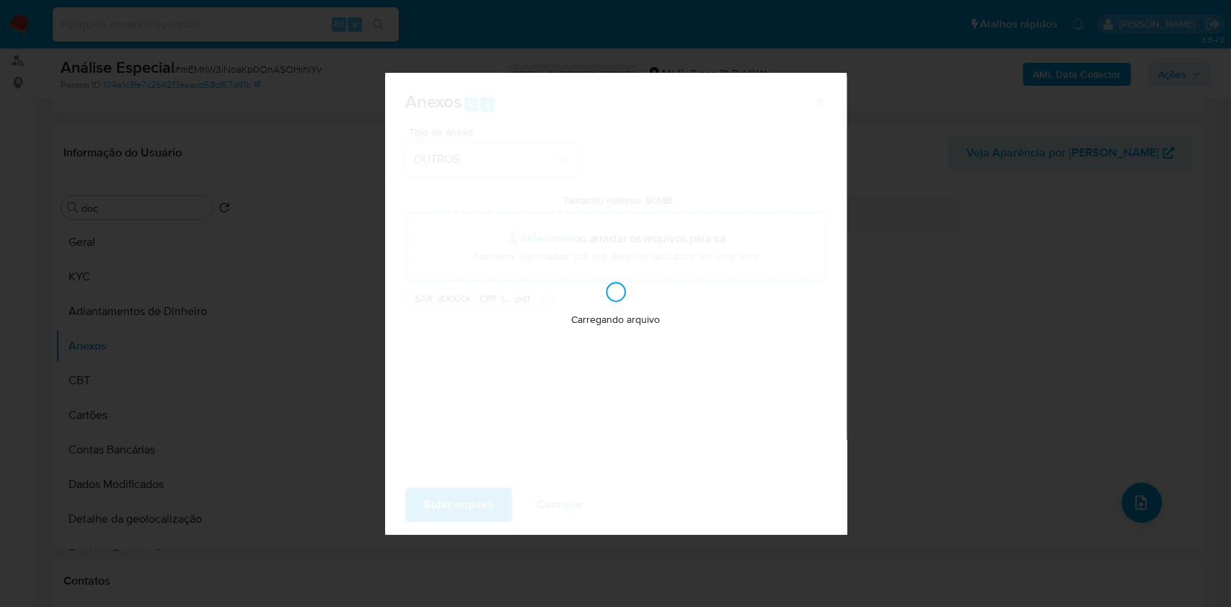
click at [969, 250] on div "Anexos Alt a Tipo de anexo OUTROS Tamanho máximo: 50MB Selecionar arquivos Sele…" at bounding box center [615, 303] width 1231 height 607
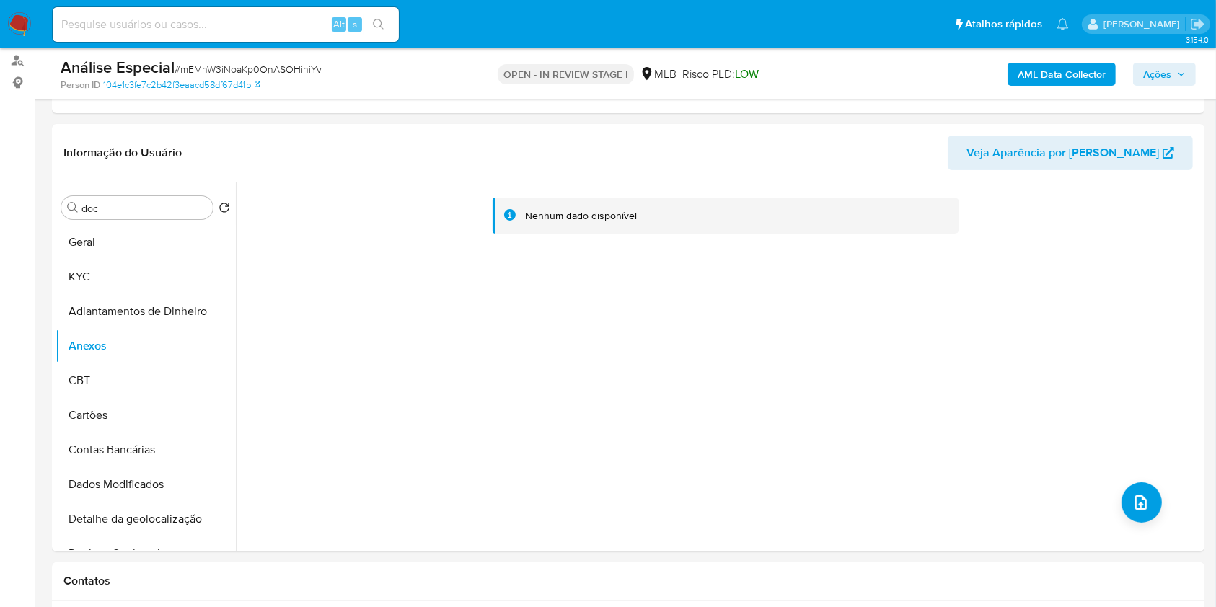
click at [1149, 76] on span "Ações" at bounding box center [1157, 74] width 28 height 23
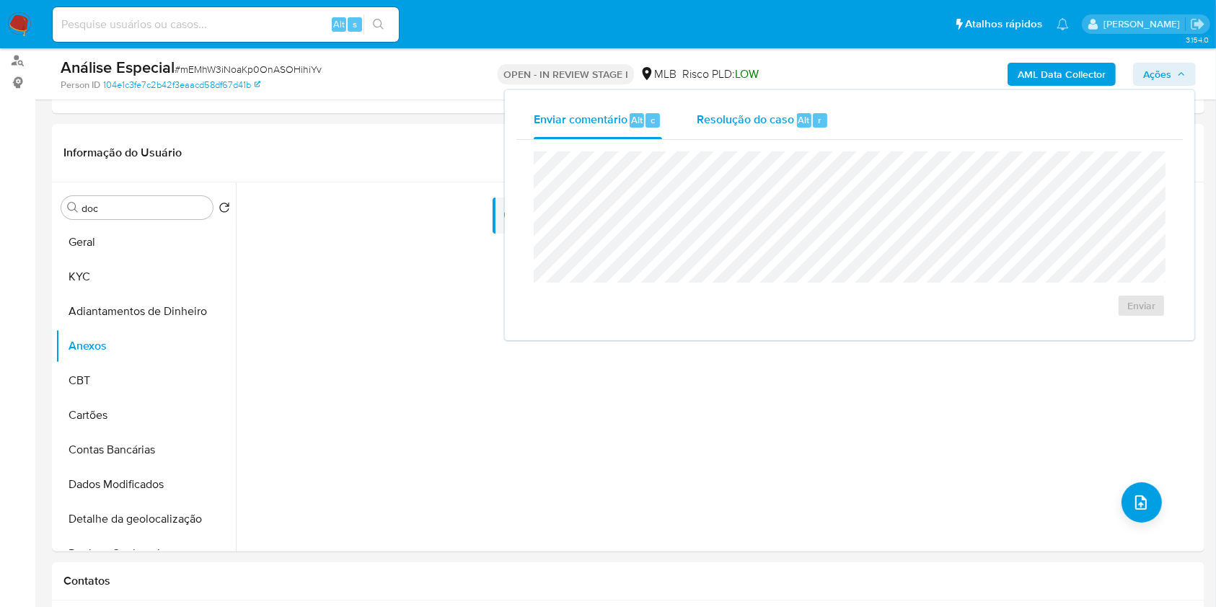
click at [784, 121] on span "Resolução do caso" at bounding box center [745, 119] width 97 height 17
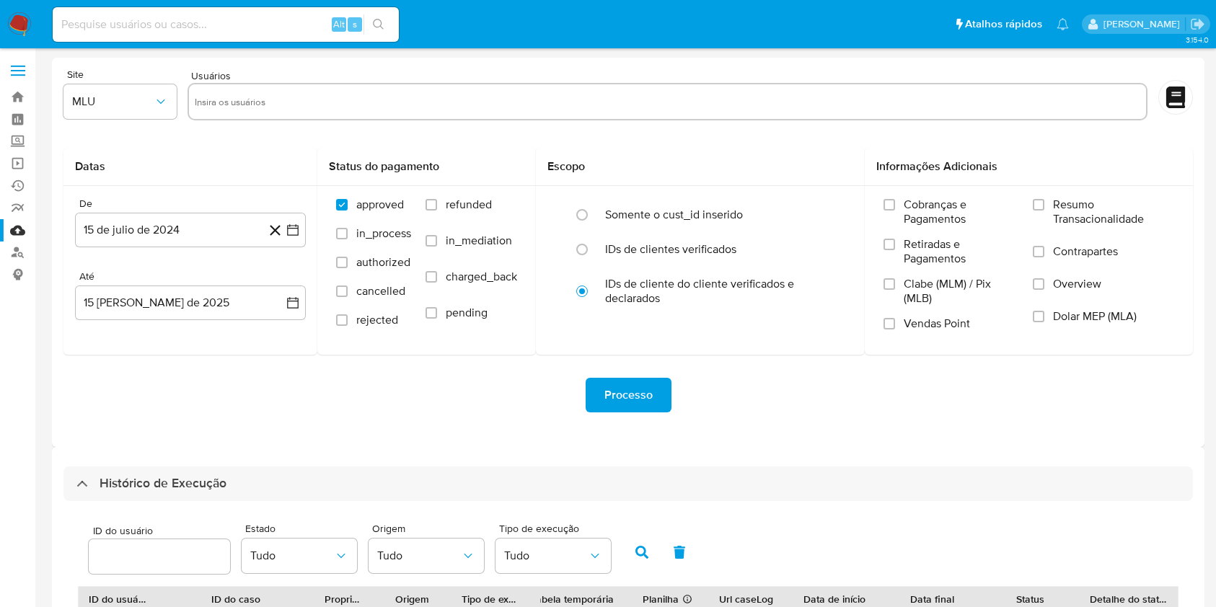
select select "25"
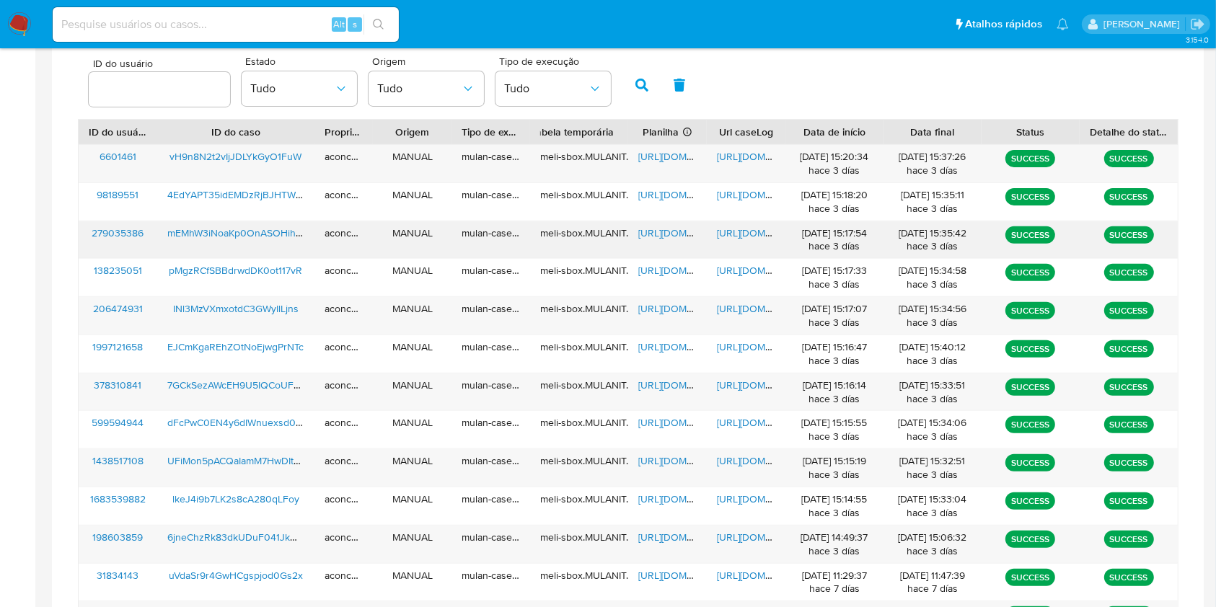
click at [657, 231] on span "[URL][DOMAIN_NAME]" at bounding box center [688, 233] width 100 height 14
click at [752, 234] on span "[URL][DOMAIN_NAME]" at bounding box center [767, 233] width 100 height 14
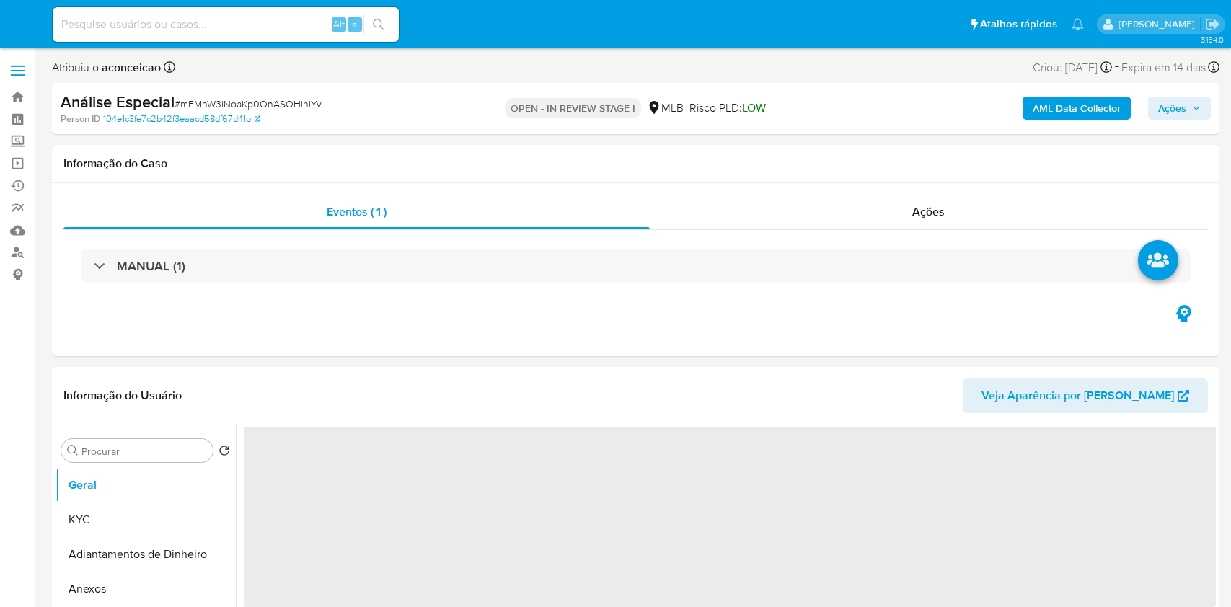
select select "10"
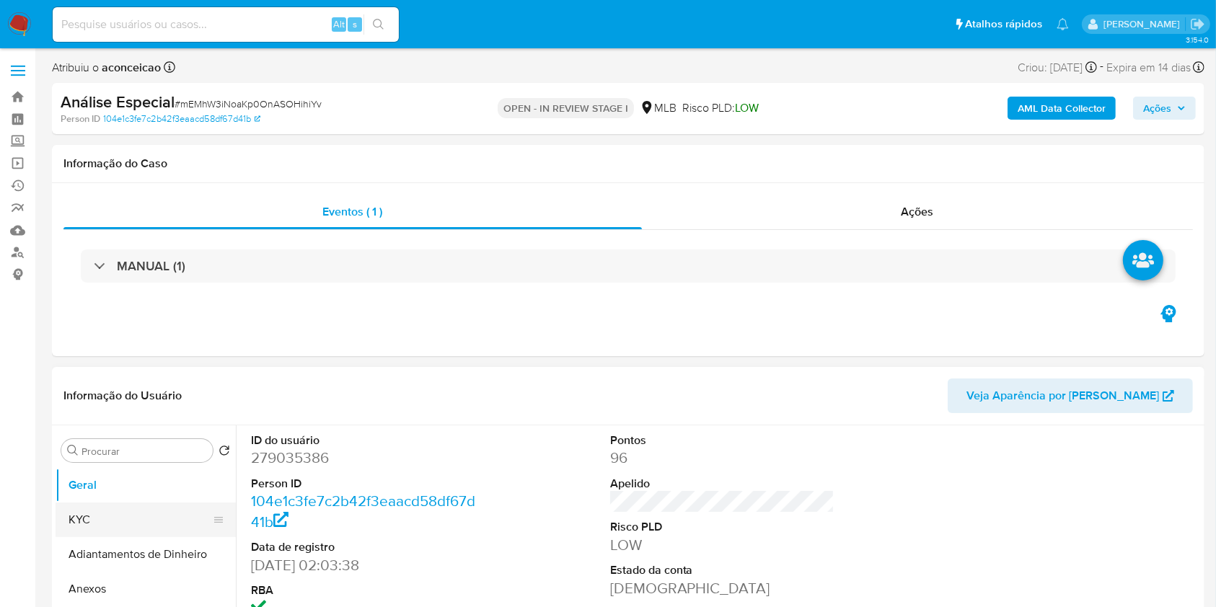
click at [136, 518] on button "KYC" at bounding box center [140, 520] width 169 height 35
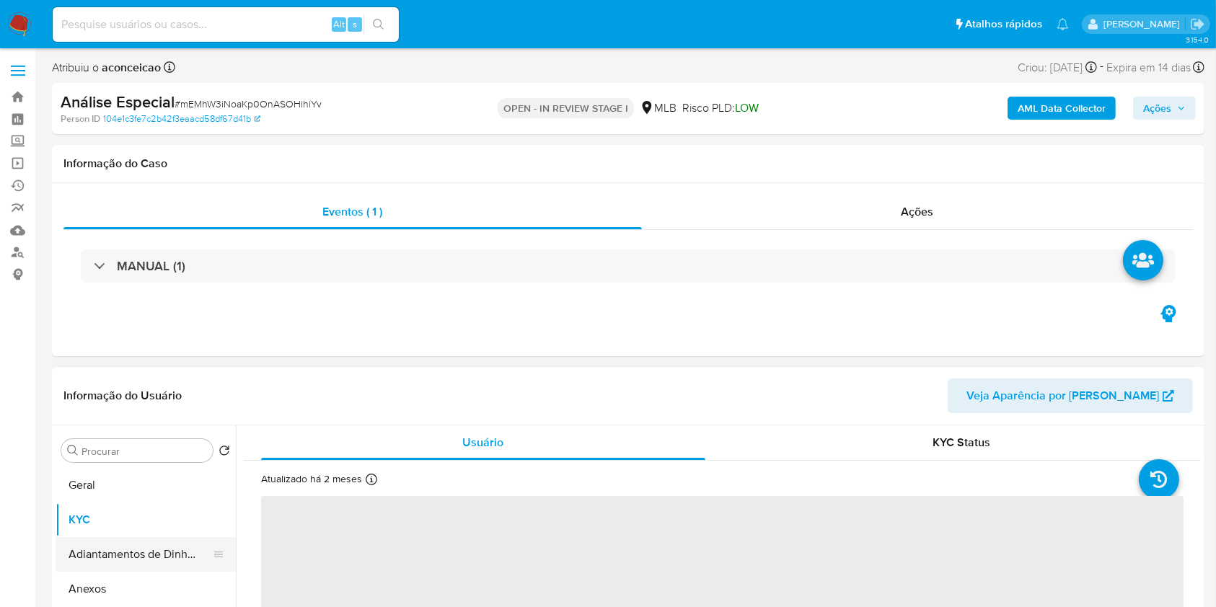
click at [141, 568] on button "Adiantamentos de Dinheiro" at bounding box center [140, 554] width 169 height 35
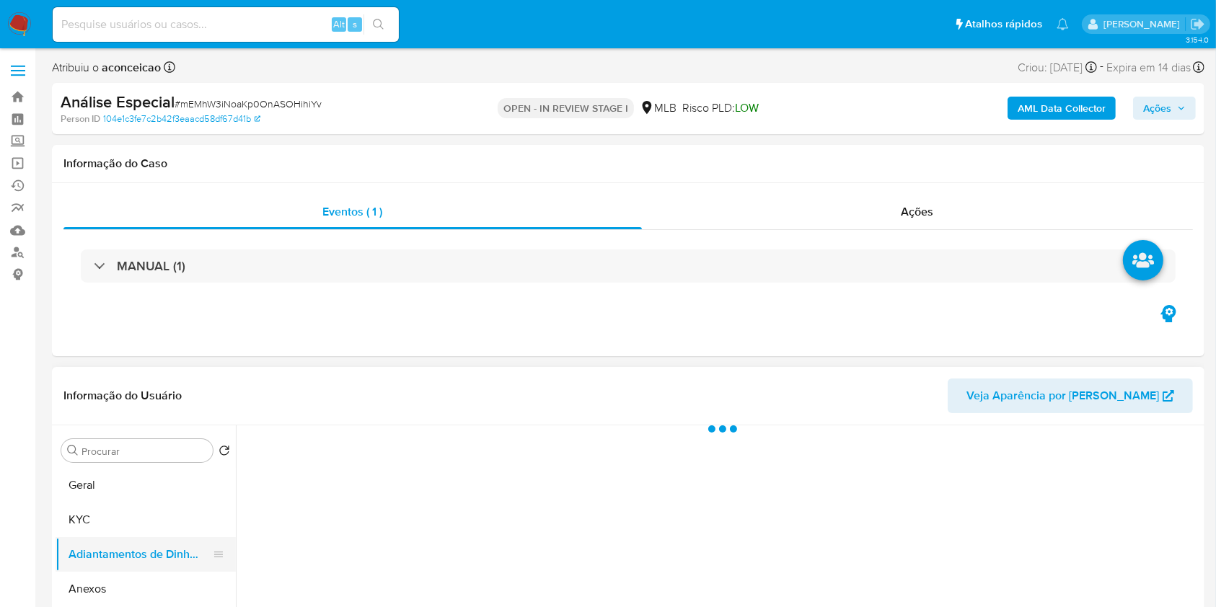
drag, startPoint x: 148, startPoint y: 575, endPoint x: 162, endPoint y: 570, distance: 14.9
click at [149, 576] on button "Anexos" at bounding box center [146, 589] width 180 height 35
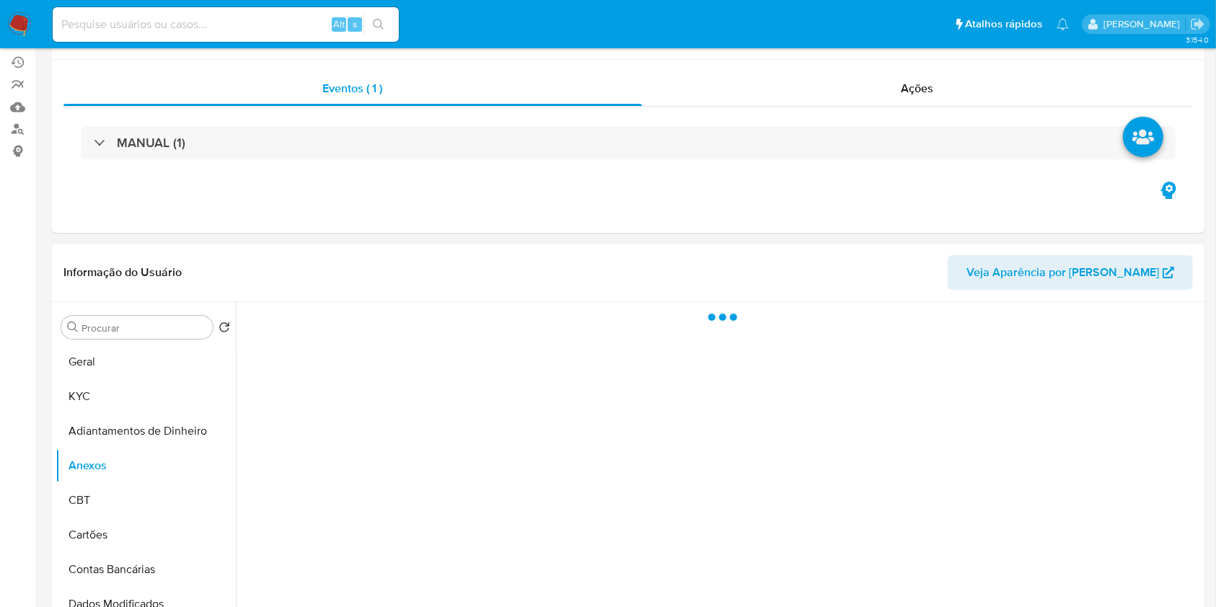
scroll to position [192, 0]
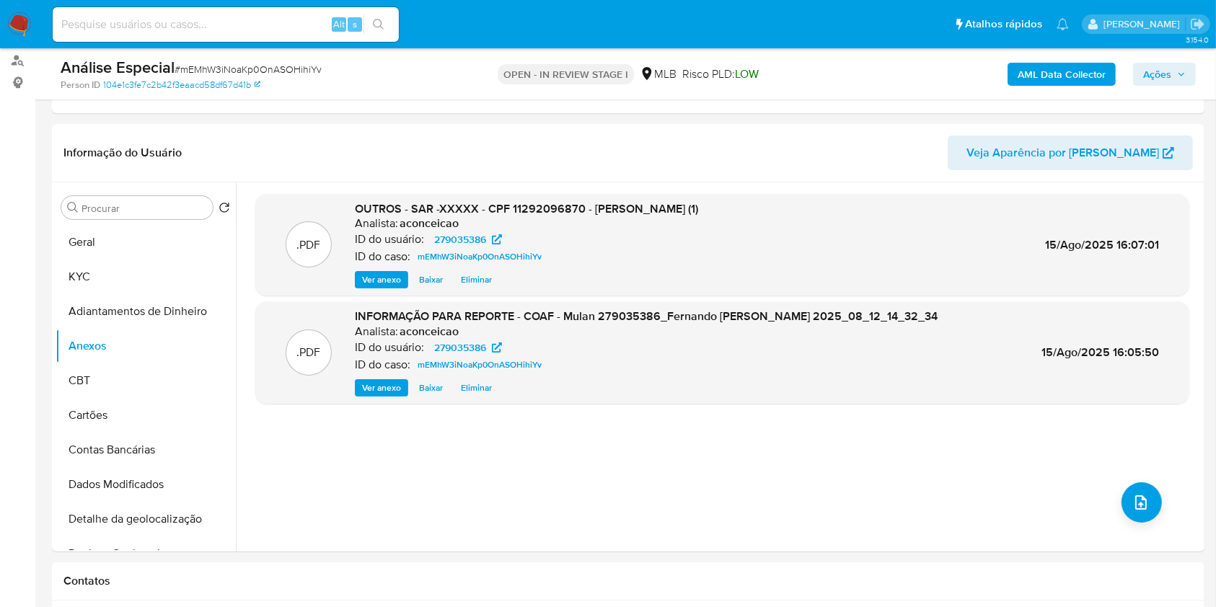
drag, startPoint x: 1149, startPoint y: 69, endPoint x: 1044, endPoint y: 68, distance: 105.3
click at [1151, 67] on span "Ações" at bounding box center [1157, 74] width 28 height 23
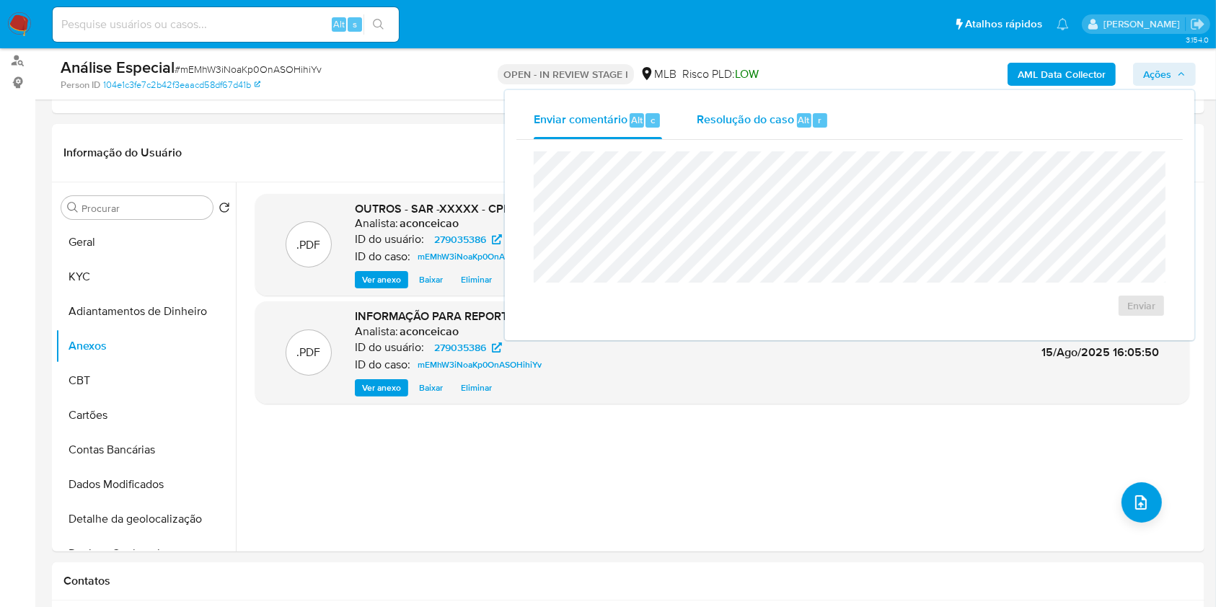
click at [769, 123] on span "Resolução do caso" at bounding box center [745, 119] width 97 height 17
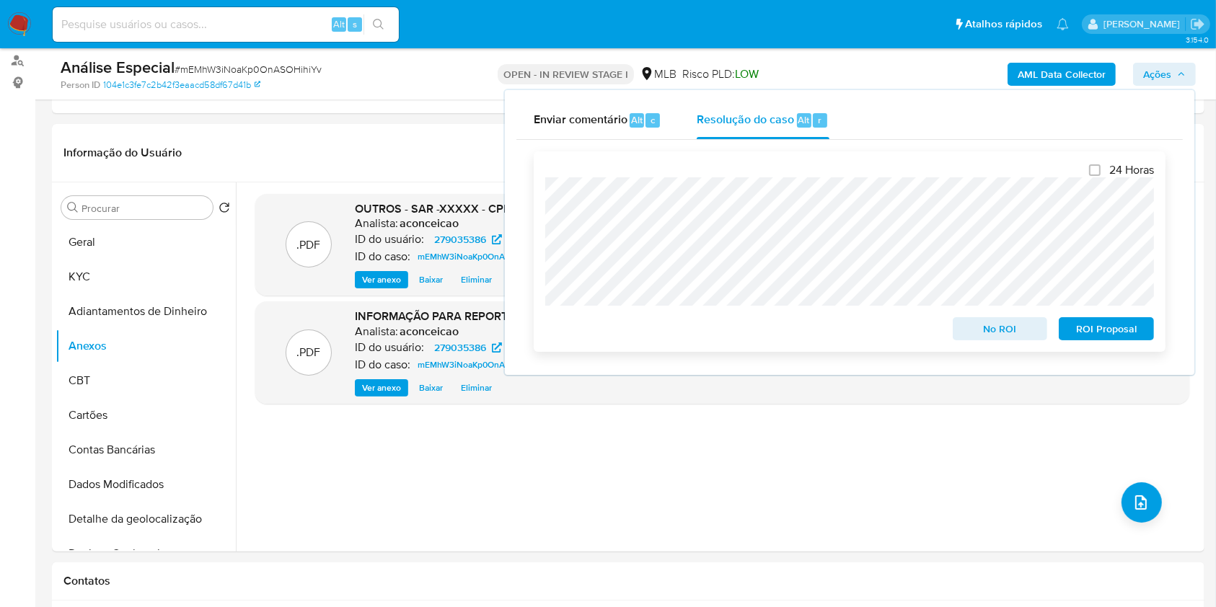
click at [542, 198] on div "24 Horas No ROI ROI Proposal" at bounding box center [850, 251] width 632 height 200
drag, startPoint x: 1086, startPoint y: 335, endPoint x: 1095, endPoint y: 327, distance: 11.7
click at [1087, 335] on span "ROI Proposal" at bounding box center [1106, 329] width 75 height 20
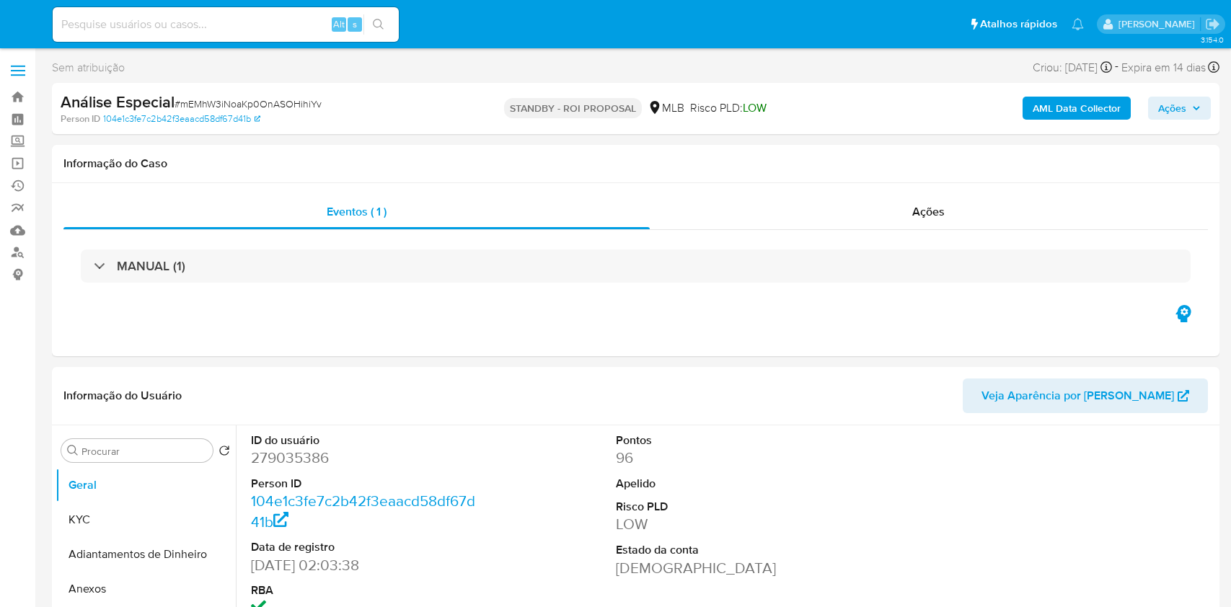
select select "10"
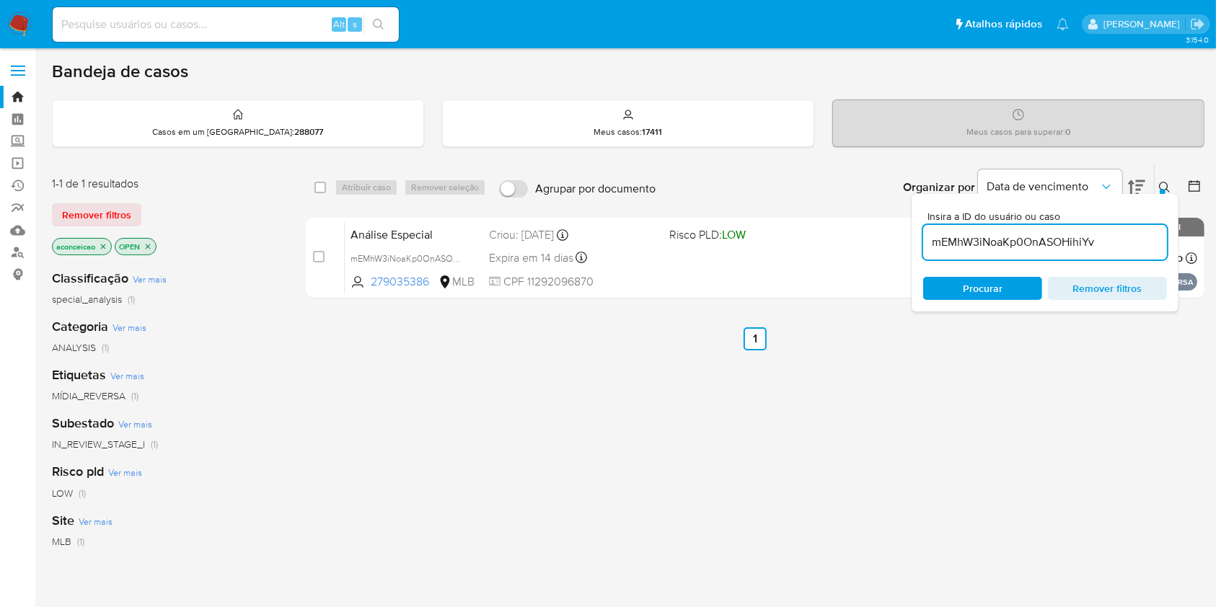
click at [998, 238] on input "mEMhW3iNoaKp0OnASOHihiYv" at bounding box center [1045, 242] width 244 height 19
paste input "4EdYAPT35idEMDzRjBJHTWrP"
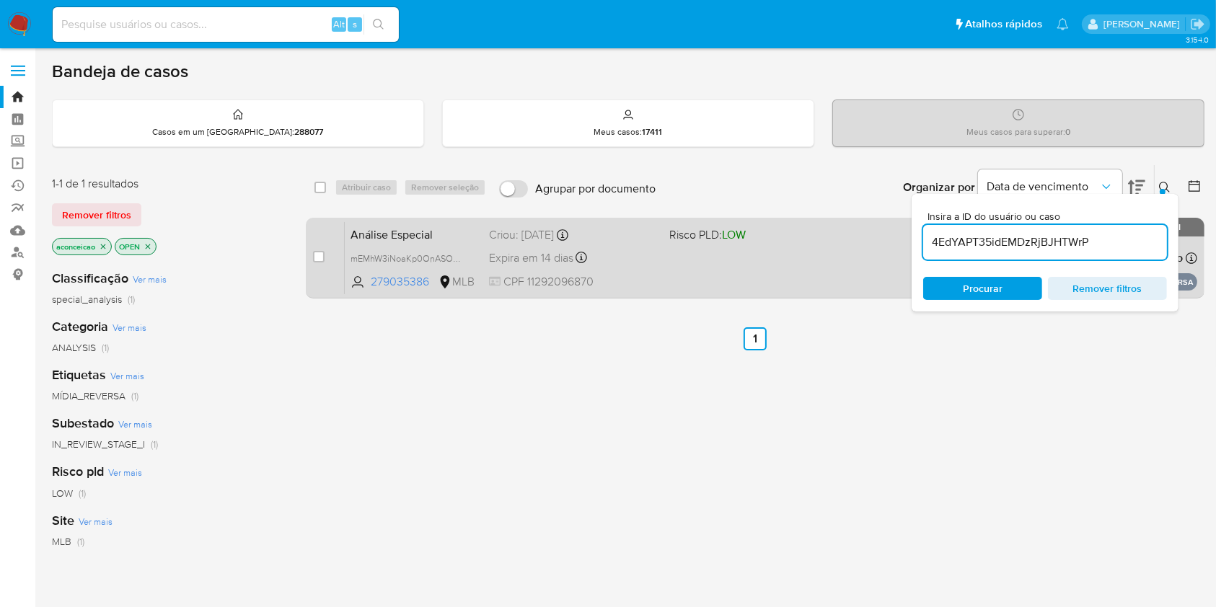
type input "4EdYAPT35idEMDzRjBJHTWrP"
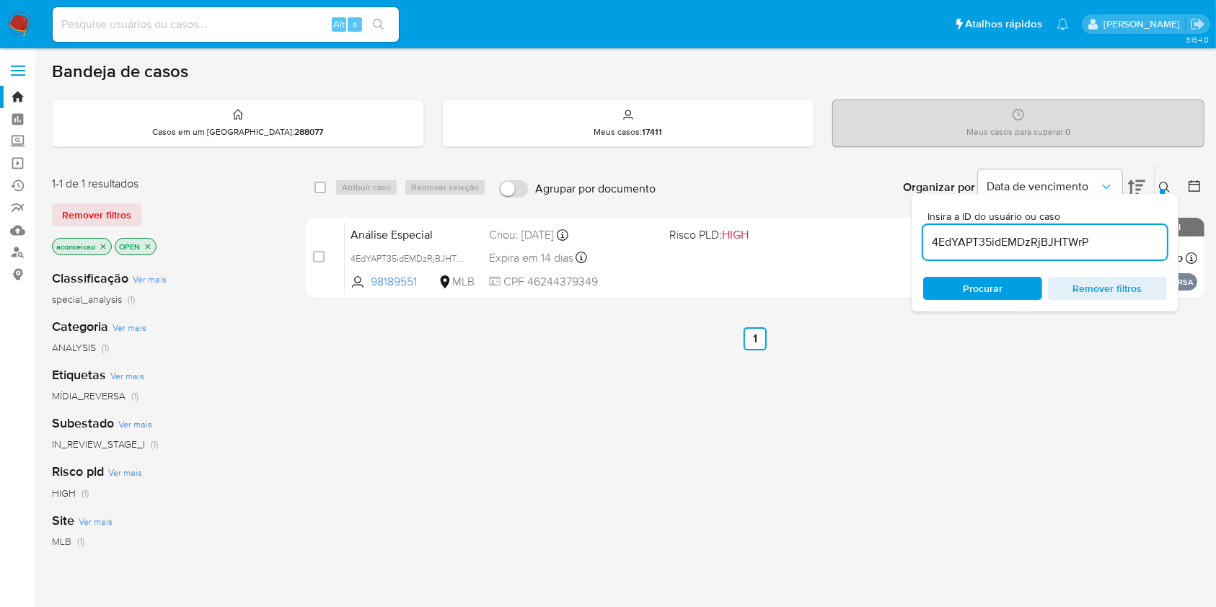
drag, startPoint x: 986, startPoint y: 290, endPoint x: 986, endPoint y: 281, distance: 8.7
click at [986, 288] on span "Procurar" at bounding box center [983, 288] width 40 height 23
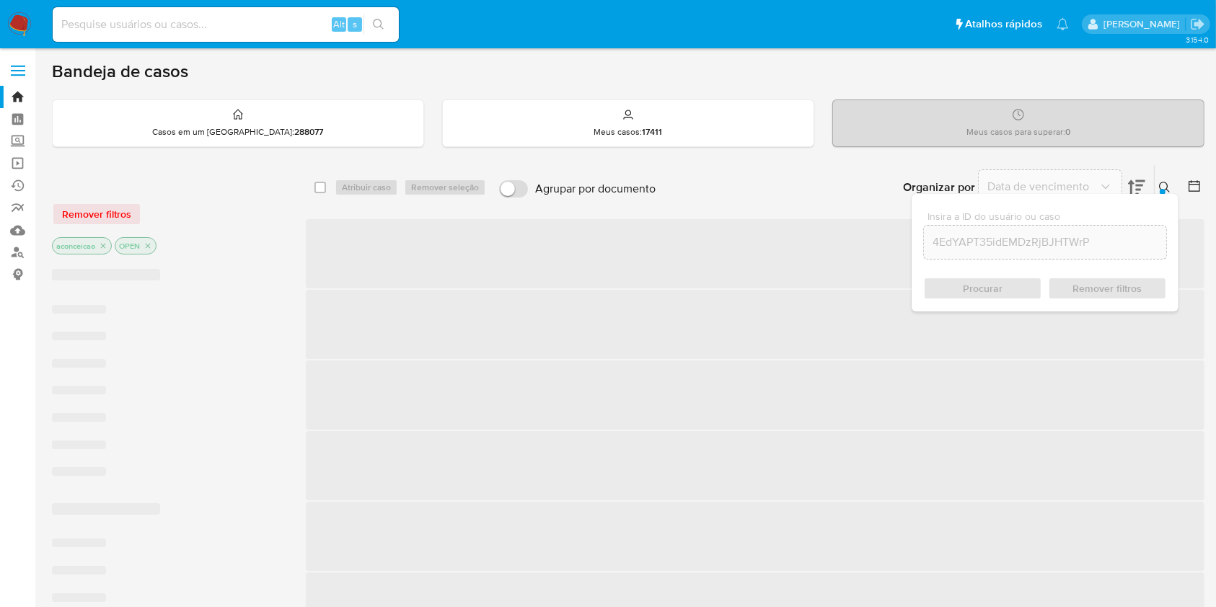
click at [805, 262] on span "‌" at bounding box center [755, 253] width 899 height 69
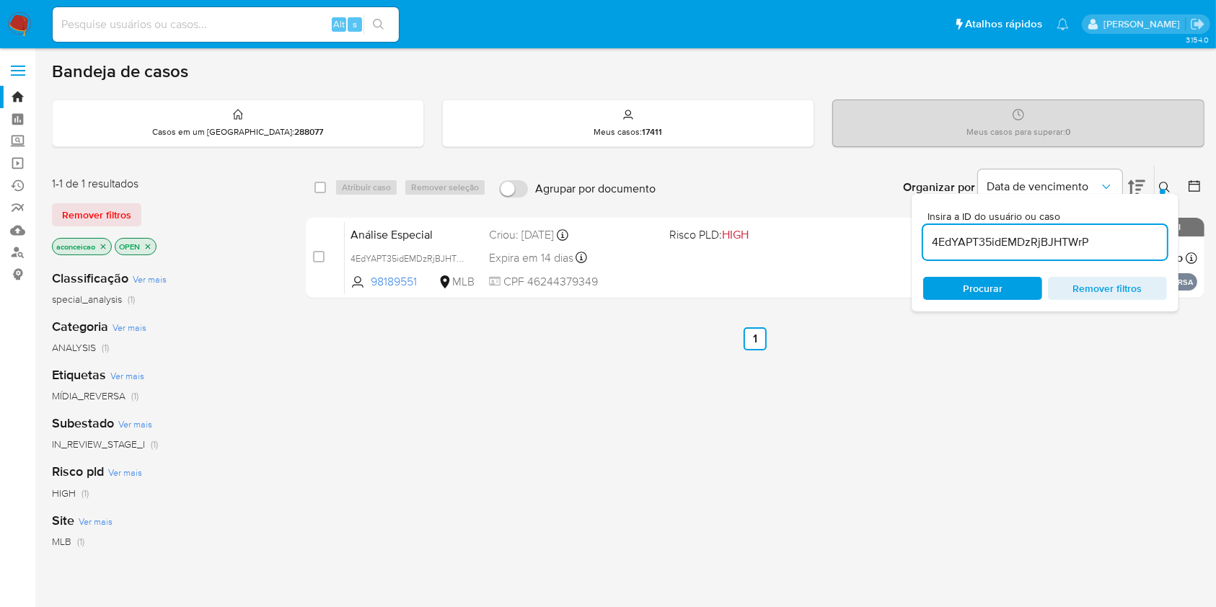
click at [805, 262] on div "Análise Especial 4EdYAPT35idEMDzRjBJHTWrP 98189551 MLB Risco PLD: HIGH Criou: 1…" at bounding box center [771, 257] width 852 height 73
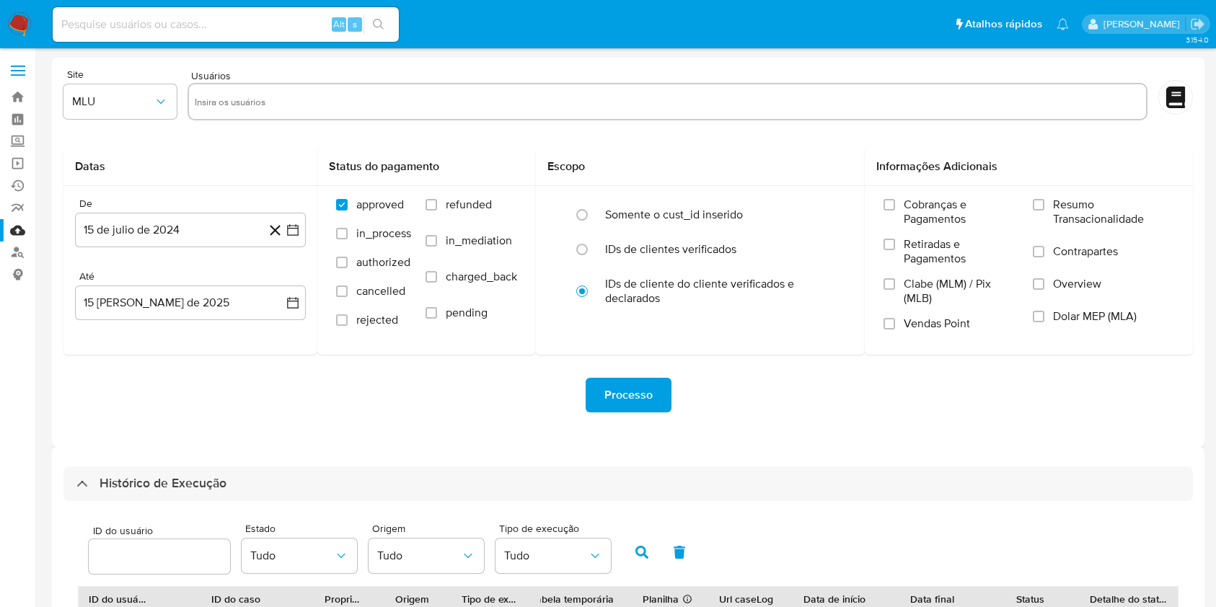
select select "25"
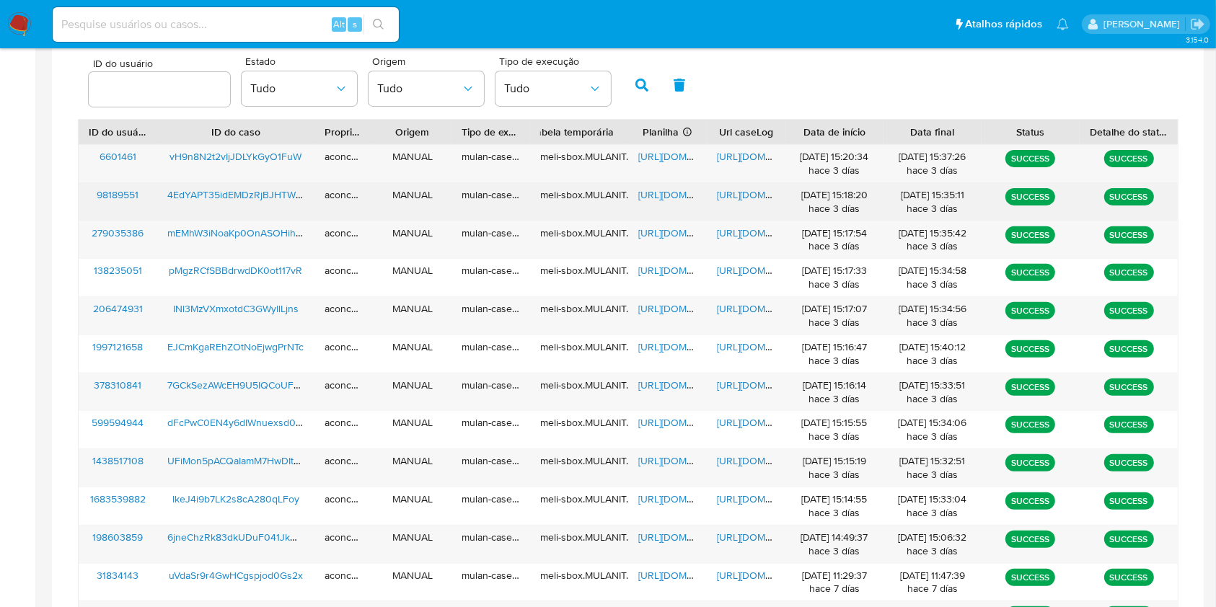
click at [671, 191] on span "https://docs.google.com/spreadsheets/d/1l66IFUF-BazBT7IKvTXw79PuWMBUfxdDYllQVed…" at bounding box center [688, 194] width 100 height 14
click at [736, 194] on span "https://docs.google.com/document/d/1denJkO2t0MA9fgf7kVqGrUrbvvPjScFPABBhdGDF2jo…" at bounding box center [767, 194] width 100 height 14
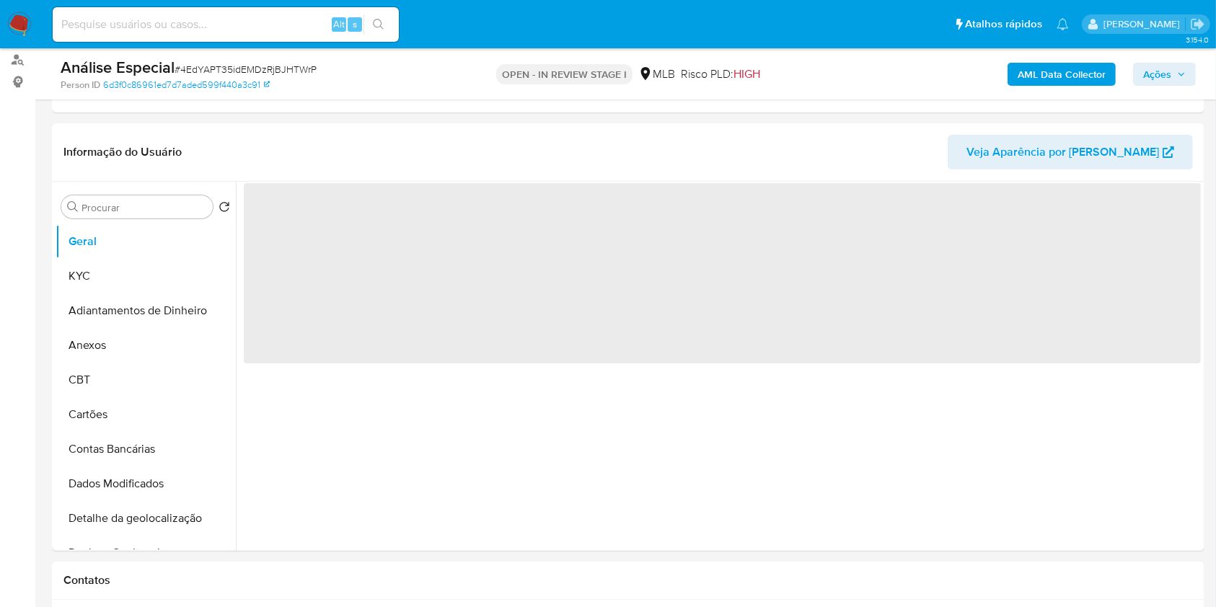
scroll to position [192, 0]
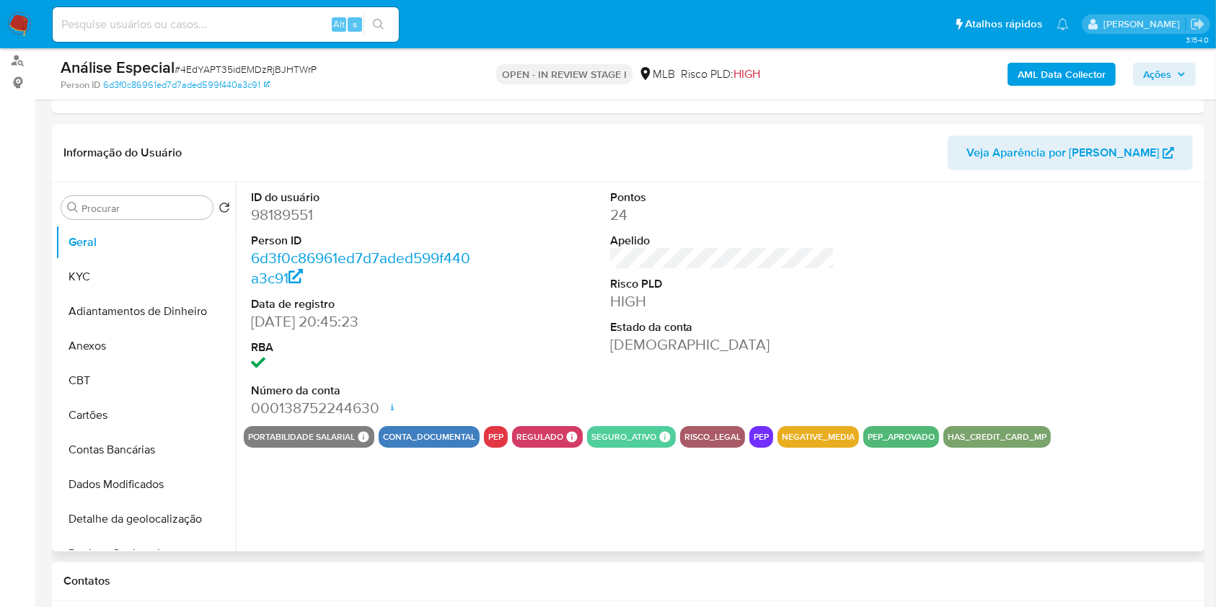
select select "10"
click at [102, 278] on button "KYC" at bounding box center [140, 277] width 169 height 35
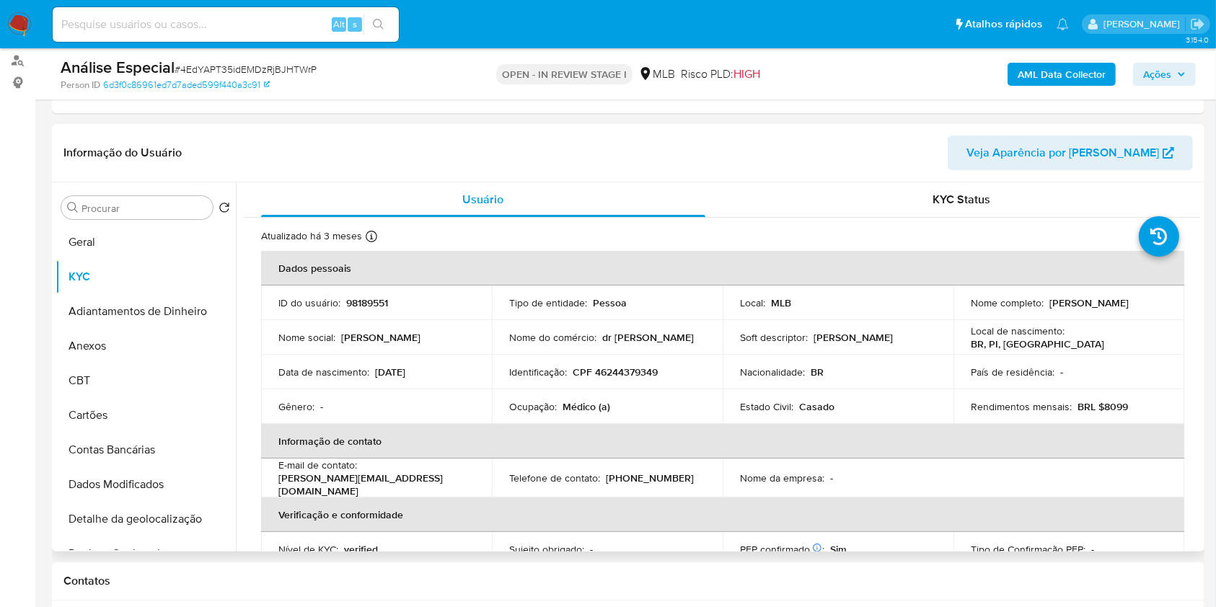
click at [577, 405] on p "Médico (a)" at bounding box center [586, 406] width 48 height 13
click at [578, 407] on p "Médico (a)" at bounding box center [586, 406] width 48 height 13
copy div "Ocupação : Médico (a)"
click at [152, 210] on input "Procurar" at bounding box center [143, 208] width 125 height 13
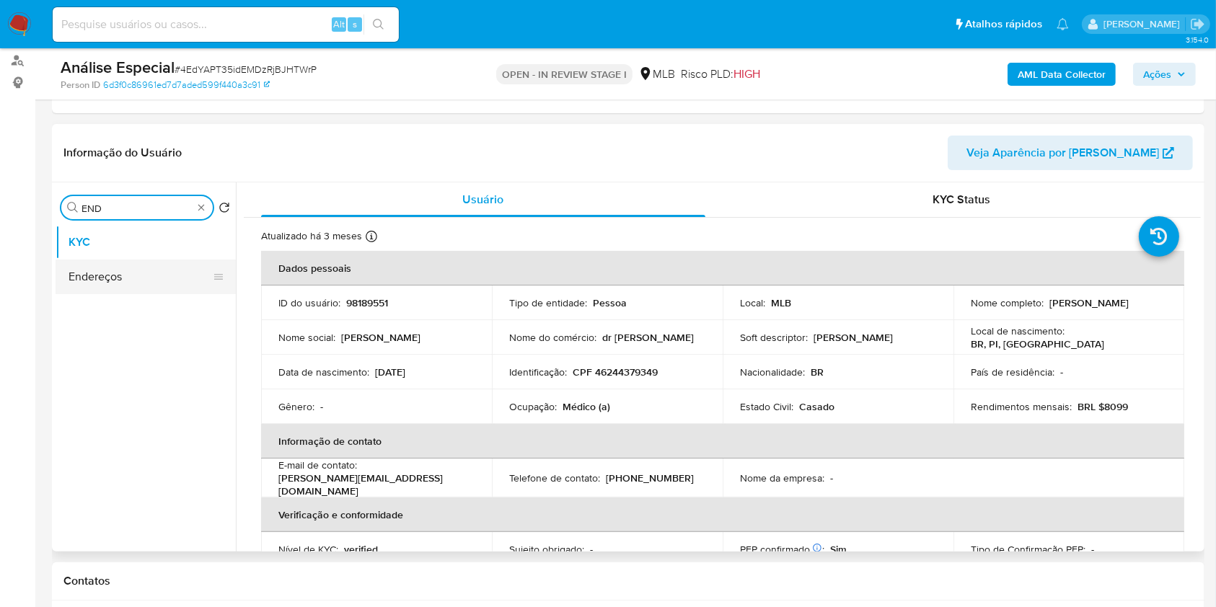
type input "END"
click at [161, 273] on button "Endereços" at bounding box center [146, 277] width 180 height 35
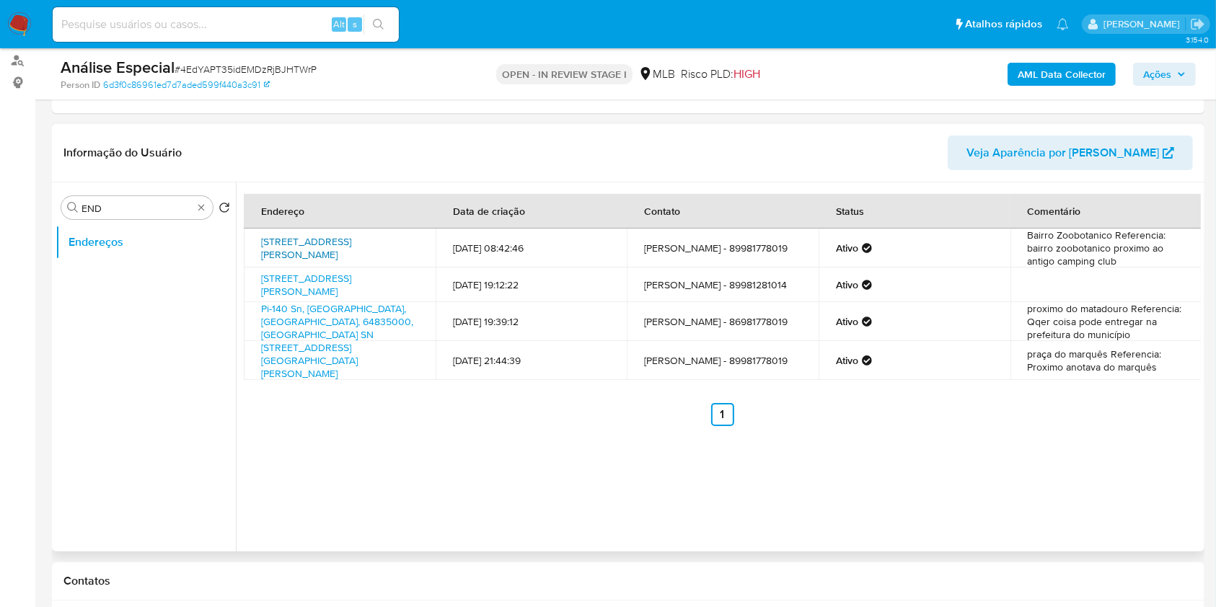
click at [351, 241] on link "[STREET_ADDRESS][PERSON_NAME]" at bounding box center [306, 247] width 90 height 27
click at [340, 359] on link "[STREET_ADDRESS][GEOGRAPHIC_DATA][PERSON_NAME]" at bounding box center [309, 360] width 97 height 40
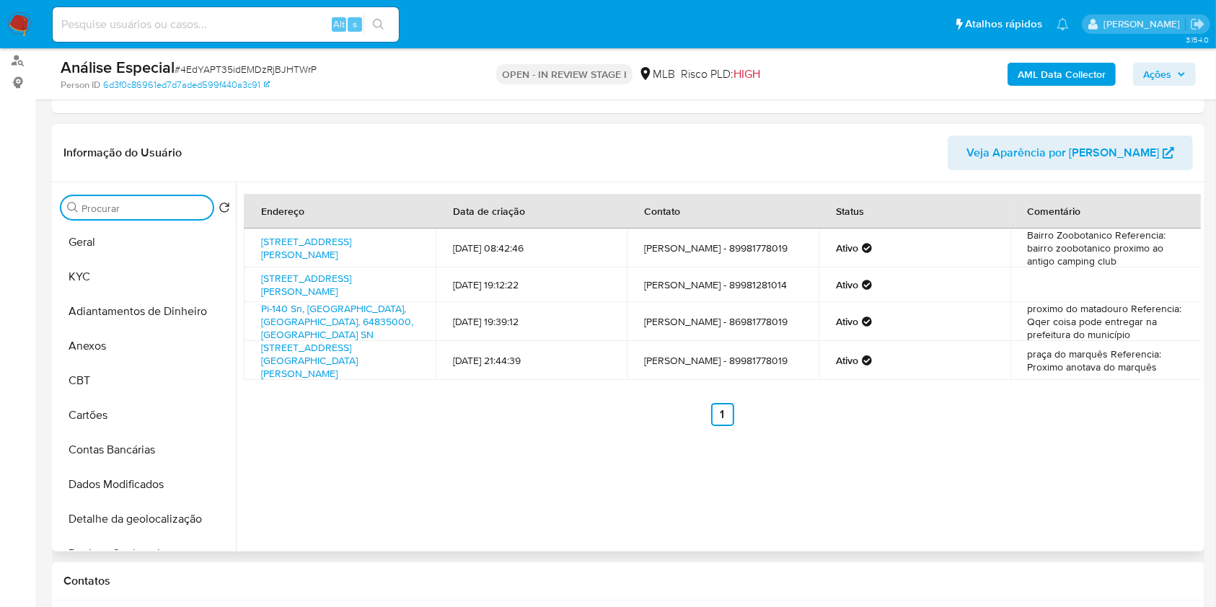
click at [187, 205] on input "Procurar" at bounding box center [143, 208] width 125 height 13
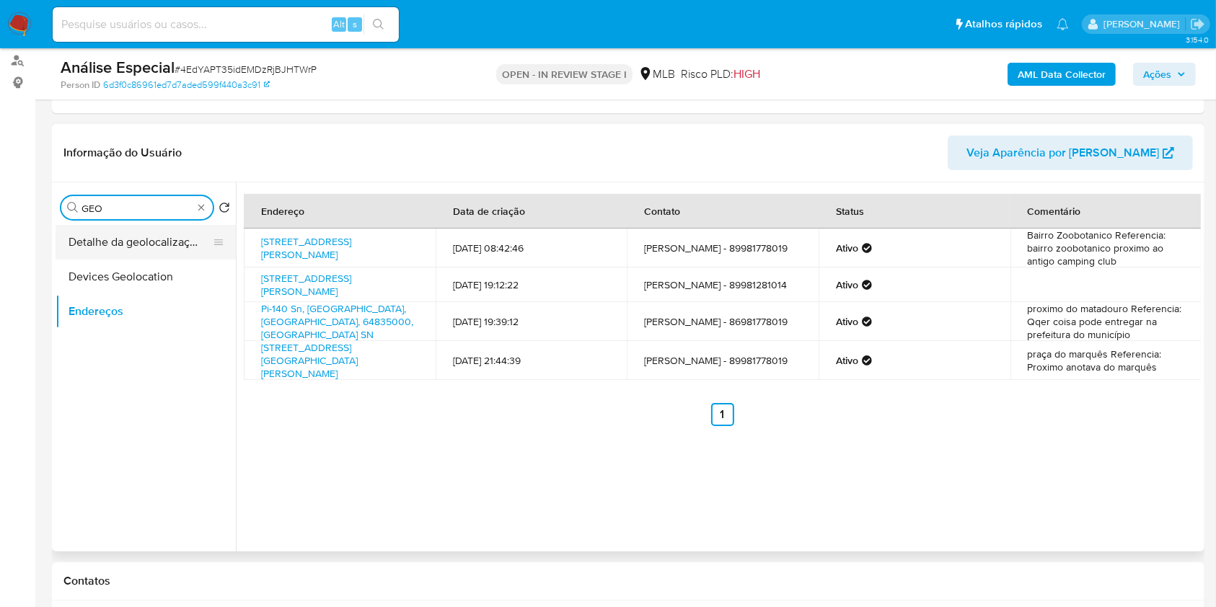
type input "GEO"
click at [154, 250] on button "Detalhe da geolocalização" at bounding box center [140, 242] width 169 height 35
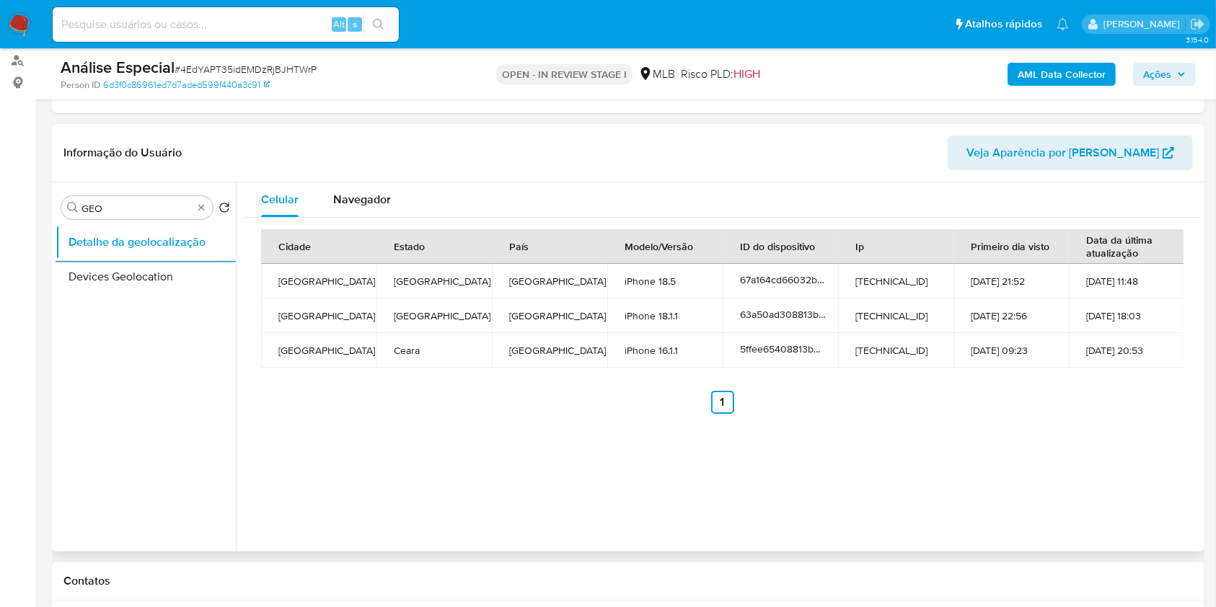
click at [578, 356] on td "[GEOGRAPHIC_DATA]" at bounding box center [549, 350] width 115 height 35
click at [346, 193] on span "Navegador" at bounding box center [362, 199] width 58 height 17
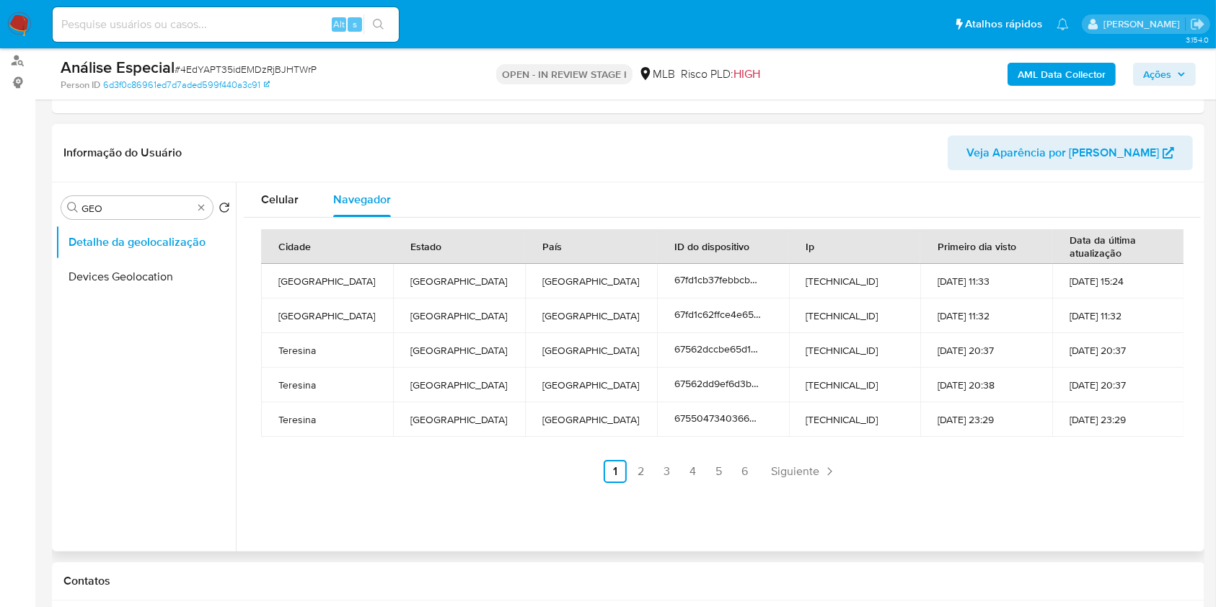
click at [609, 314] on td "[GEOGRAPHIC_DATA]" at bounding box center [591, 316] width 132 height 35
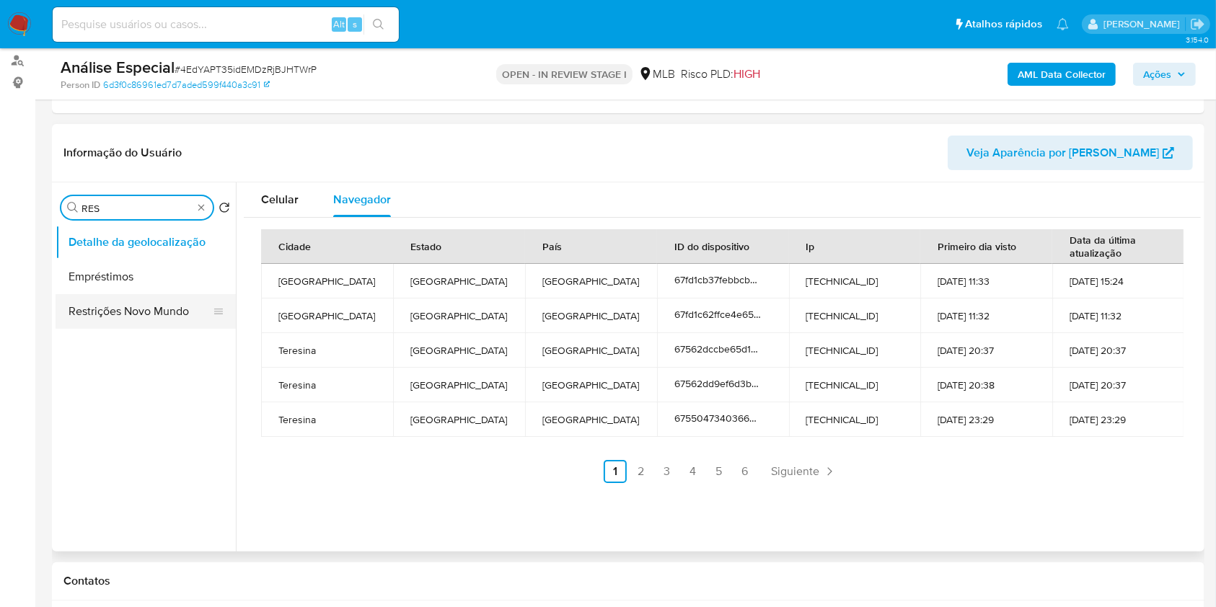
type input "RES"
click at [172, 313] on button "Restrições Novo Mundo" at bounding box center [146, 311] width 180 height 35
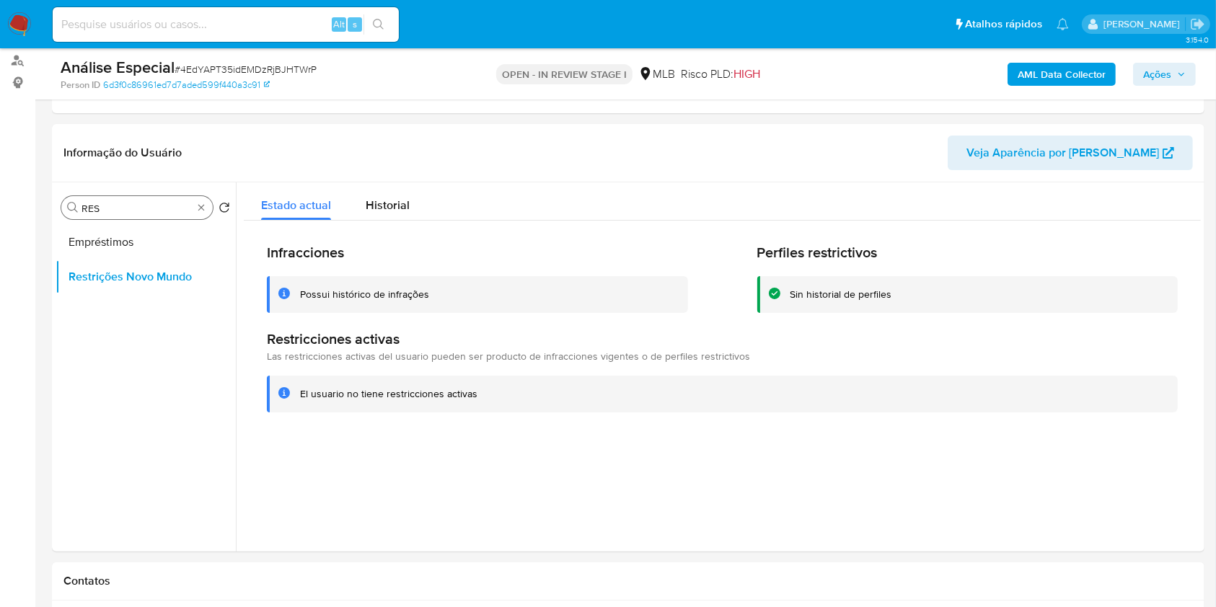
click at [198, 213] on div "Procurar RES" at bounding box center [136, 207] width 151 height 23
type input "POI"
click at [160, 219] on div "Procurar POI Retornar ao pedido padrão Dispositivos Point Restrições Novo Mundo" at bounding box center [146, 368] width 180 height 367
click at [162, 231] on button "Dispositivos Point" at bounding box center [140, 242] width 169 height 35
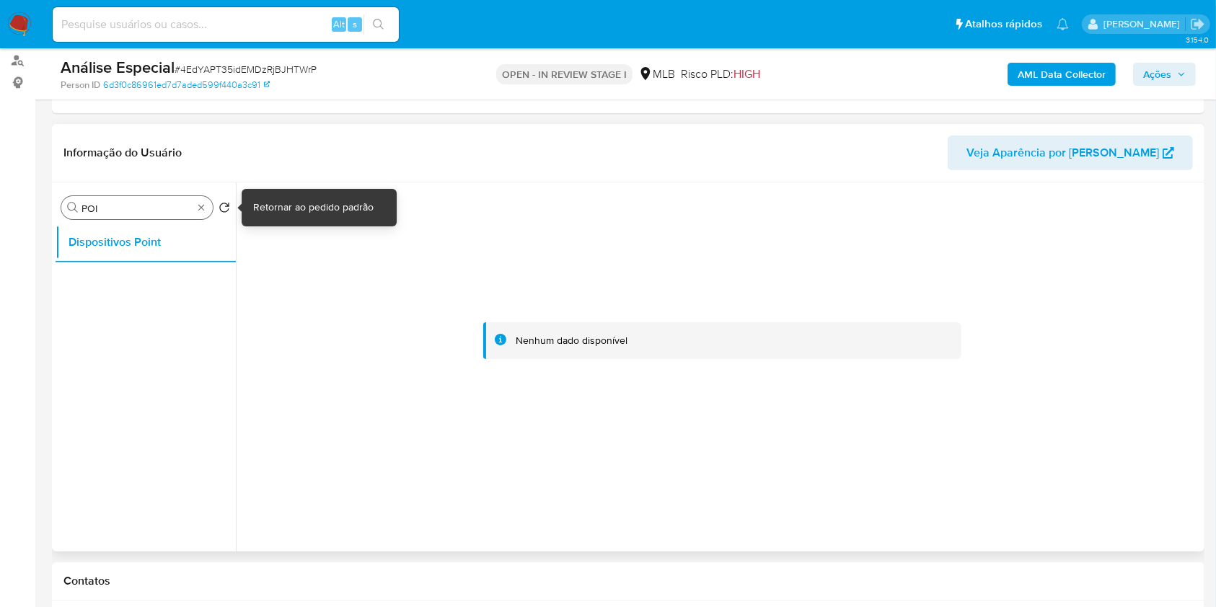
click at [208, 208] on div "Procurar POI" at bounding box center [136, 207] width 151 height 23
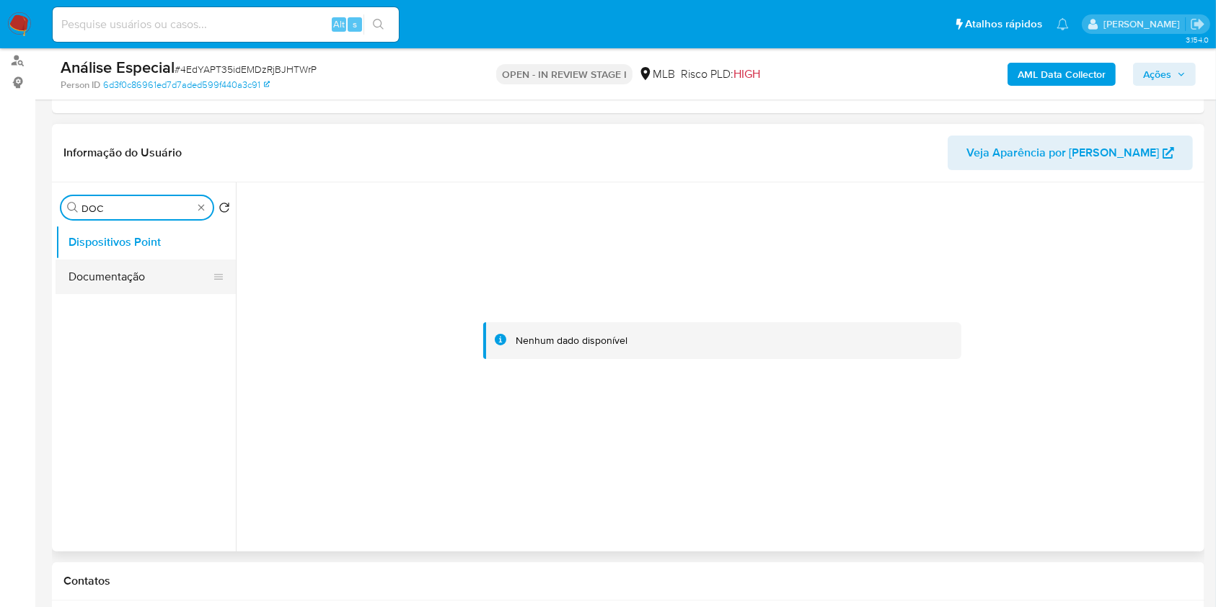
type input "DOC"
click at [149, 286] on button "Documentação" at bounding box center [140, 277] width 169 height 35
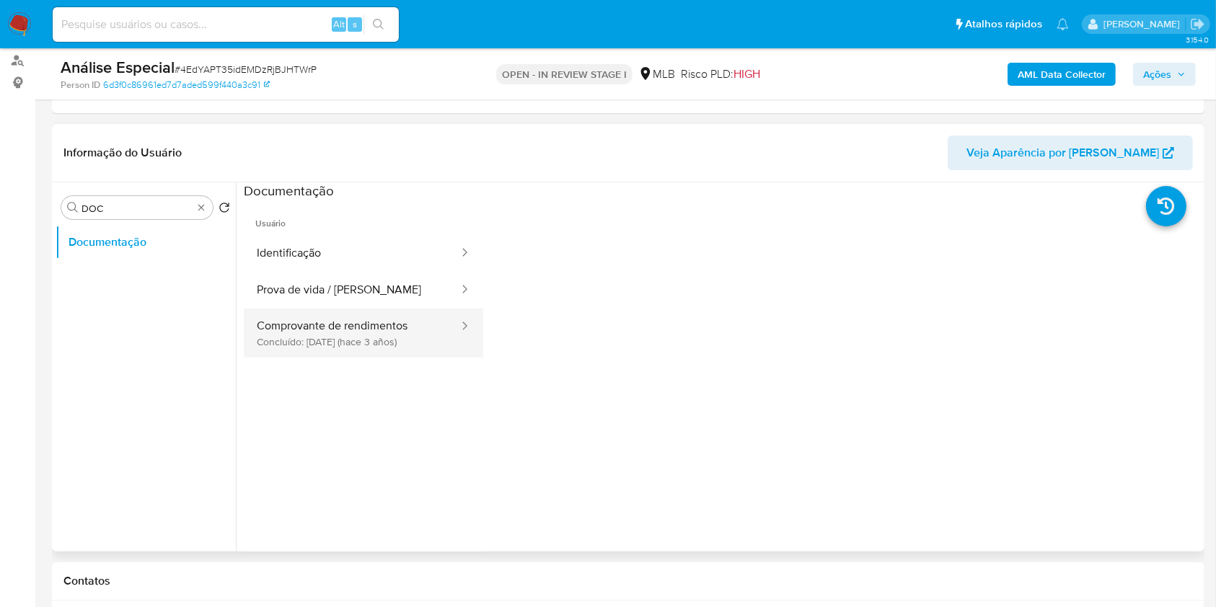
click at [316, 337] on button "Comprovante de rendimentos Concluído: [DATE] (hace 3 años)" at bounding box center [352, 333] width 216 height 49
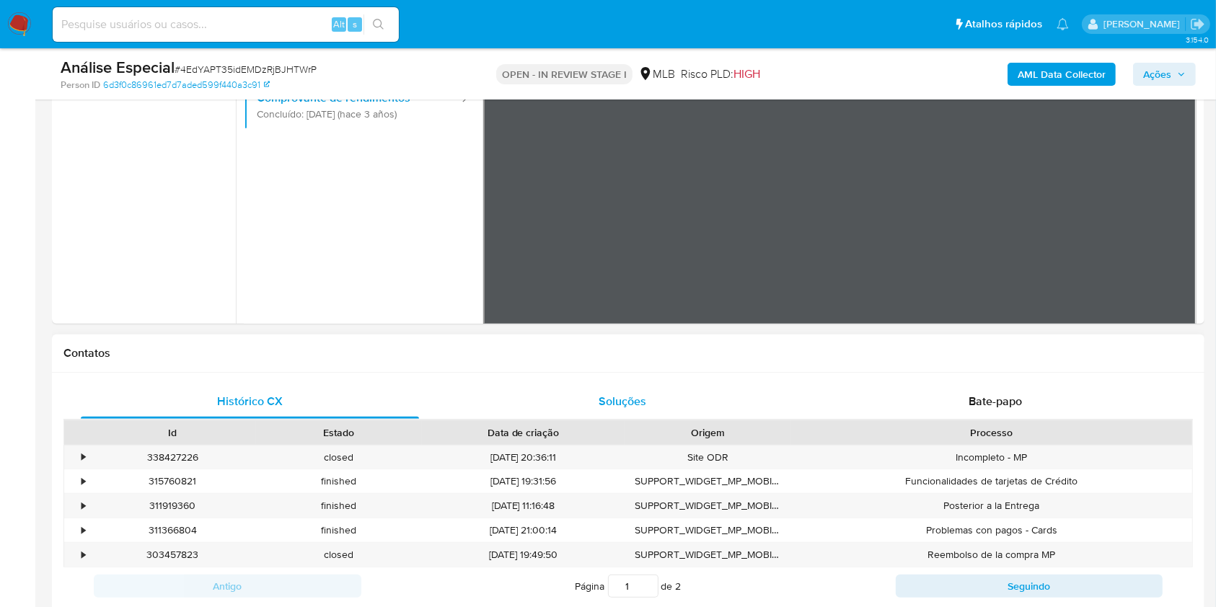
scroll to position [288, 0]
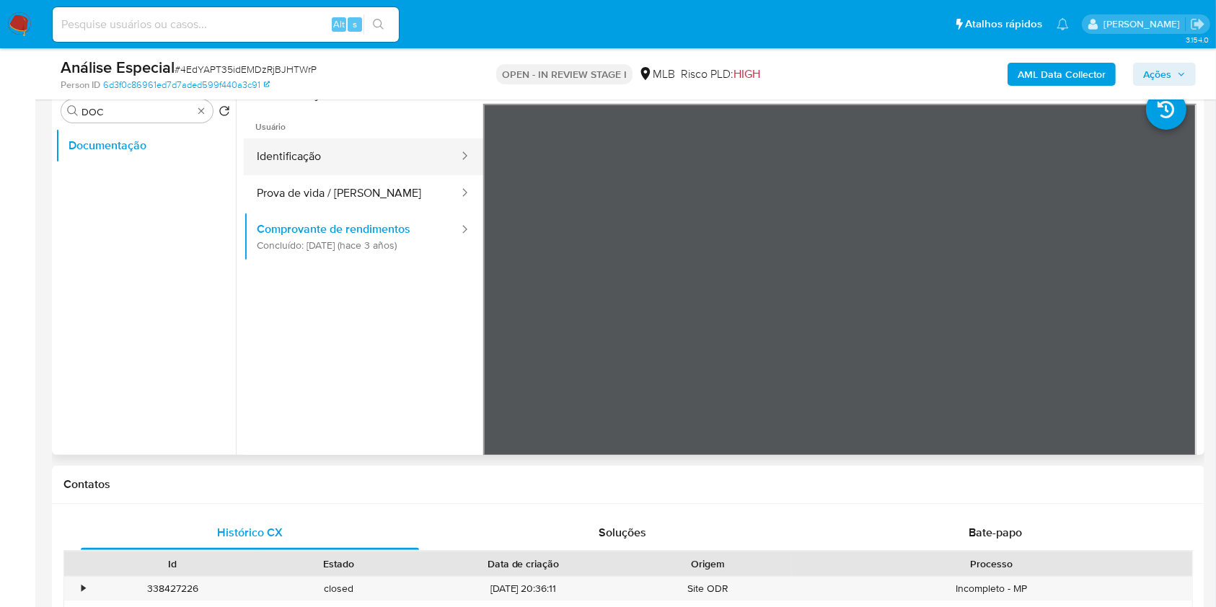
click at [390, 162] on button "Identificação" at bounding box center [352, 156] width 216 height 37
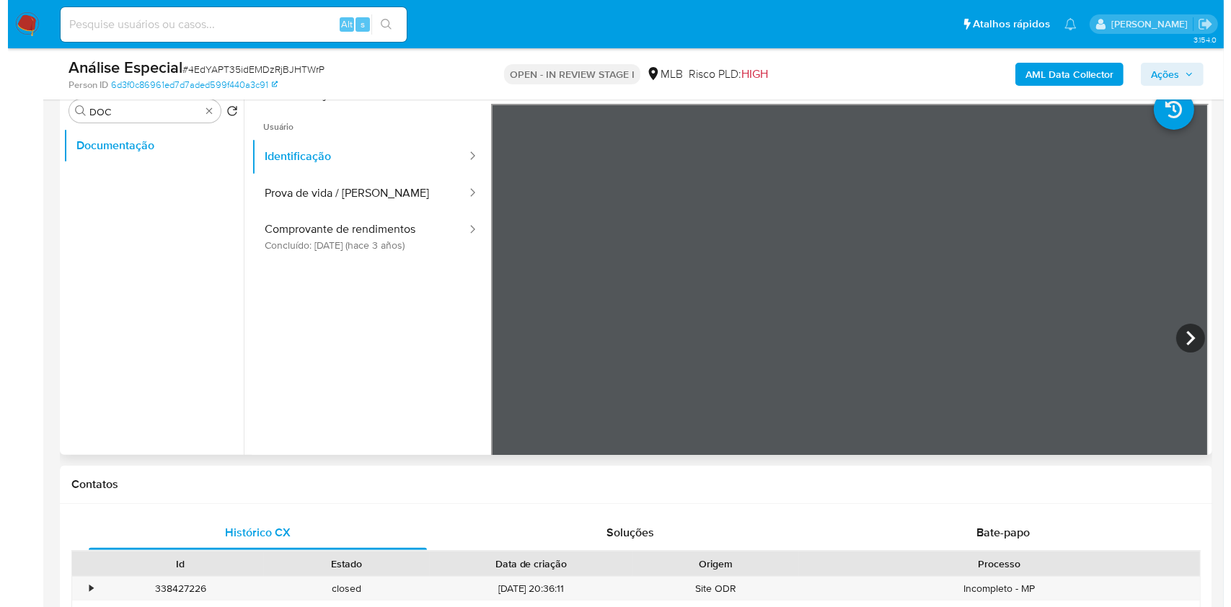
scroll to position [127, 0]
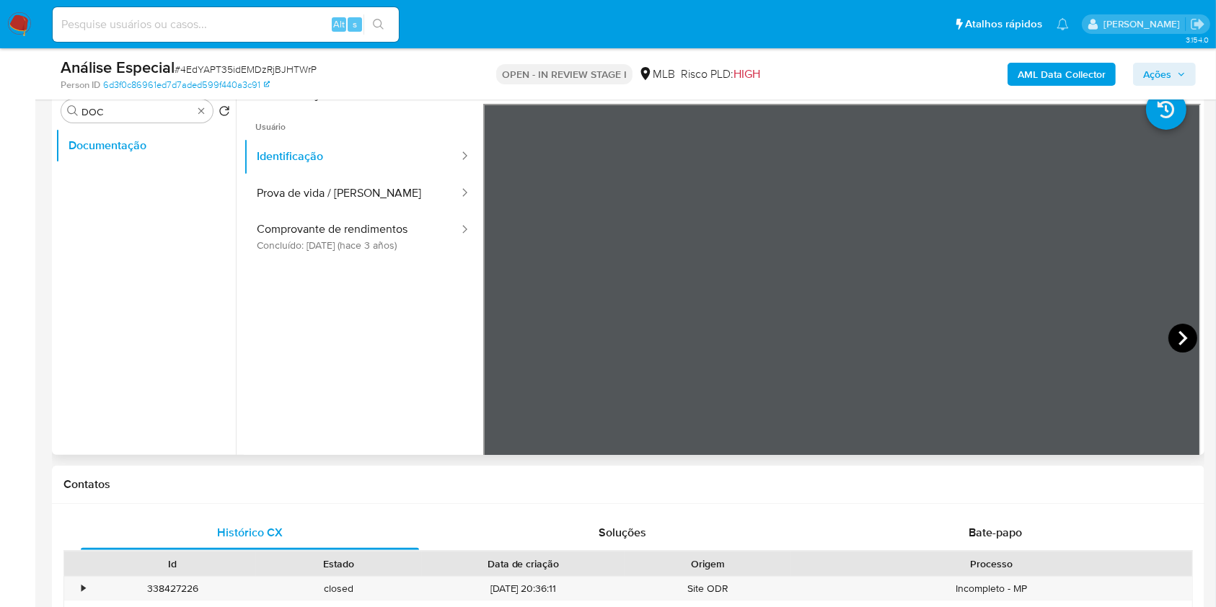
click at [1171, 330] on icon at bounding box center [1182, 338] width 29 height 29
click at [322, 174] on button "Identificação" at bounding box center [352, 156] width 216 height 37
click at [272, 182] on button "Prova de vida / [PERSON_NAME]" at bounding box center [352, 193] width 216 height 37
click at [1074, 74] on b "AML Data Collector" at bounding box center [1062, 74] width 88 height 23
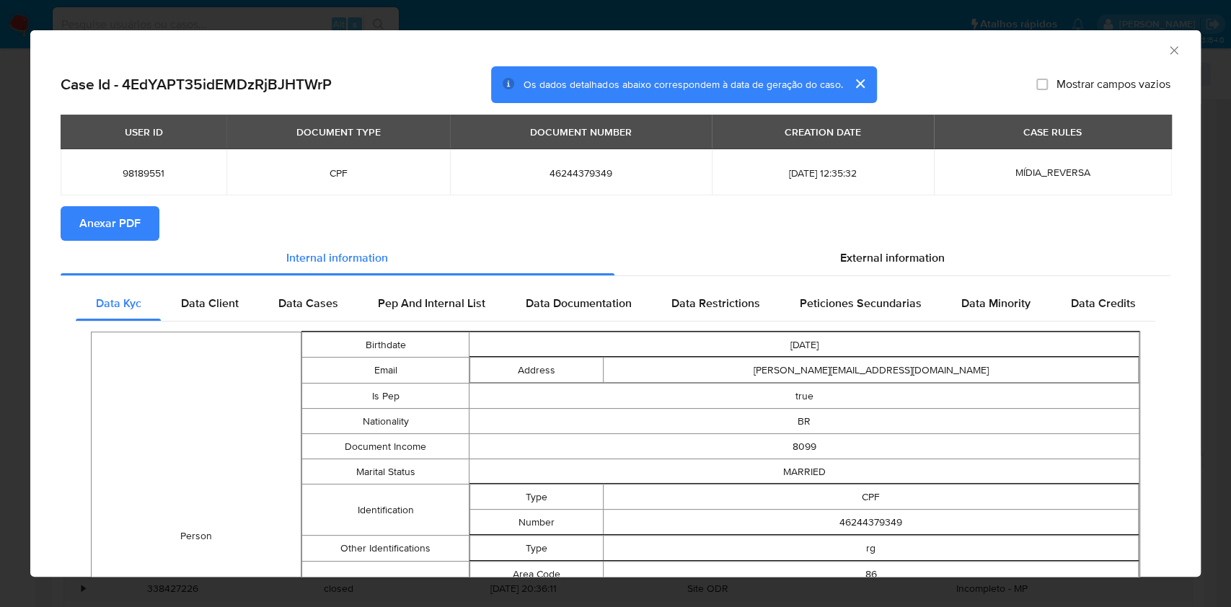
click at [878, 260] on span "External information" at bounding box center [892, 258] width 105 height 17
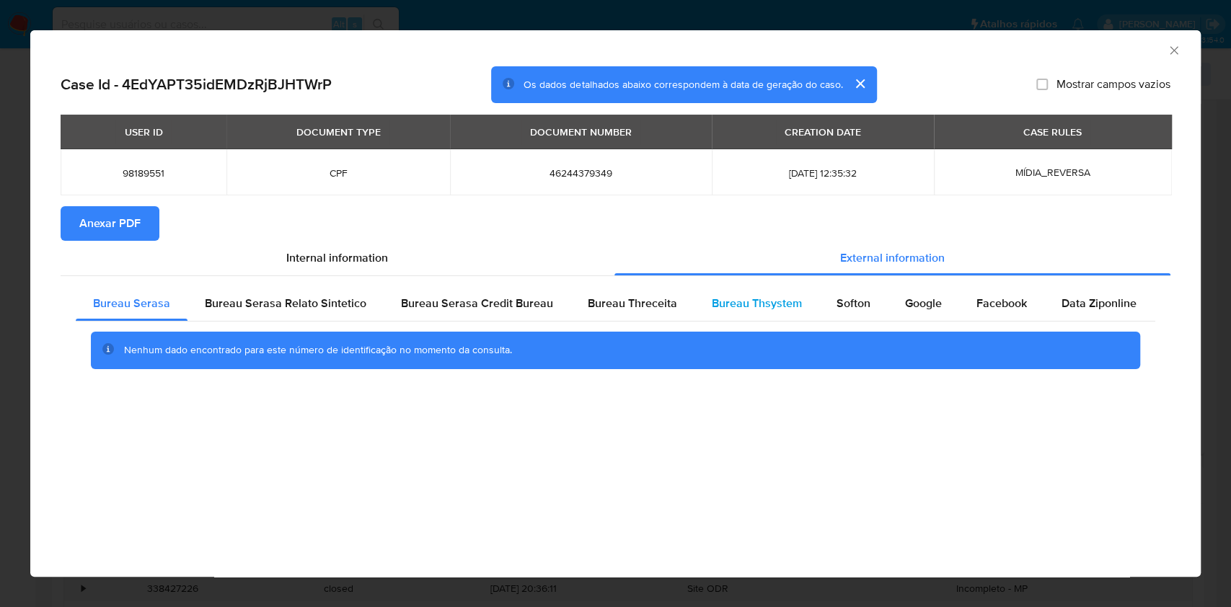
click at [774, 301] on span "Bureau Thsystem" at bounding box center [757, 303] width 90 height 17
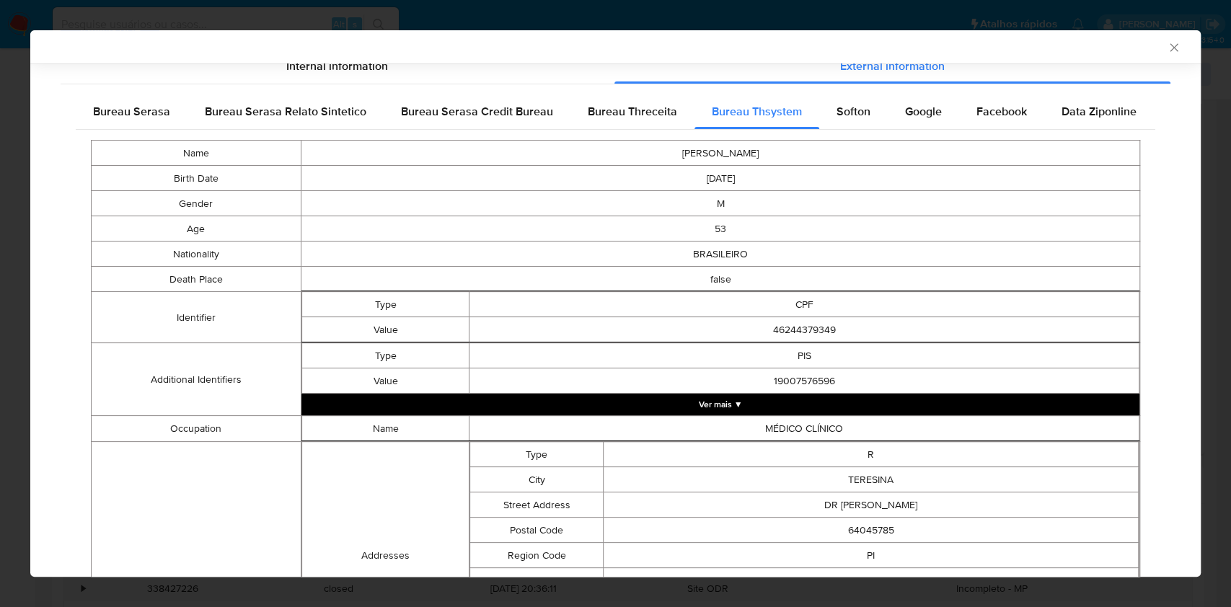
scroll to position [669, 0]
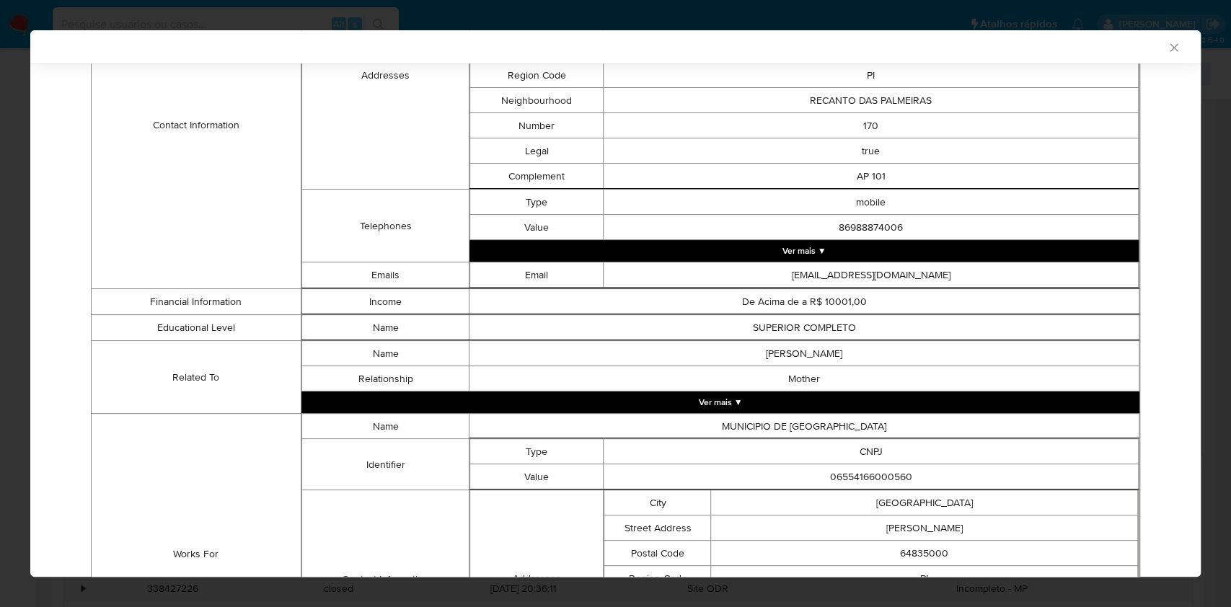
click at [804, 378] on td "Mother" at bounding box center [804, 378] width 670 height 25
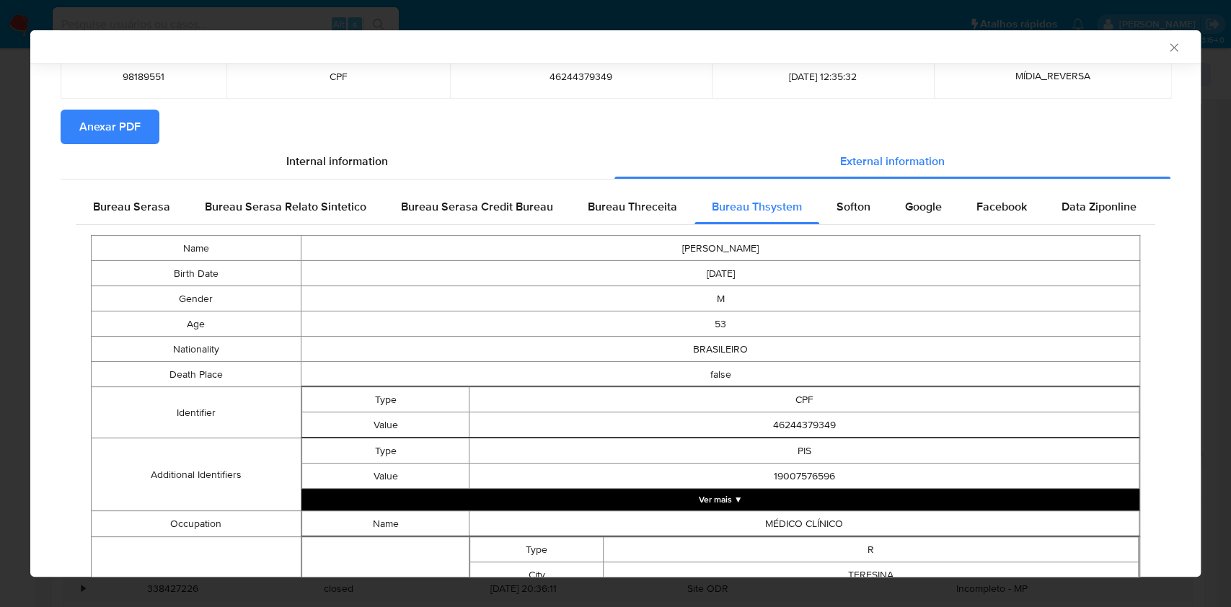
scroll to position [92, 0]
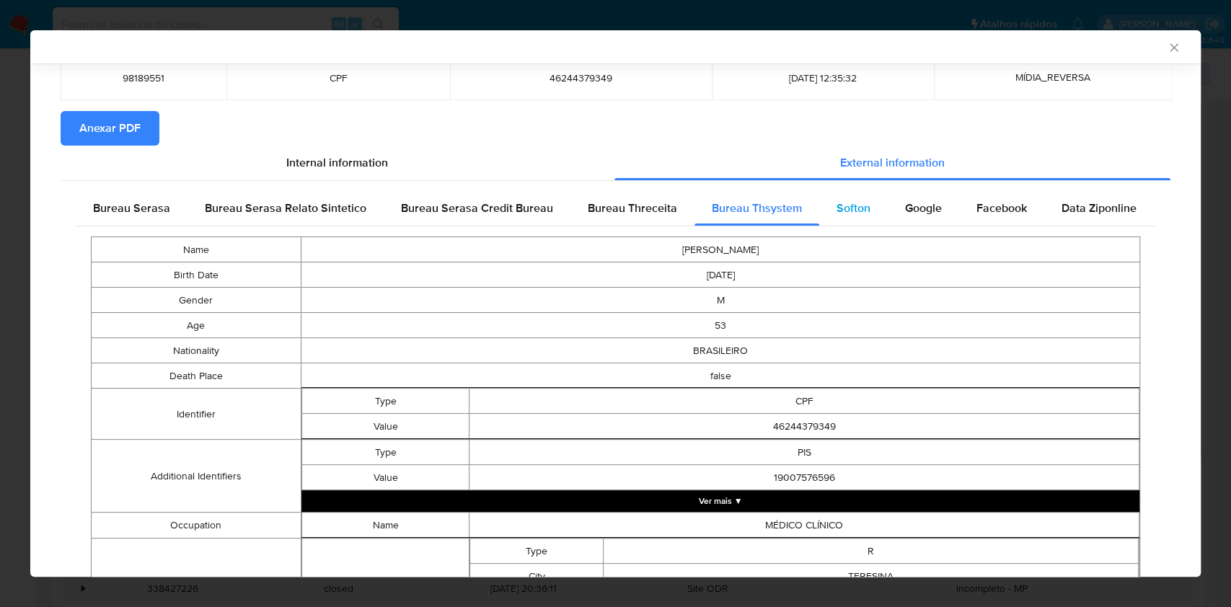
click at [855, 222] on div "Softon" at bounding box center [853, 208] width 69 height 35
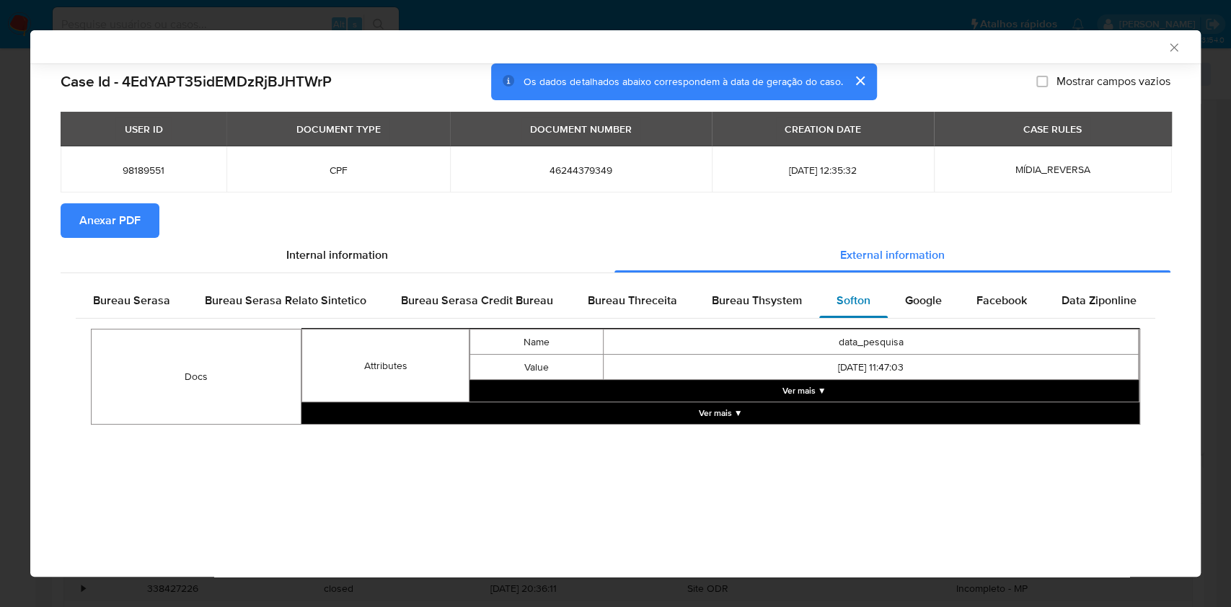
scroll to position [0, 0]
click at [905, 304] on span "Google" at bounding box center [923, 300] width 37 height 17
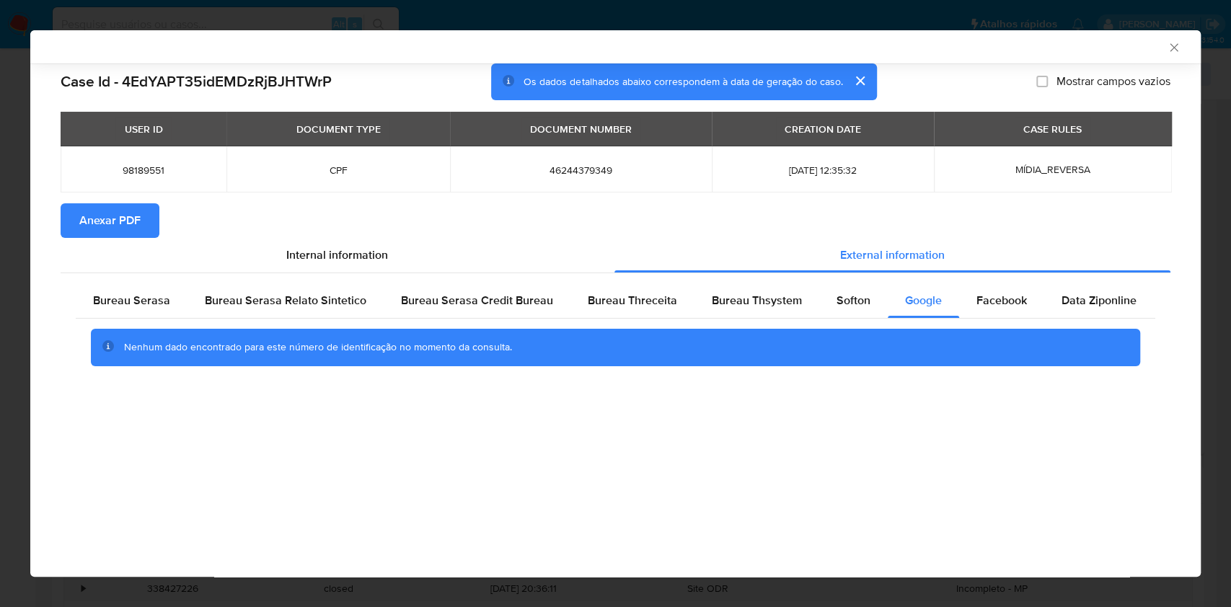
drag, startPoint x: 984, startPoint y: 334, endPoint x: 988, endPoint y: 320, distance: 14.2
click at [986, 332] on div "Nenhum dado encontrado para este número de identificação no momento da consulta." at bounding box center [615, 347] width 1049 height 37
drag, startPoint x: 988, startPoint y: 320, endPoint x: 982, endPoint y: 309, distance: 12.3
click at [987, 320] on div "Nenhum dado encontrado para este número de identificação no momento da consulta." at bounding box center [616, 348] width 1080 height 58
click at [982, 309] on div "Facebook" at bounding box center [1001, 300] width 85 height 35
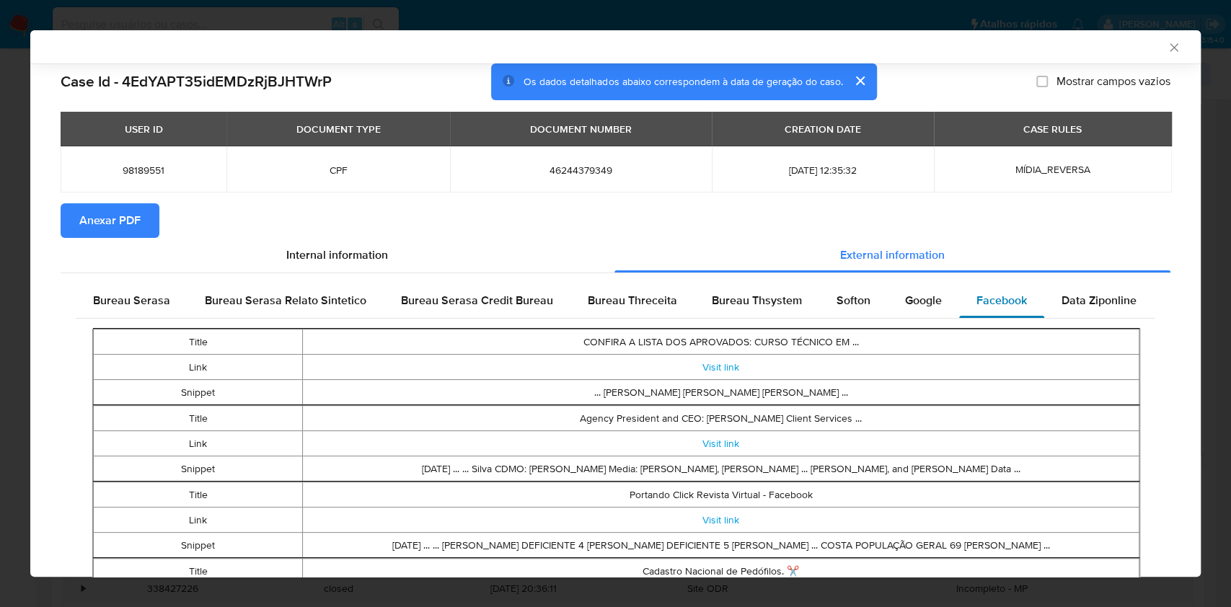
scroll to position [189, 0]
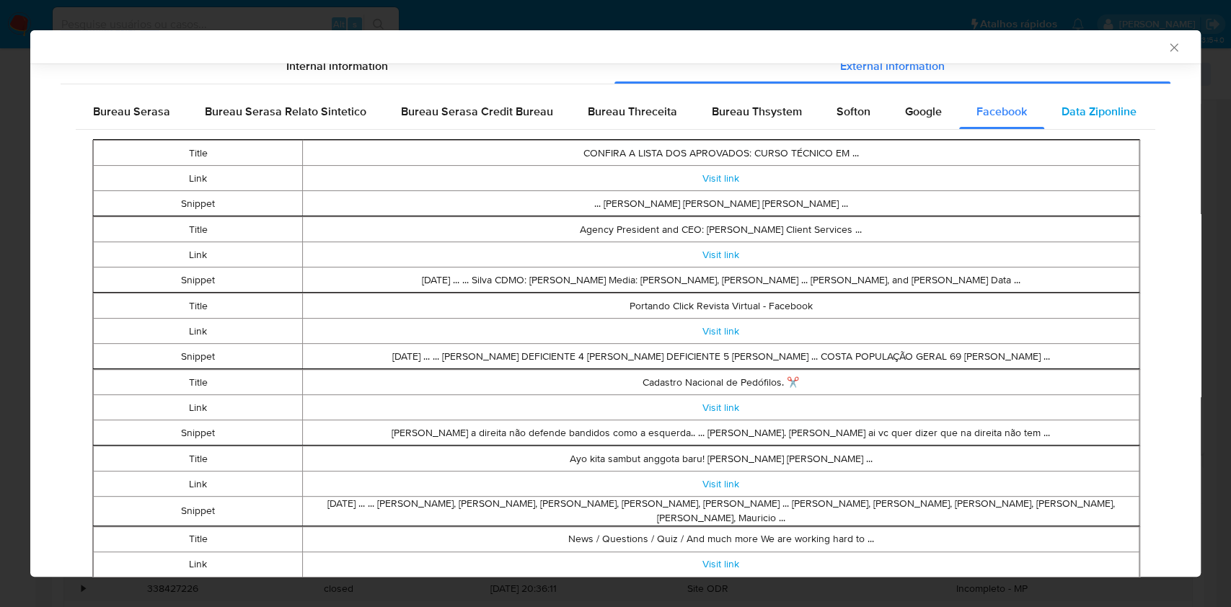
click at [1075, 118] on span "Data Ziponline" at bounding box center [1098, 111] width 75 height 17
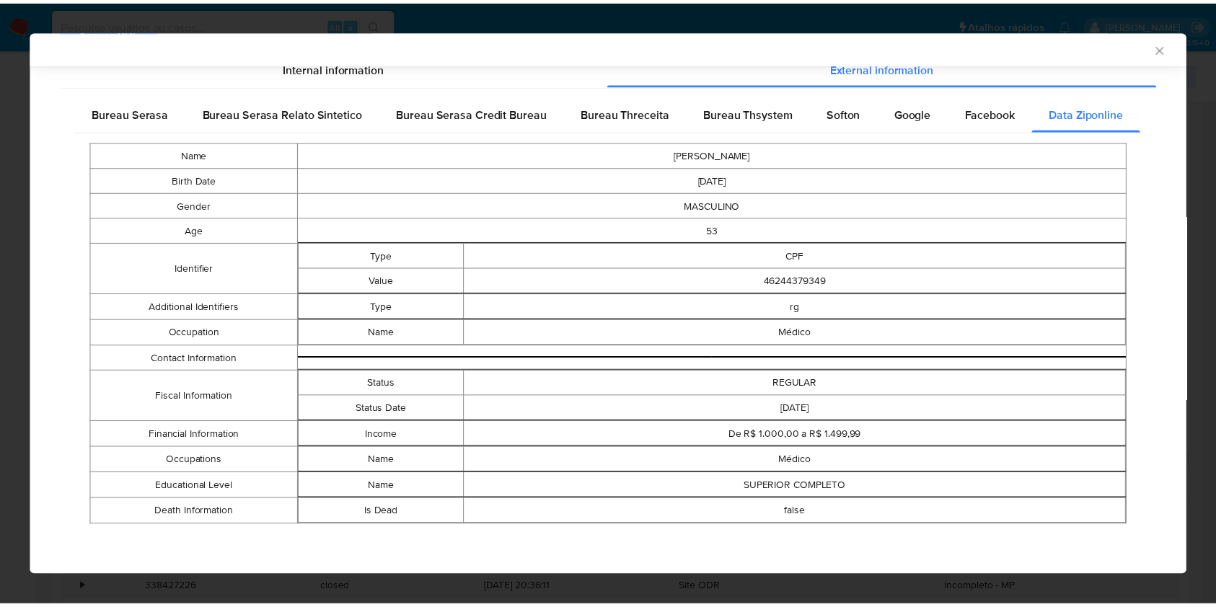
scroll to position [185, 0]
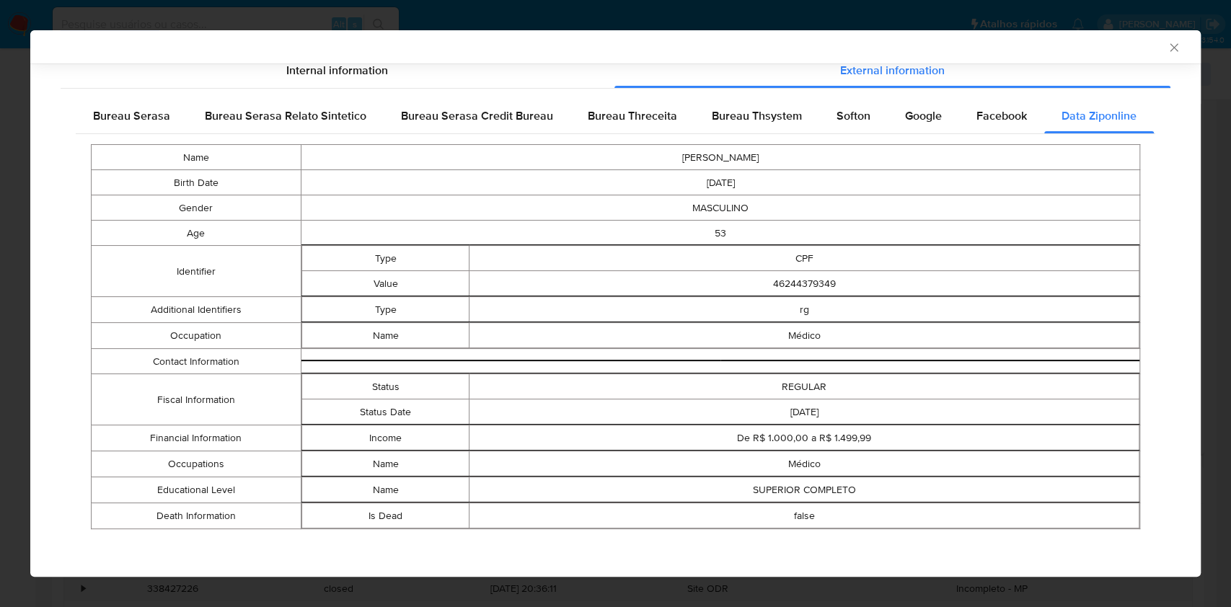
click at [935, 327] on td "Médico" at bounding box center [804, 335] width 670 height 25
click at [1167, 45] on icon "Fechar a janela" at bounding box center [1174, 47] width 14 height 14
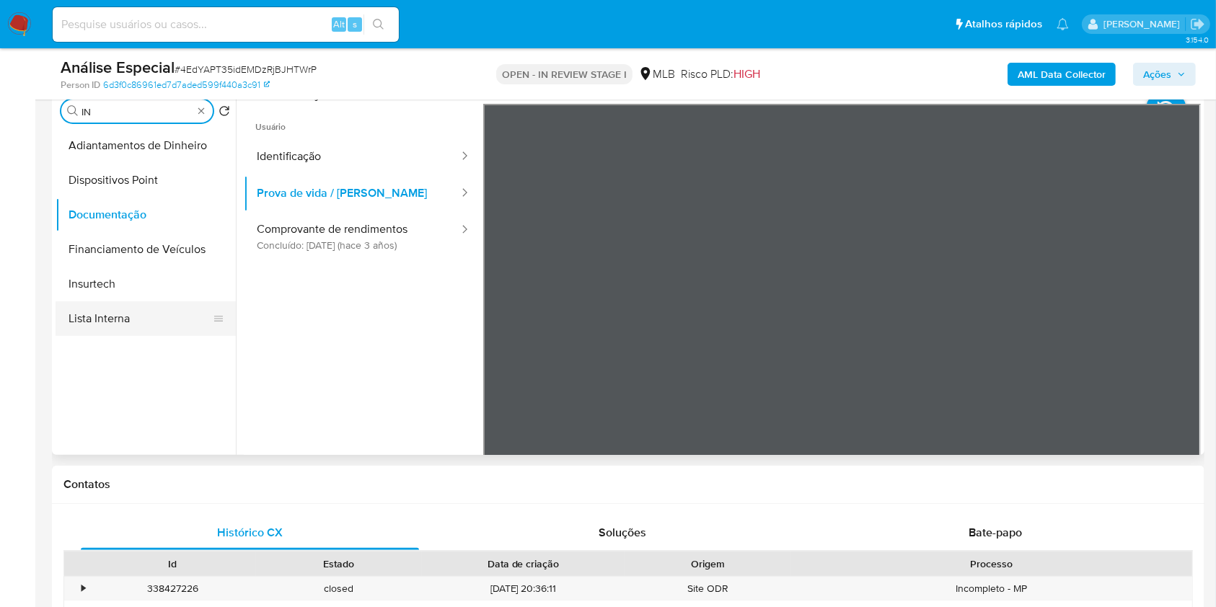
type input "IN"
click at [149, 317] on button "Lista Interna" at bounding box center [146, 318] width 180 height 35
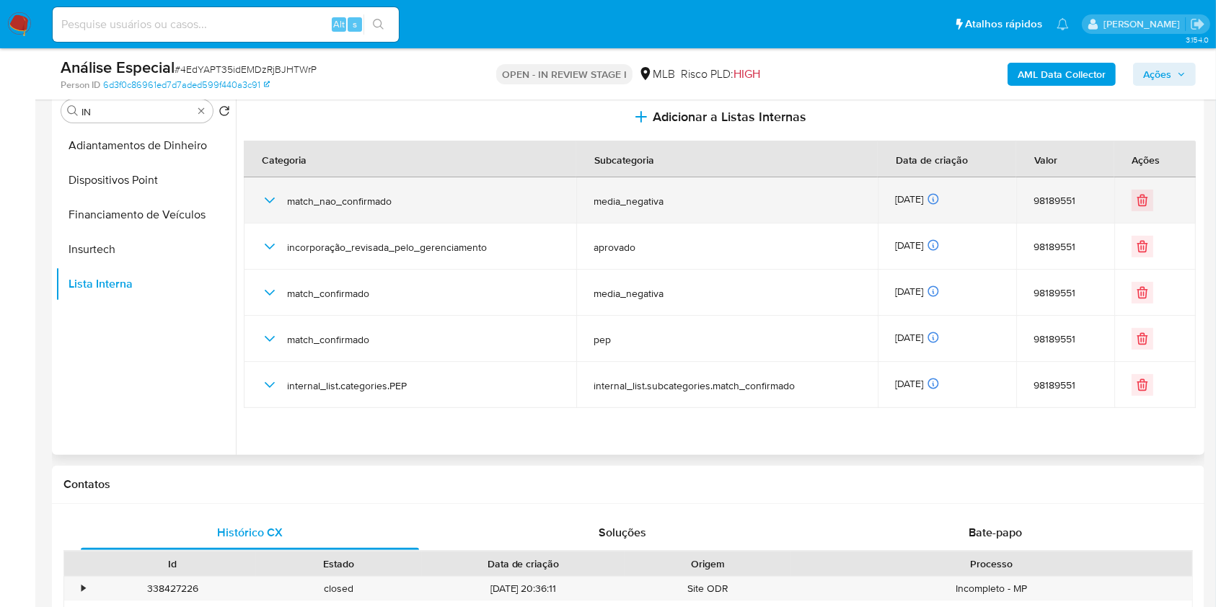
click at [275, 200] on icon "button" at bounding box center [269, 200] width 17 height 17
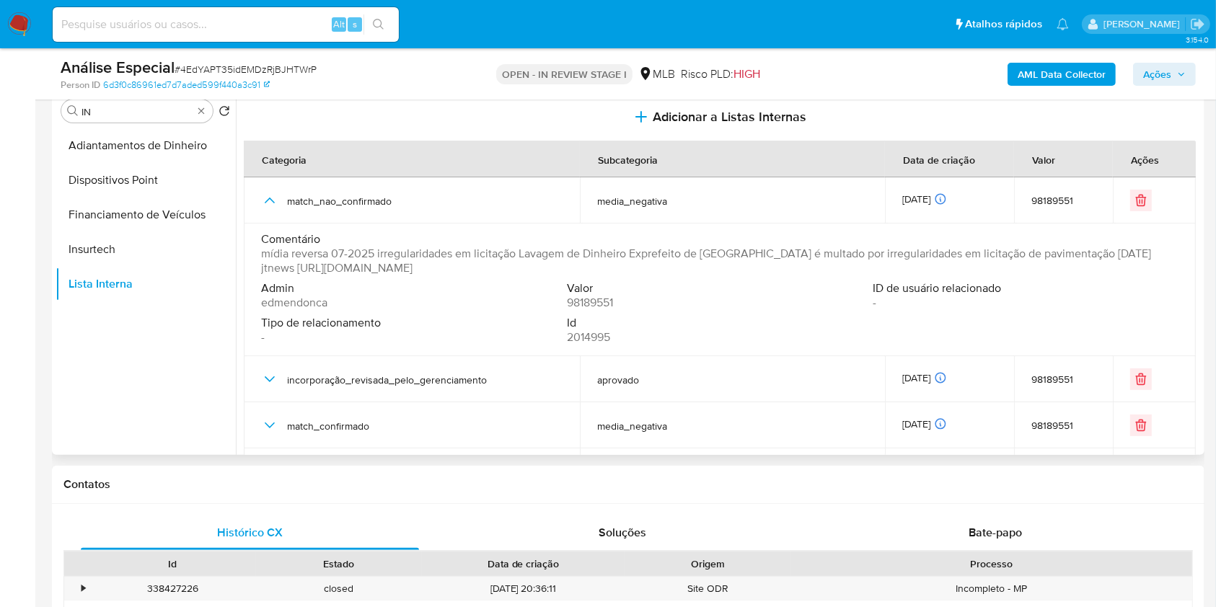
drag, startPoint x: 360, startPoint y: 268, endPoint x: 731, endPoint y: 264, distance: 371.4
click at [731, 264] on span "mídia reversa 07-2025 irregularidades em licitação Lavagem de Dinheiro Exprefei…" at bounding box center [718, 261] width 914 height 29
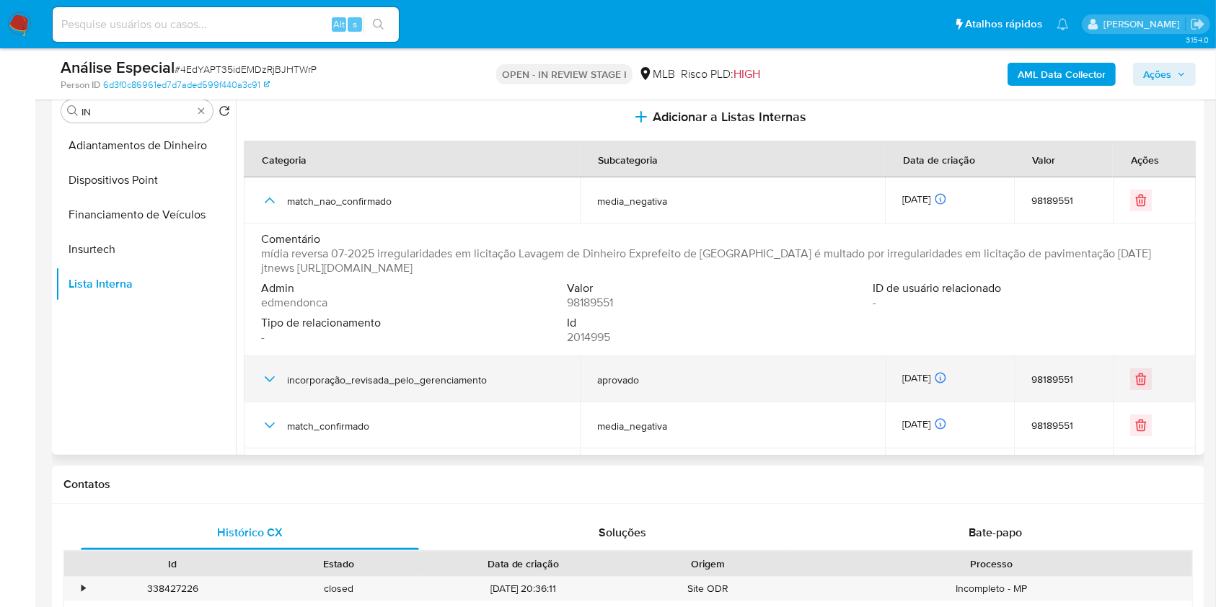
click at [269, 380] on icon "button" at bounding box center [270, 379] width 10 height 6
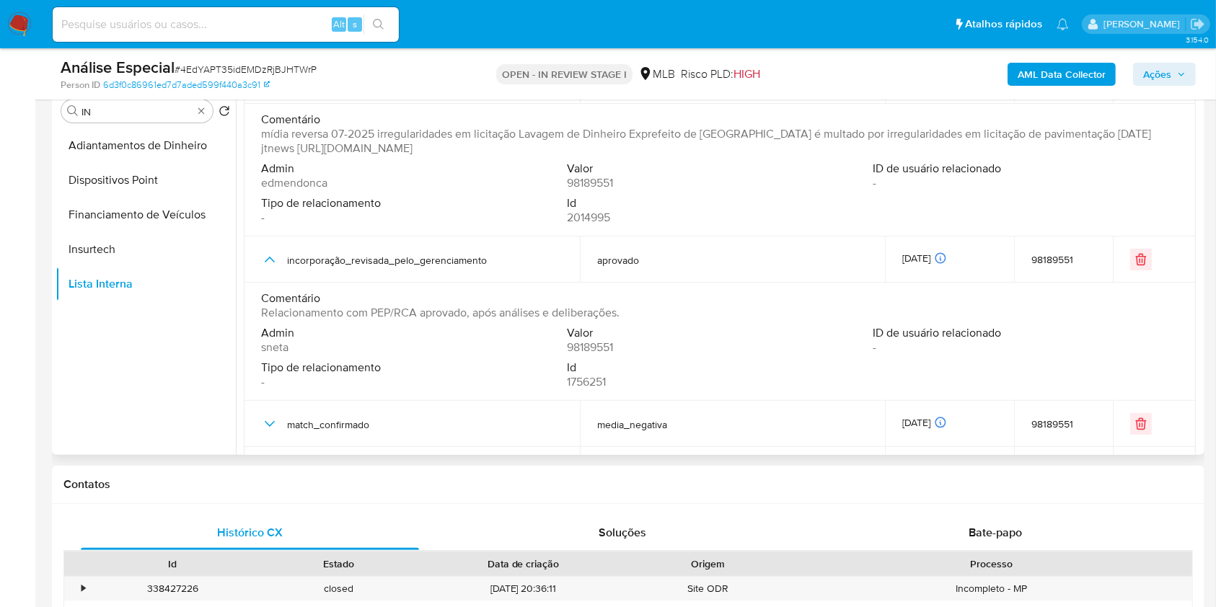
scroll to position [192, 0]
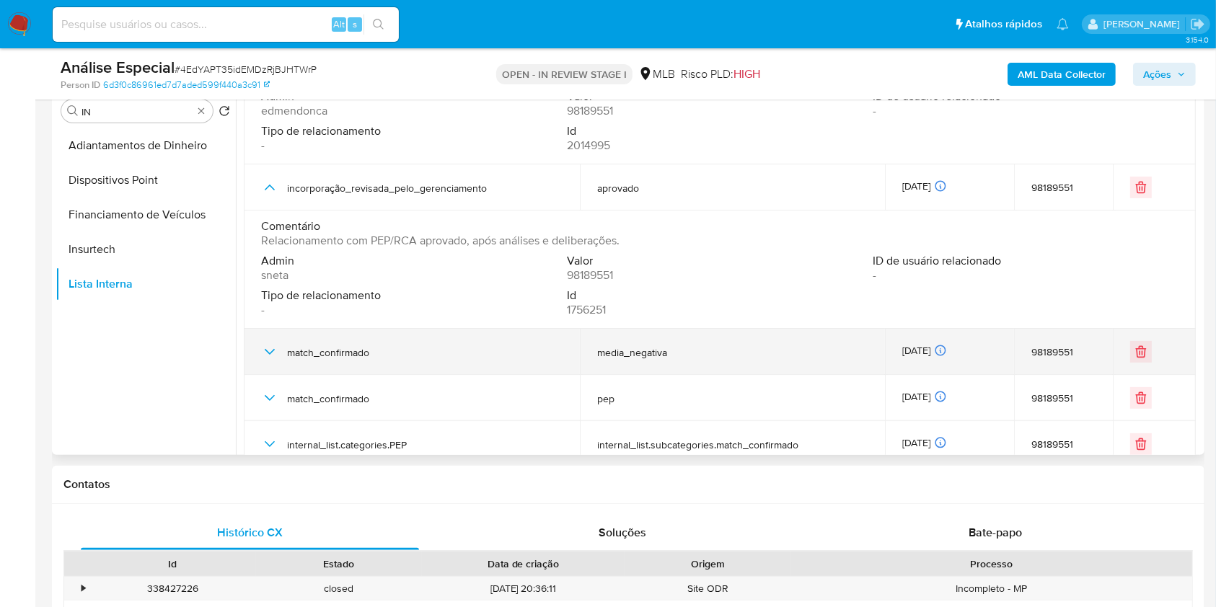
click at [277, 345] on icon "button" at bounding box center [269, 351] width 17 height 17
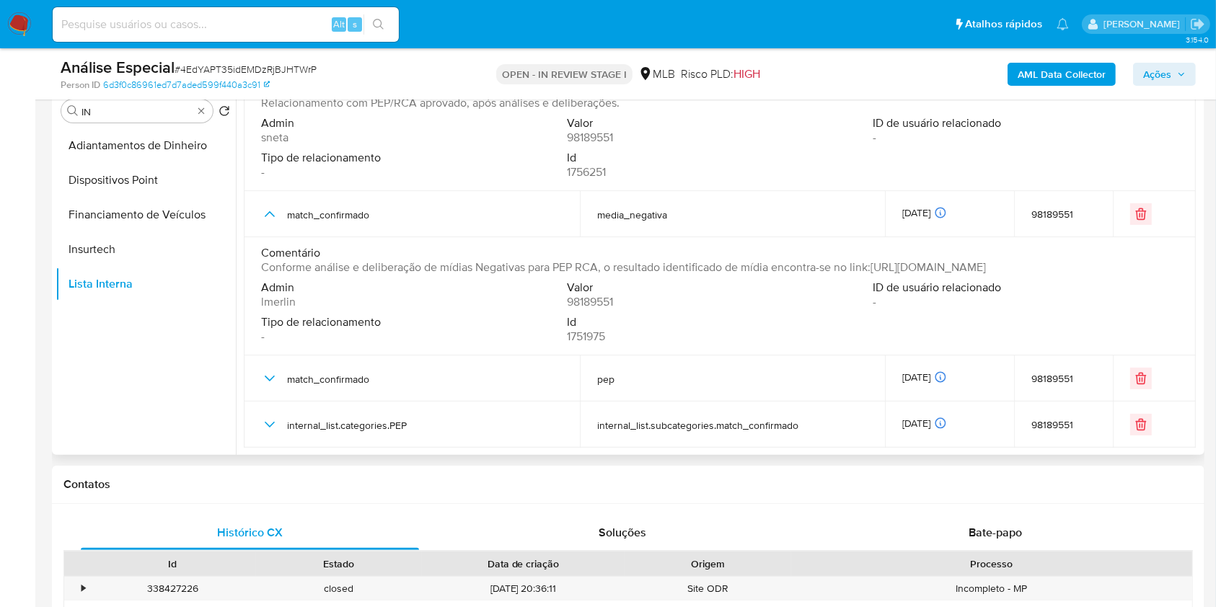
scroll to position [344, 0]
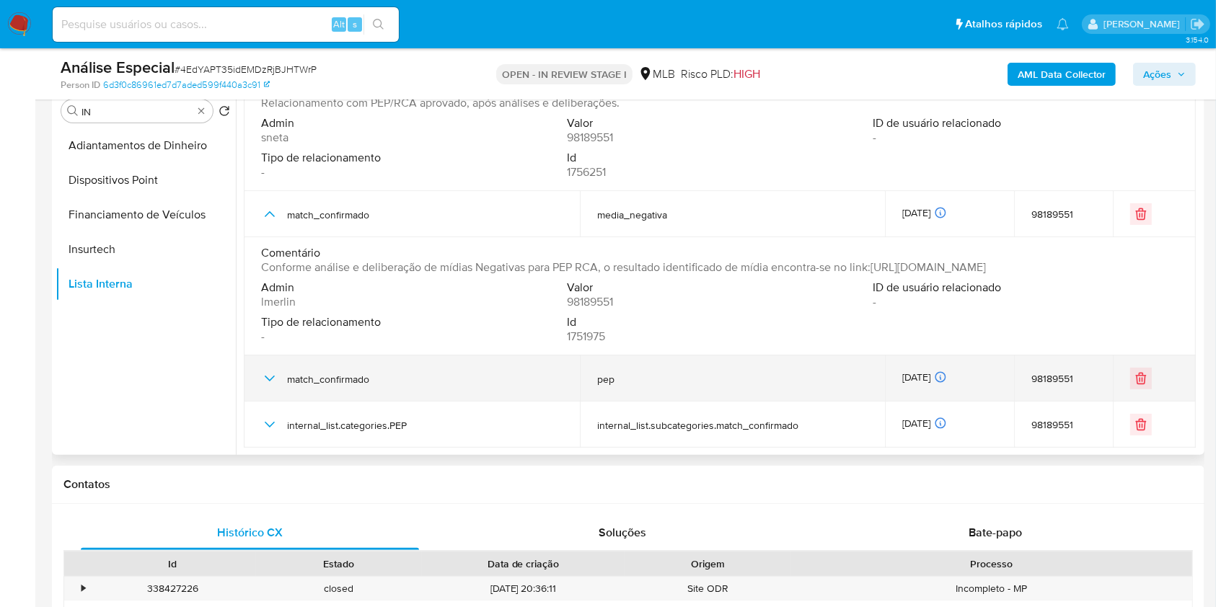
click at [265, 378] on icon "button" at bounding box center [269, 378] width 17 height 17
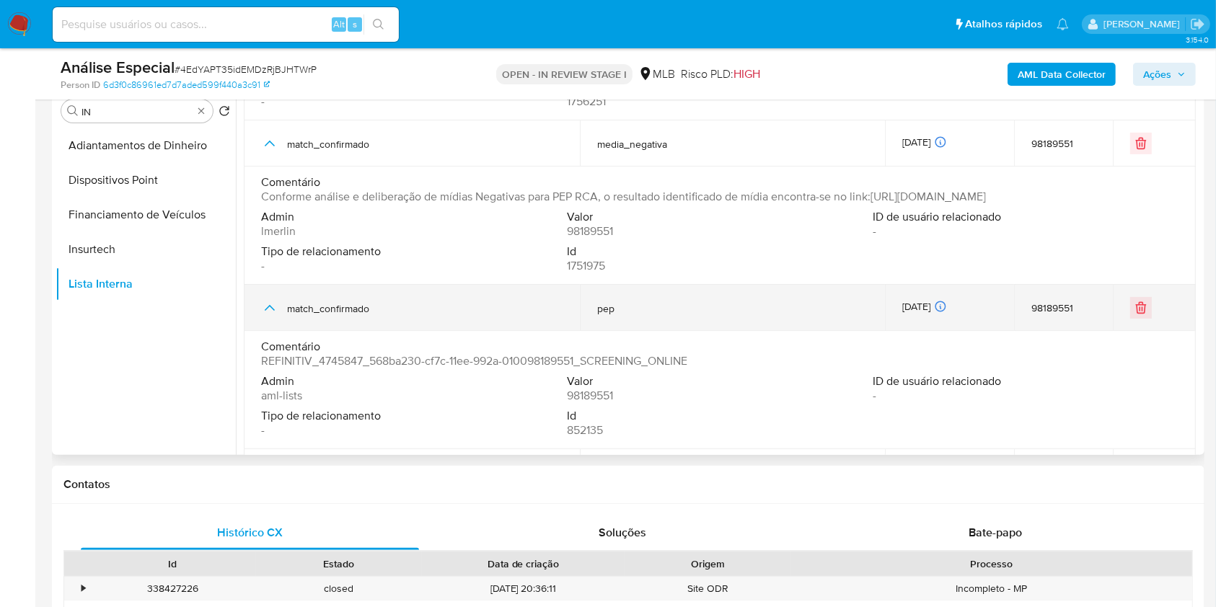
scroll to position [440, 0]
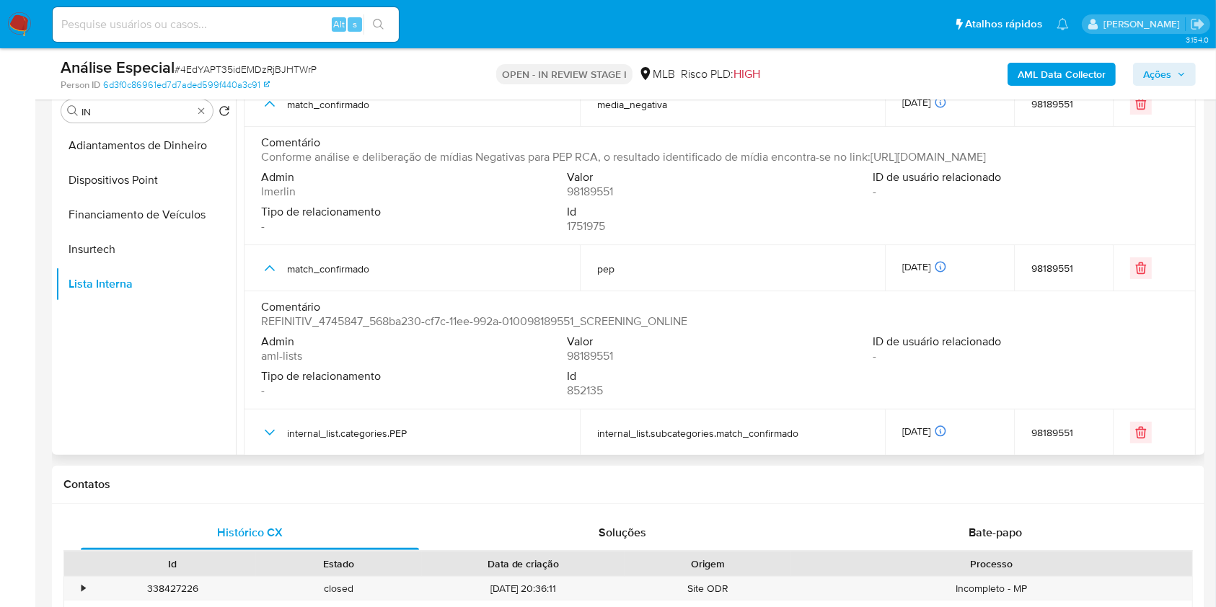
drag, startPoint x: 678, startPoint y: 335, endPoint x: 250, endPoint y: 339, distance: 427.6
click at [250, 339] on td "Comentário REFINITIV_4745847_568ba230-cf7c-11ee-992a-010098189551_SCREENING_ONL…" at bounding box center [720, 350] width 952 height 118
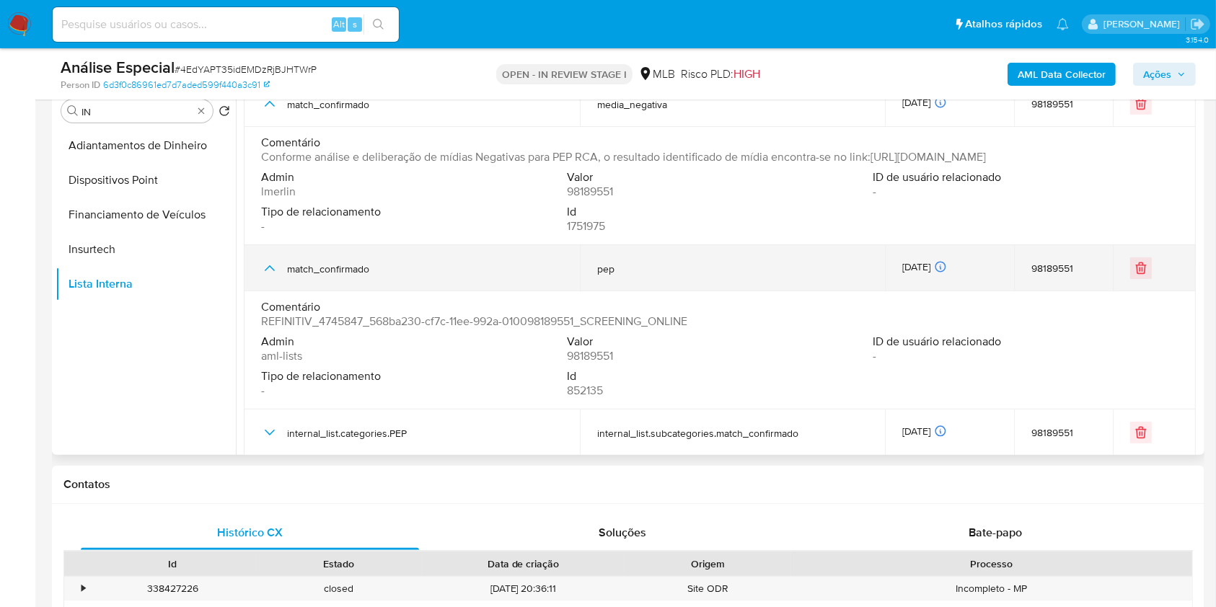
click at [344, 275] on span "match_confirmado" at bounding box center [424, 268] width 275 height 13
click at [282, 286] on div "match_confirmado" at bounding box center [411, 268] width 301 height 46
click at [272, 277] on icon "button" at bounding box center [269, 268] width 17 height 17
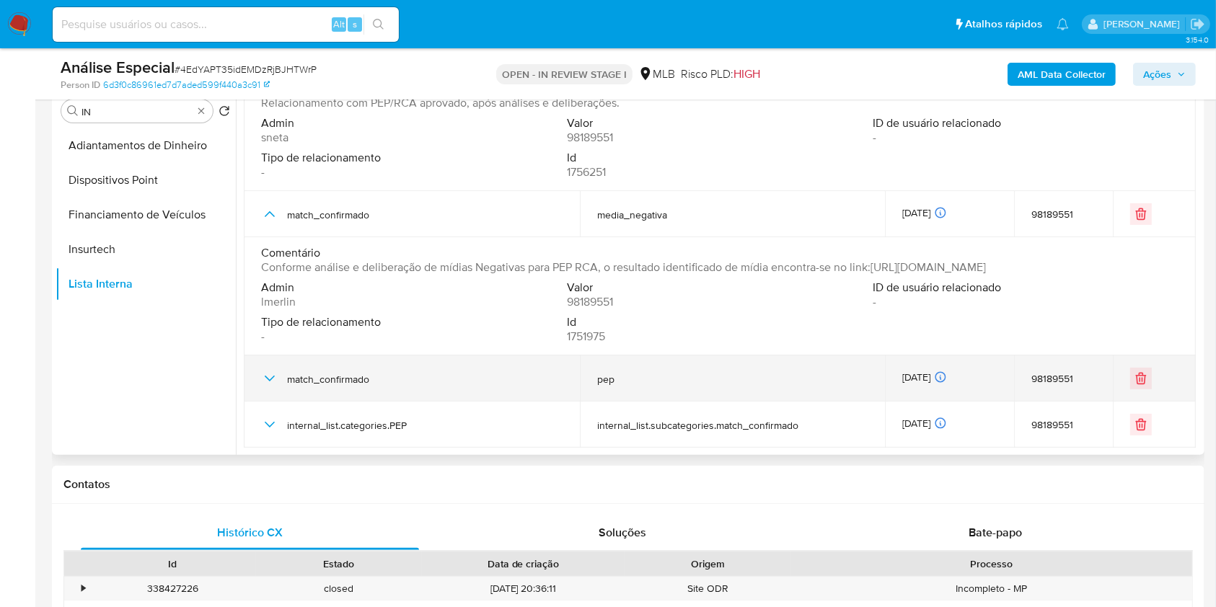
scroll to position [344, 0]
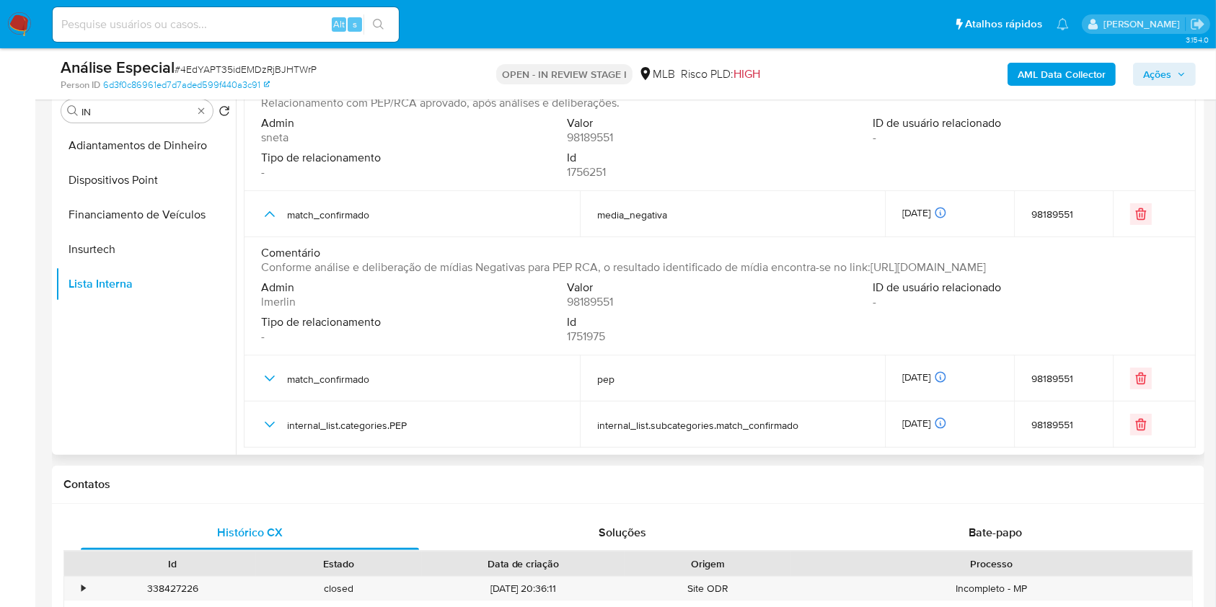
drag, startPoint x: 875, startPoint y: 251, endPoint x: 764, endPoint y: 265, distance: 112.7
click at [764, 265] on span "Conforme análise e deliberação de mídias Negativas para PEP RCA, o resultado id…" at bounding box center [623, 267] width 725 height 14
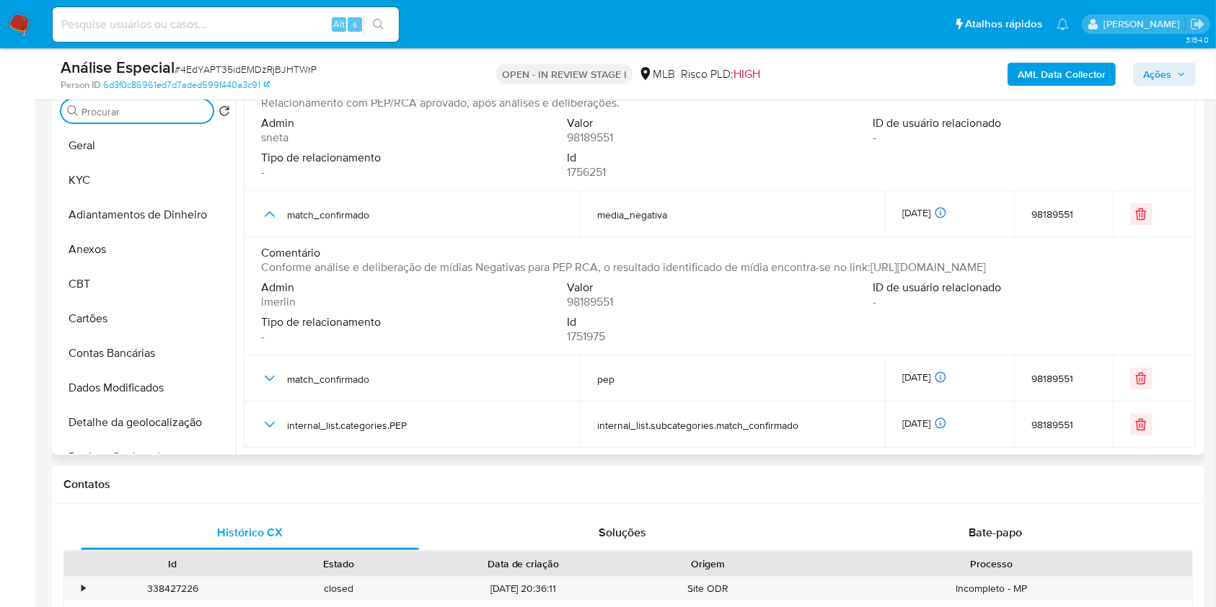
click at [117, 112] on input "Procurar" at bounding box center [143, 111] width 125 height 13
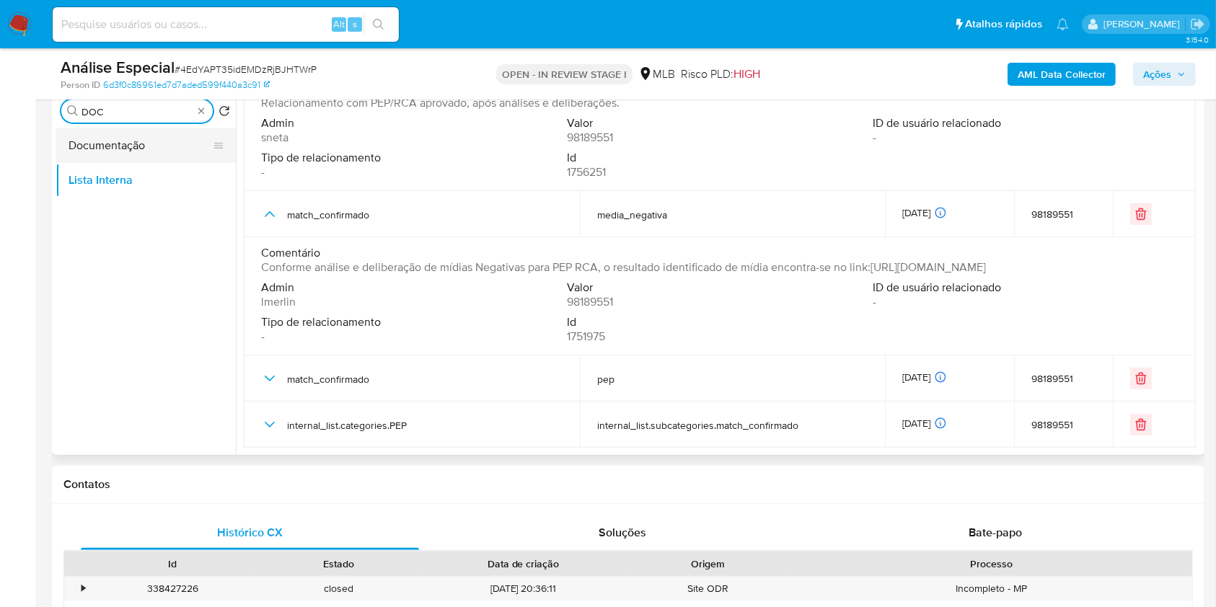
type input "DOC"
click at [102, 145] on button "Documentação" at bounding box center [140, 145] width 169 height 35
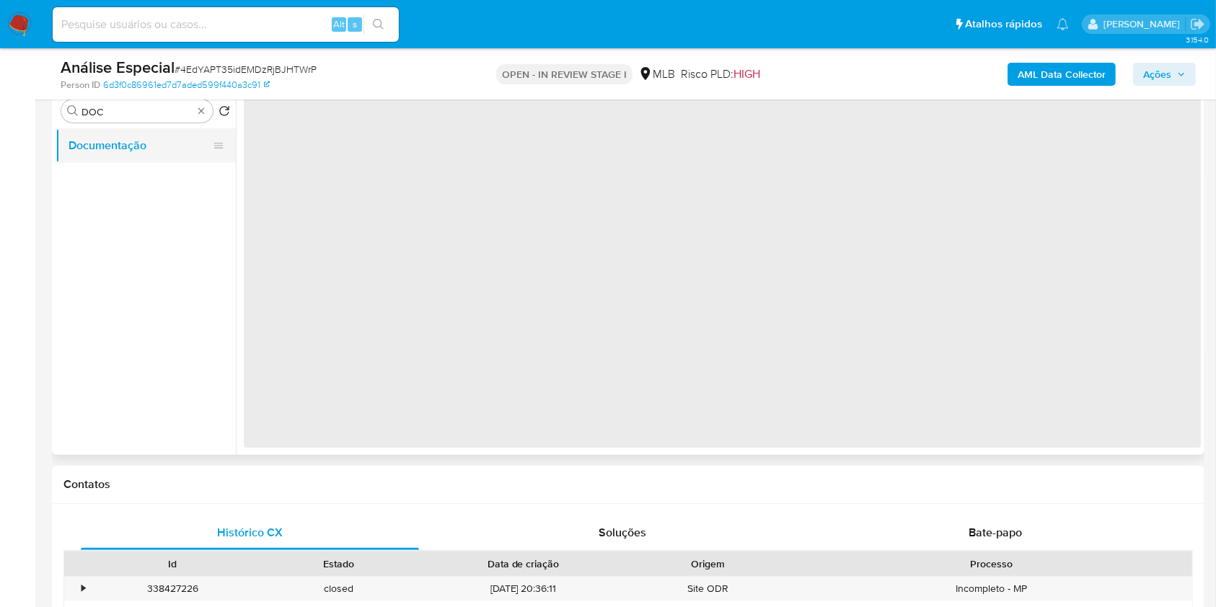
scroll to position [0, 0]
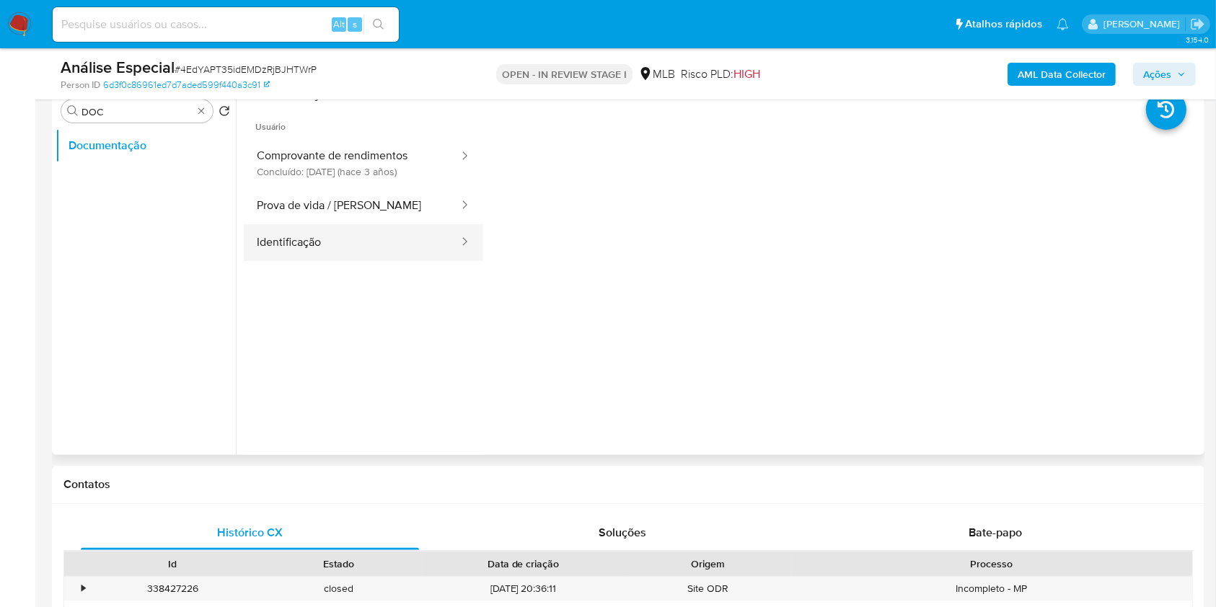
click at [371, 245] on button "Identificação" at bounding box center [352, 242] width 216 height 37
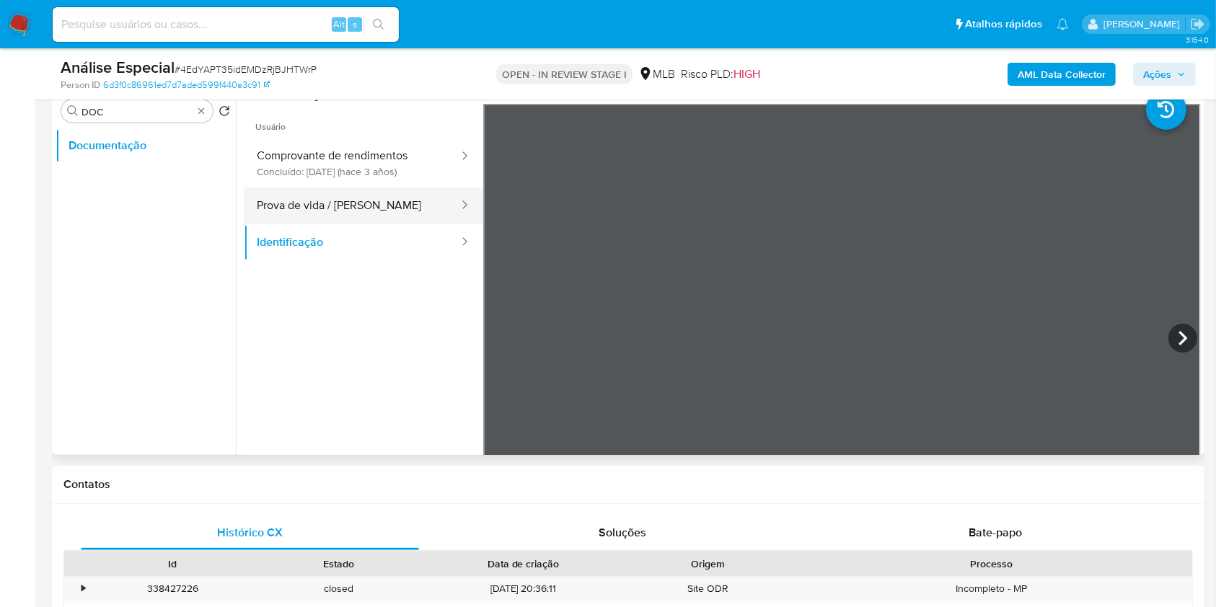
click at [386, 222] on button "Prova de vida / [PERSON_NAME]" at bounding box center [352, 205] width 216 height 37
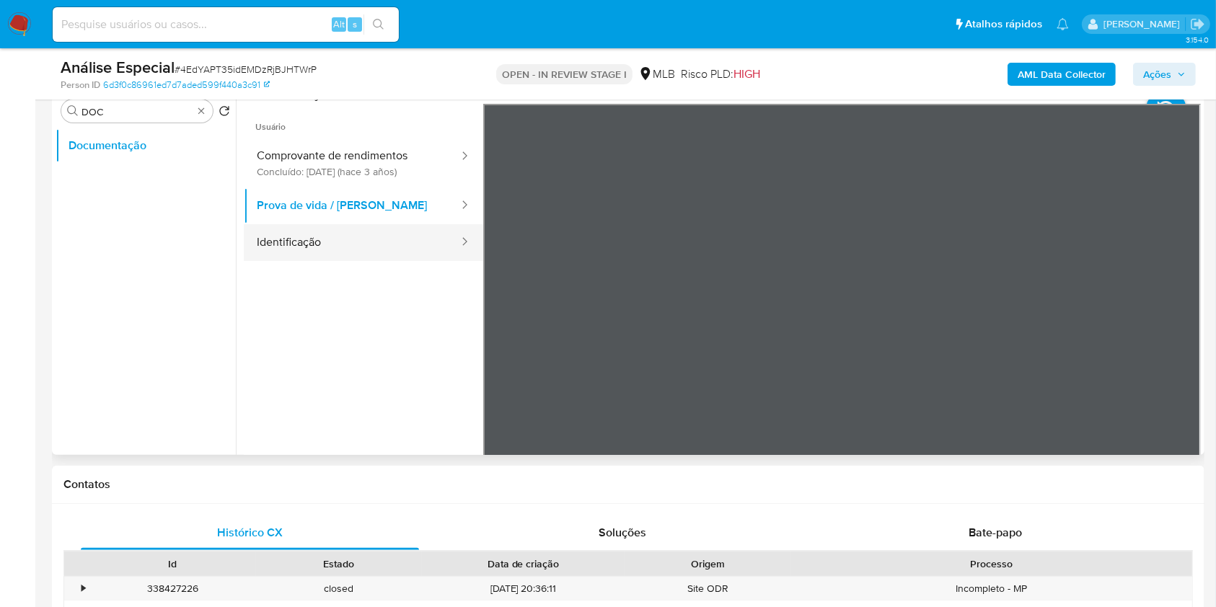
click at [317, 249] on button "Identificação" at bounding box center [352, 242] width 216 height 37
